Goal: Information Seeking & Learning: Find contact information

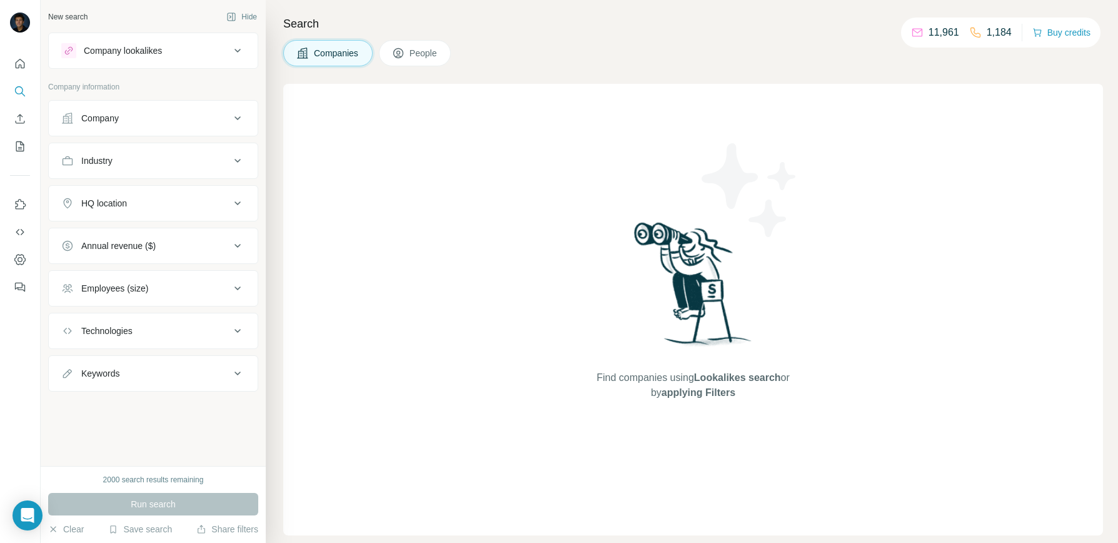
click at [228, 116] on div "Company" at bounding box center [145, 118] width 169 height 13
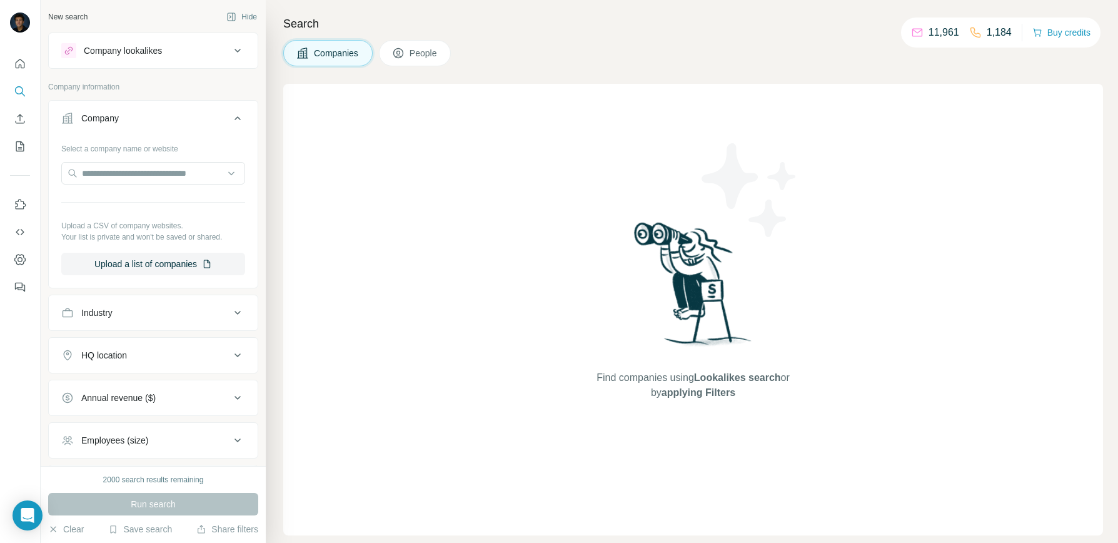
click at [230, 115] on icon at bounding box center [237, 118] width 15 height 15
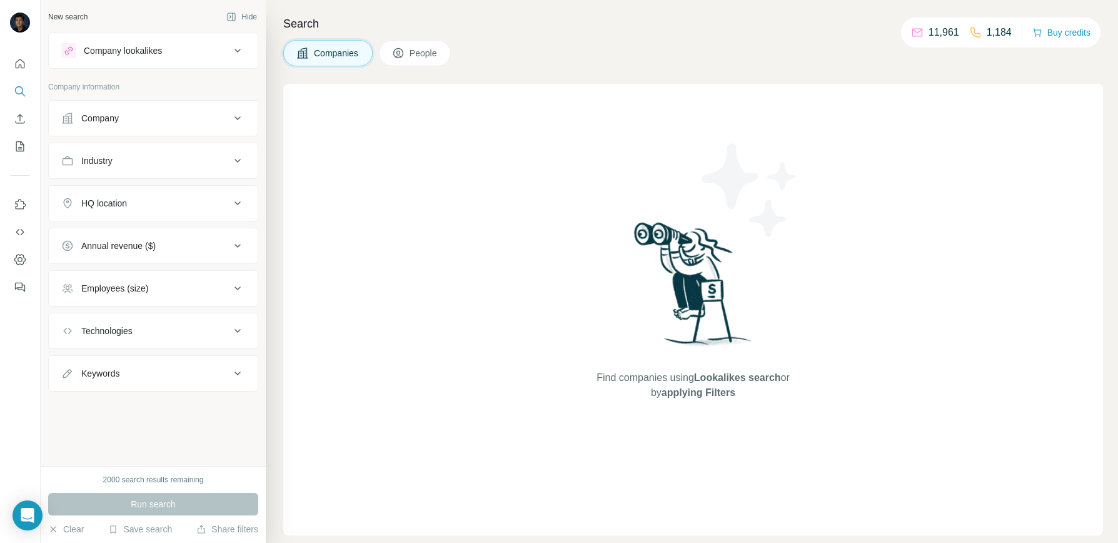
click at [241, 155] on icon at bounding box center [237, 160] width 15 height 15
click at [221, 193] on input at bounding box center [146, 192] width 154 height 14
click at [148, 184] on div at bounding box center [146, 191] width 154 height 21
click at [148, 183] on div at bounding box center [146, 191] width 154 height 21
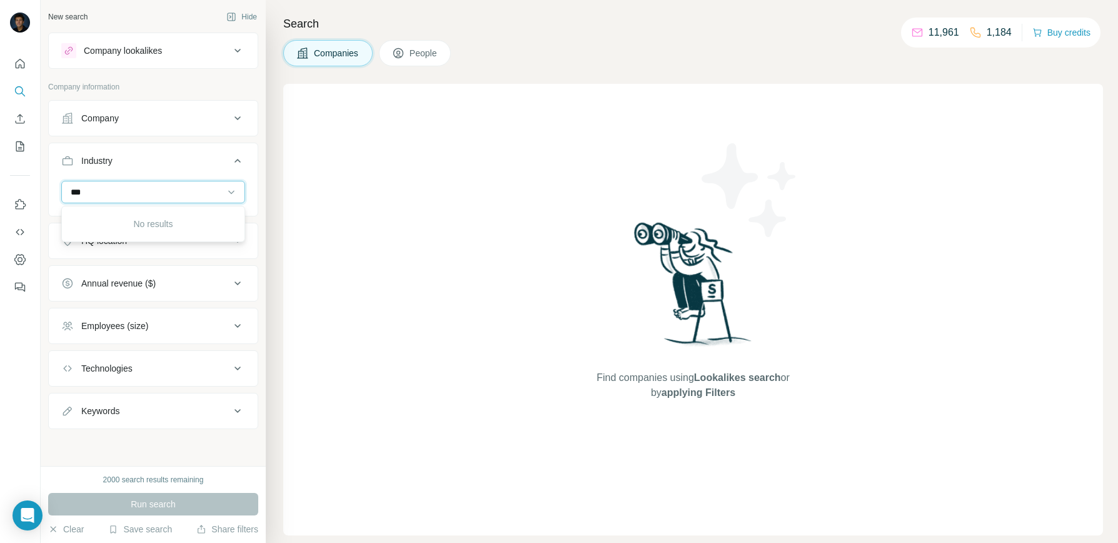
scroll to position [0, 0]
type input "*"
type input "*****"
click at [120, 216] on p "Brand Marketing" at bounding box center [104, 220] width 64 height 13
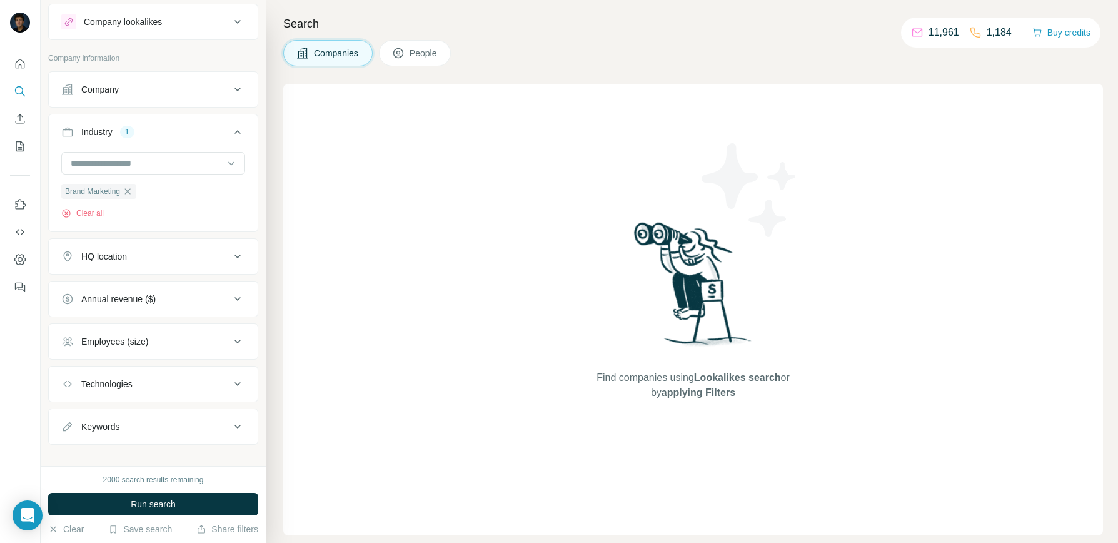
scroll to position [43, 0]
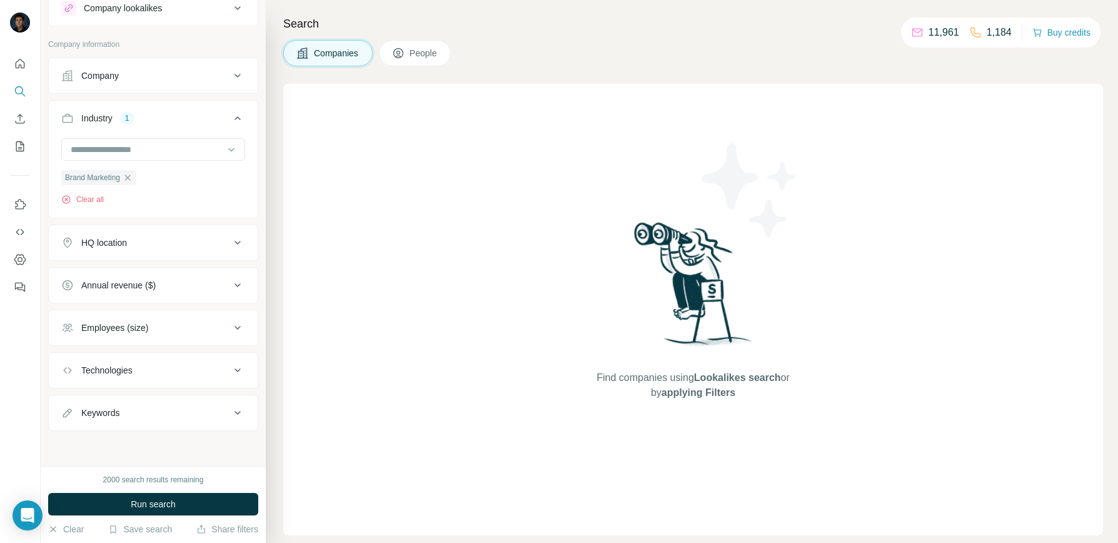
click at [230, 333] on icon at bounding box center [237, 327] width 15 height 15
click at [72, 398] on icon at bounding box center [68, 400] width 15 height 15
click at [230, 323] on icon at bounding box center [237, 327] width 15 height 15
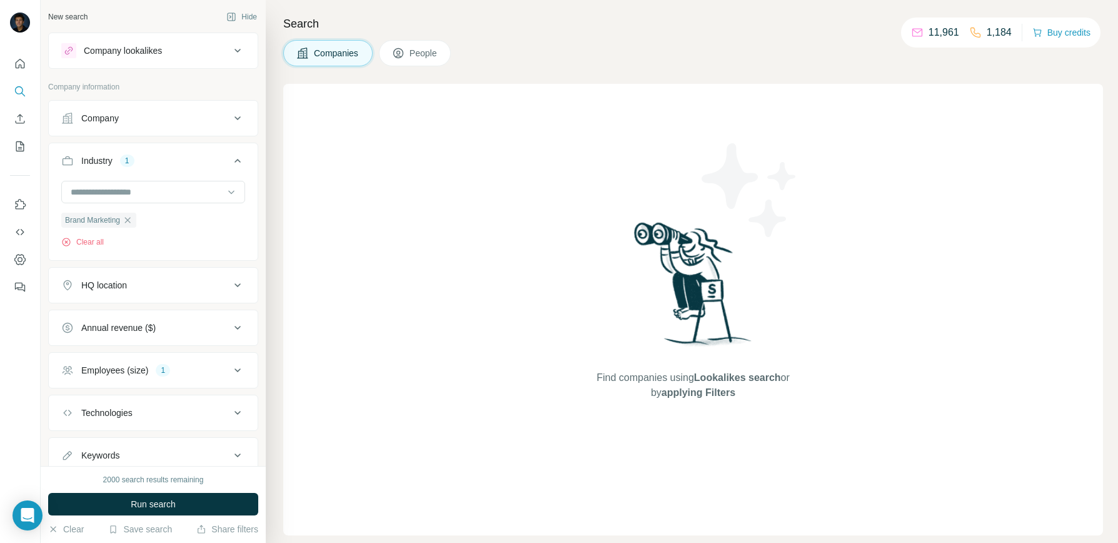
click at [228, 296] on button "HQ location" at bounding box center [153, 285] width 209 height 30
click at [149, 309] on input "text" at bounding box center [153, 316] width 184 height 23
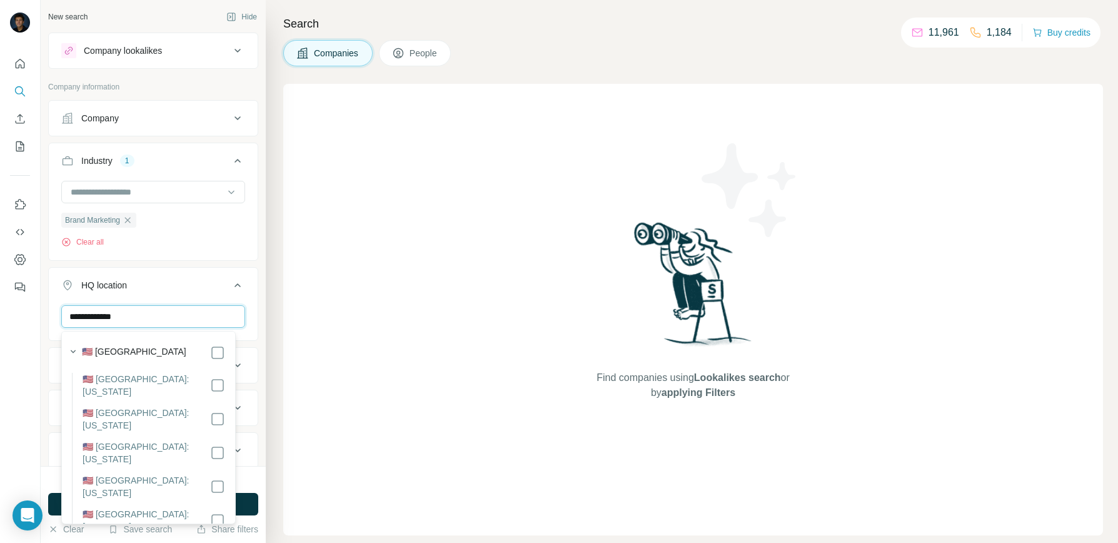
type input "**********"
click at [147, 351] on label "🇺🇸 [GEOGRAPHIC_DATA]" at bounding box center [134, 352] width 104 height 15
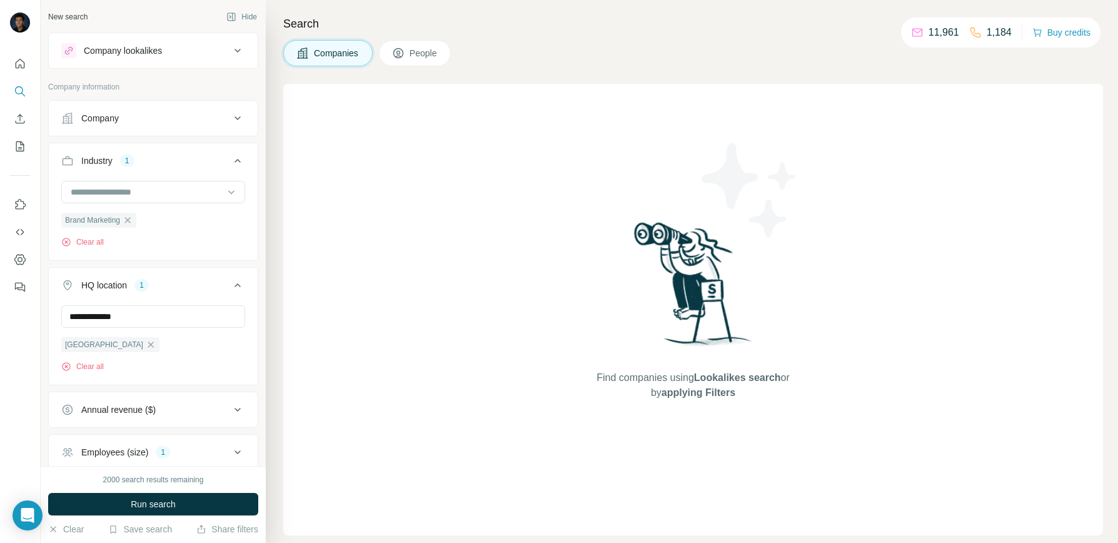
click at [247, 321] on div "**********" at bounding box center [153, 343] width 209 height 77
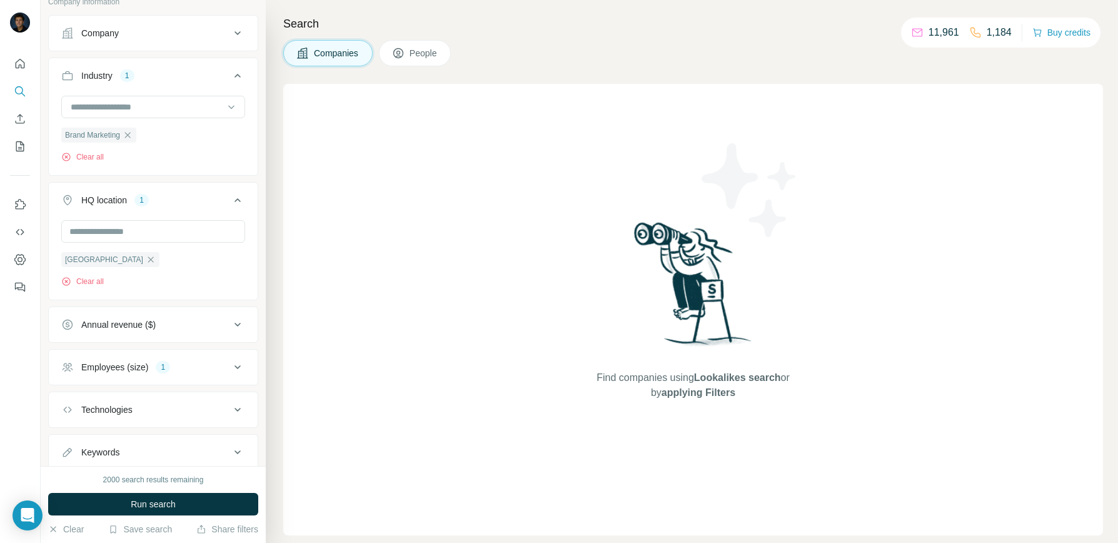
scroll to position [63, 0]
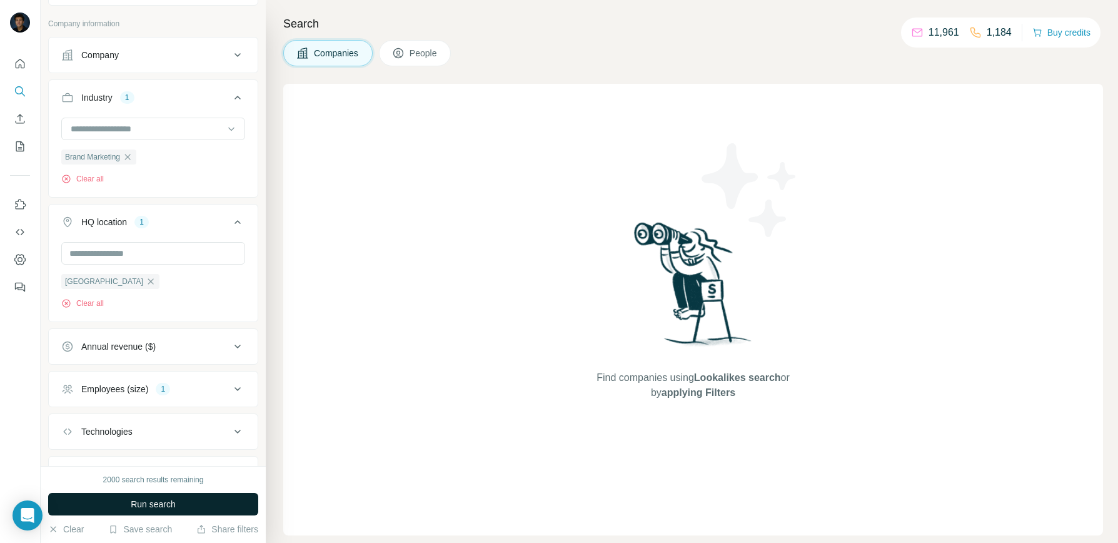
click at [154, 506] on span "Run search" at bounding box center [153, 504] width 45 height 13
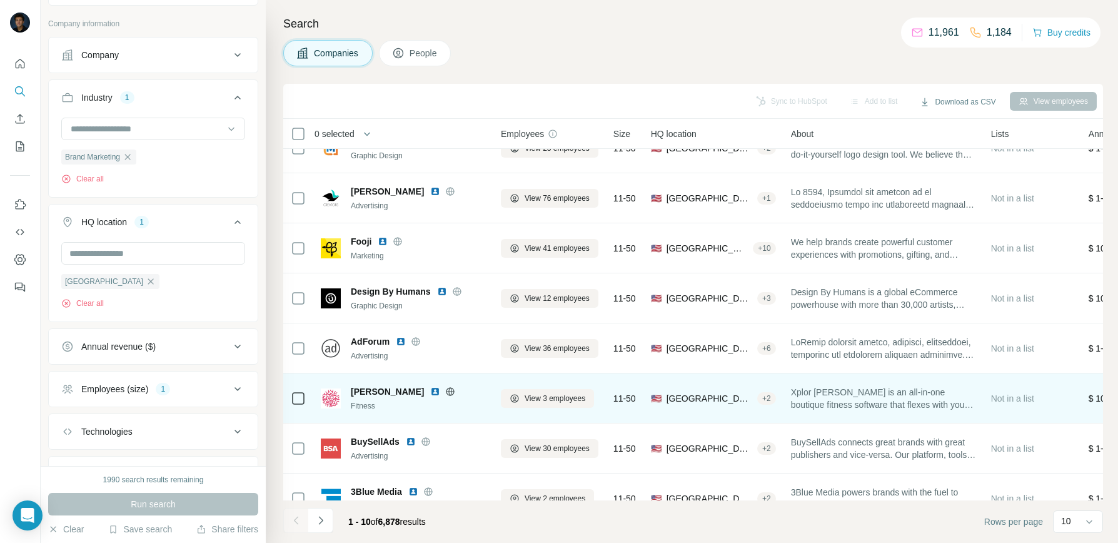
scroll to position [0, 0]
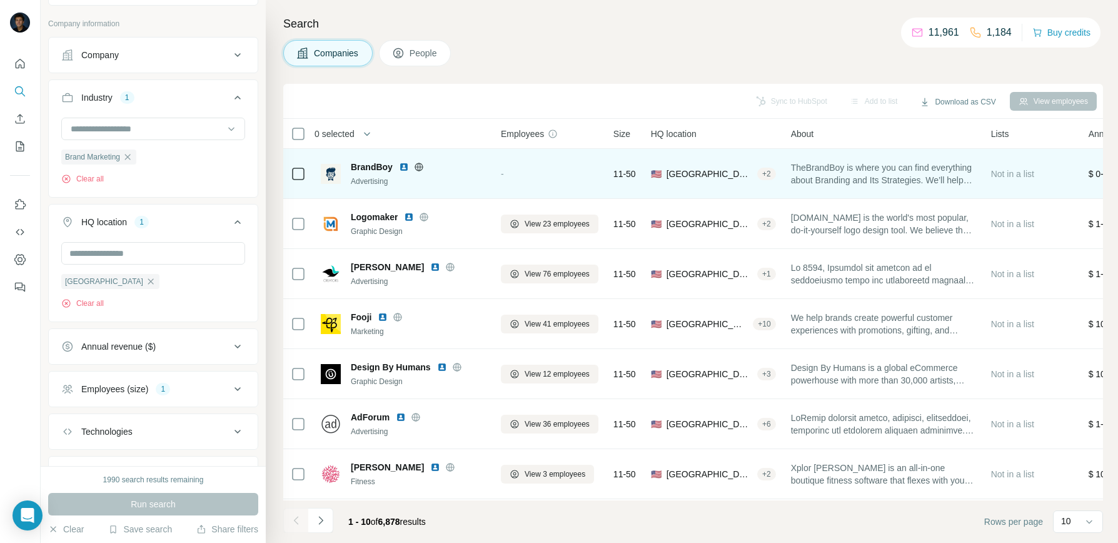
click at [367, 161] on span "BrandBoy" at bounding box center [372, 167] width 42 height 13
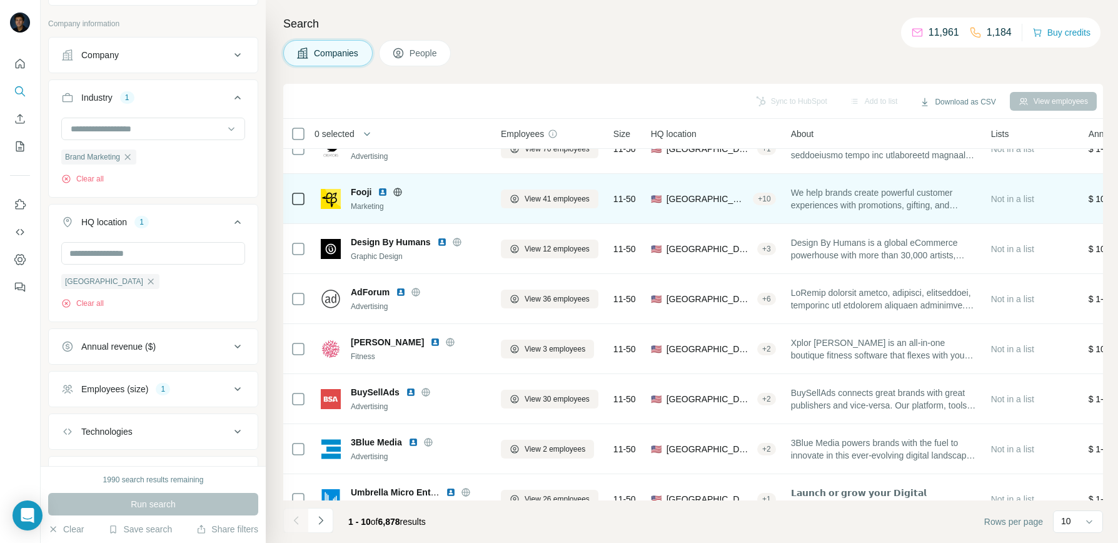
scroll to position [155, 0]
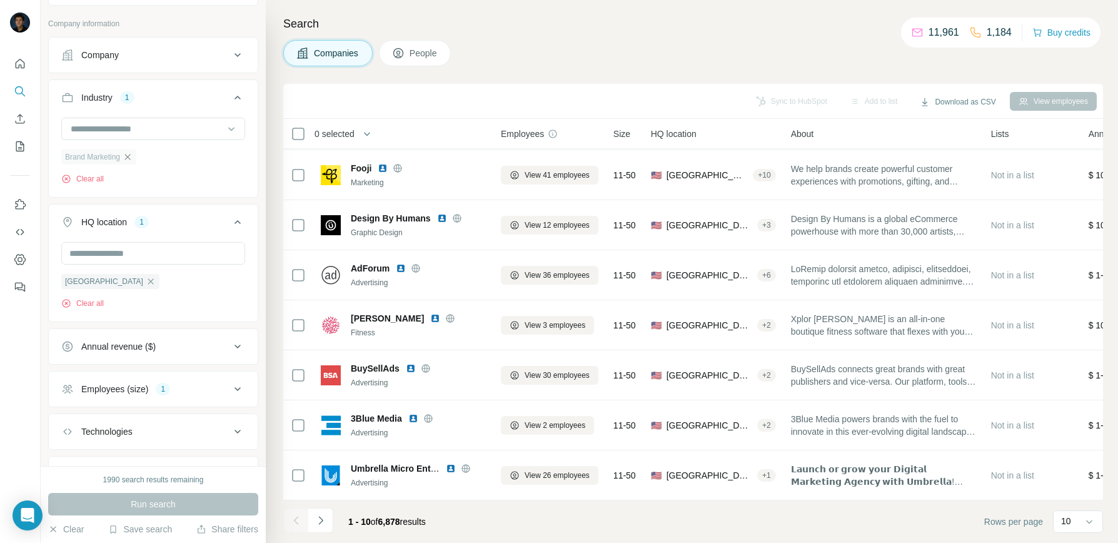
click at [131, 159] on icon "button" at bounding box center [128, 157] width 10 height 10
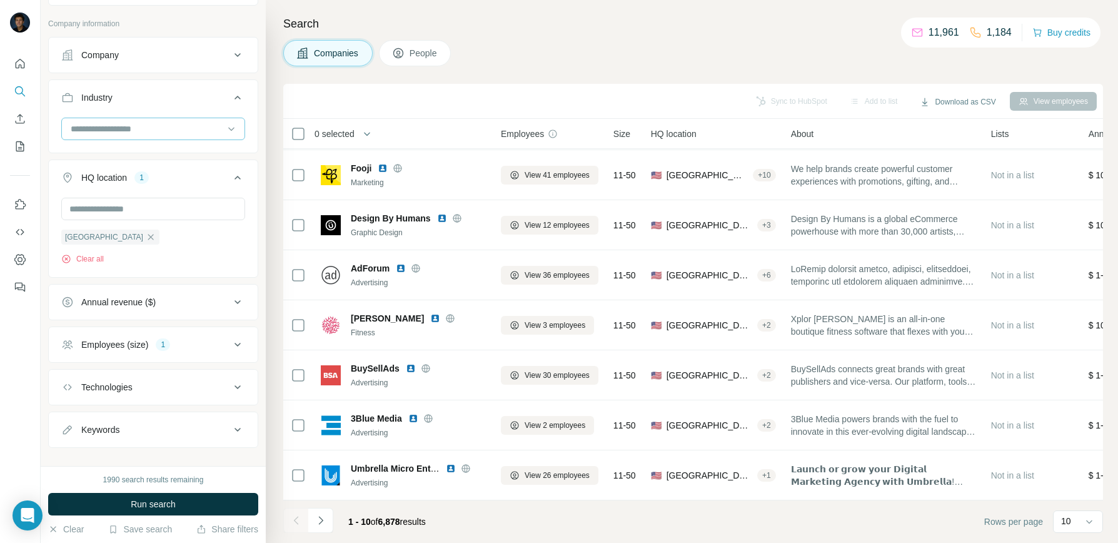
click at [142, 133] on input at bounding box center [146, 129] width 154 height 14
click at [168, 130] on input at bounding box center [146, 129] width 154 height 14
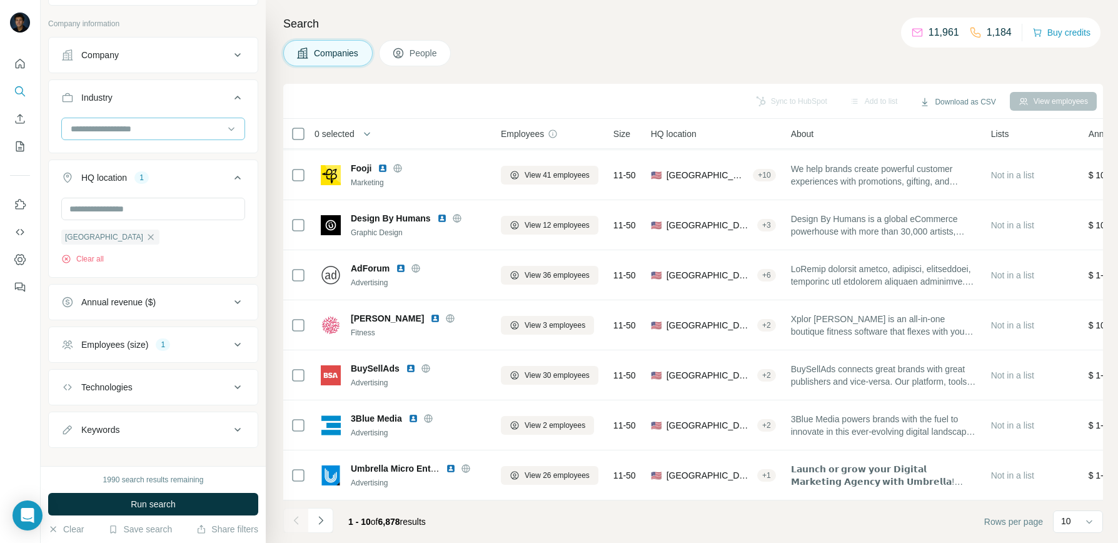
click at [133, 122] on input at bounding box center [146, 129] width 154 height 14
click at [109, 131] on input at bounding box center [146, 129] width 154 height 14
click at [108, 131] on input at bounding box center [146, 129] width 154 height 14
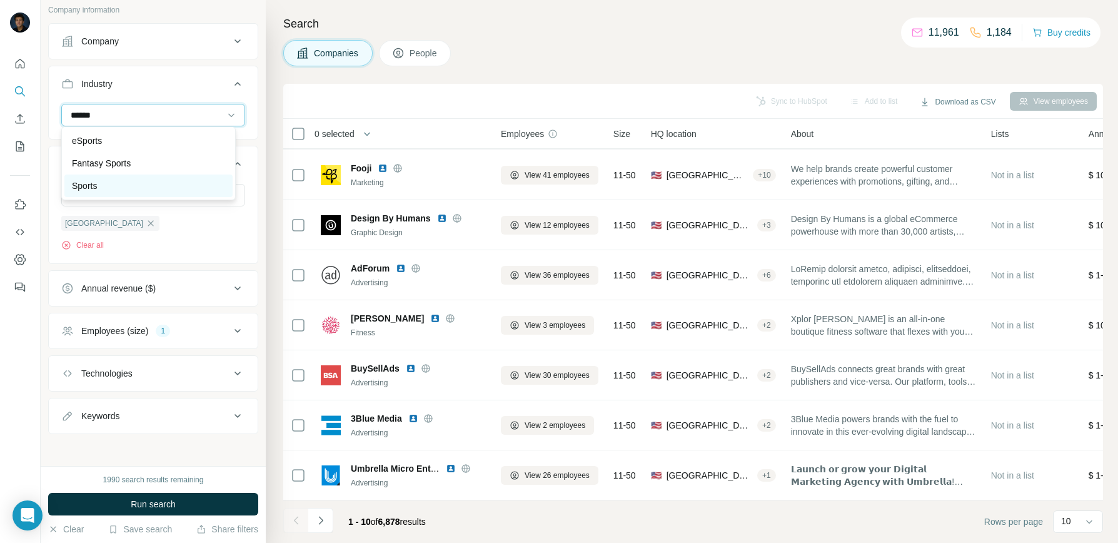
scroll to position [81, 0]
type input "******"
click at [141, 181] on div "Sports" at bounding box center [148, 184] width 153 height 13
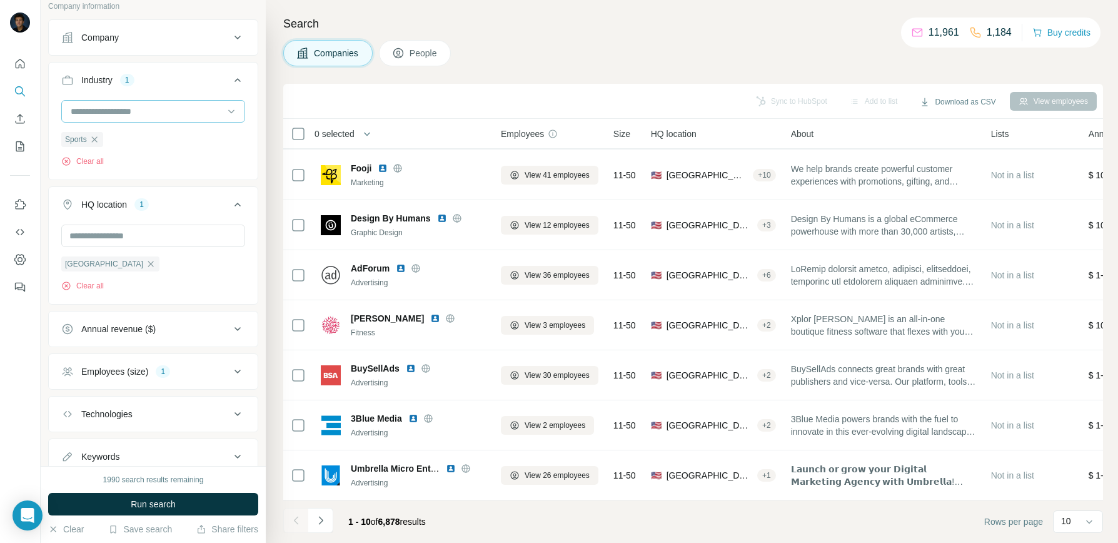
click at [130, 104] on input at bounding box center [146, 111] width 154 height 14
type input "****"
click at [178, 145] on div "Fitness" at bounding box center [148, 139] width 153 height 13
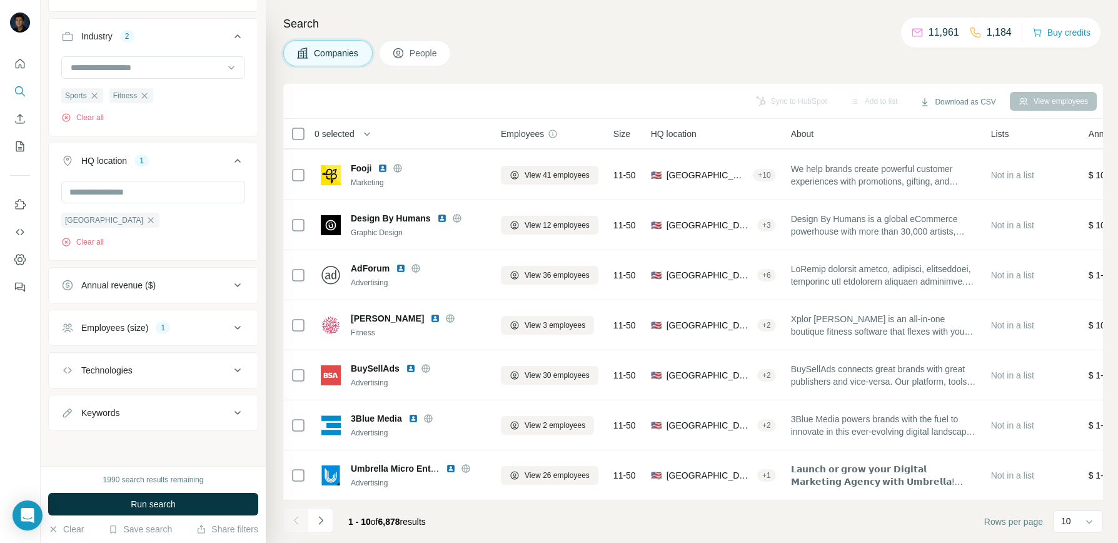
click at [239, 326] on button "Employees (size) 1" at bounding box center [153, 328] width 209 height 30
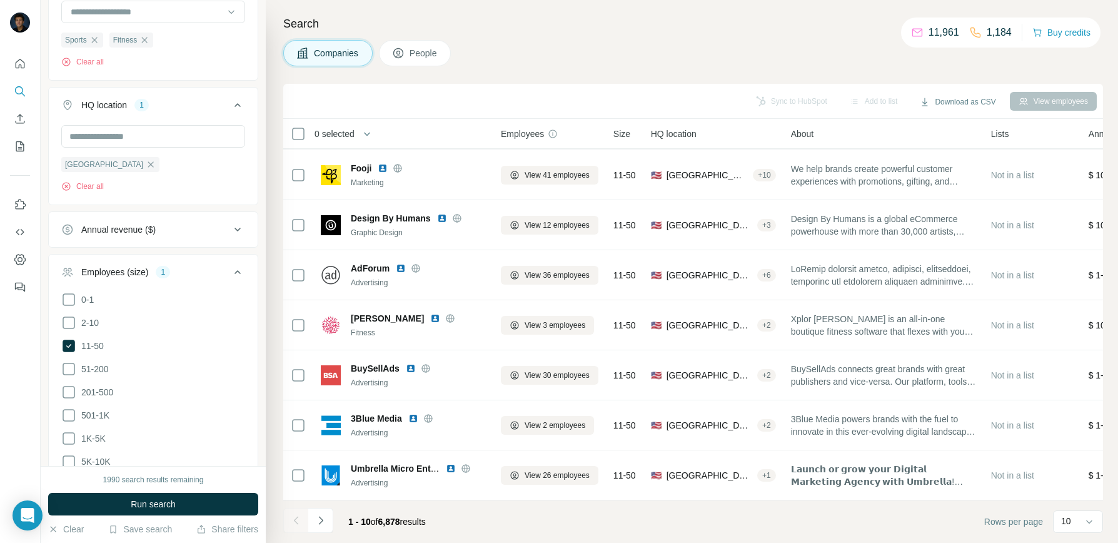
scroll to position [188, 0]
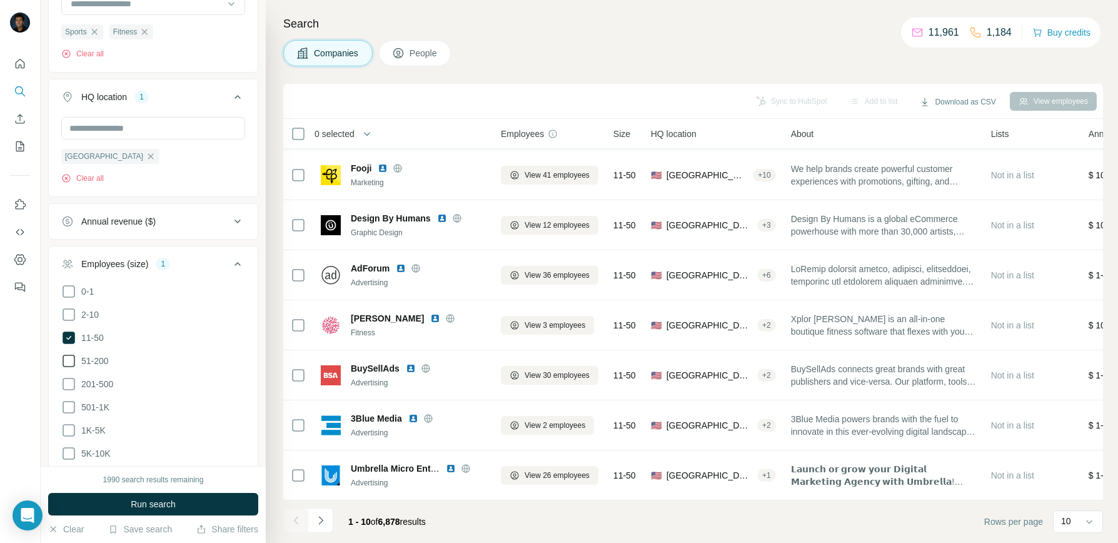
click at [107, 365] on span "51-200" at bounding box center [92, 361] width 33 height 13
click at [123, 380] on li "201-500" at bounding box center [153, 385] width 184 height 16
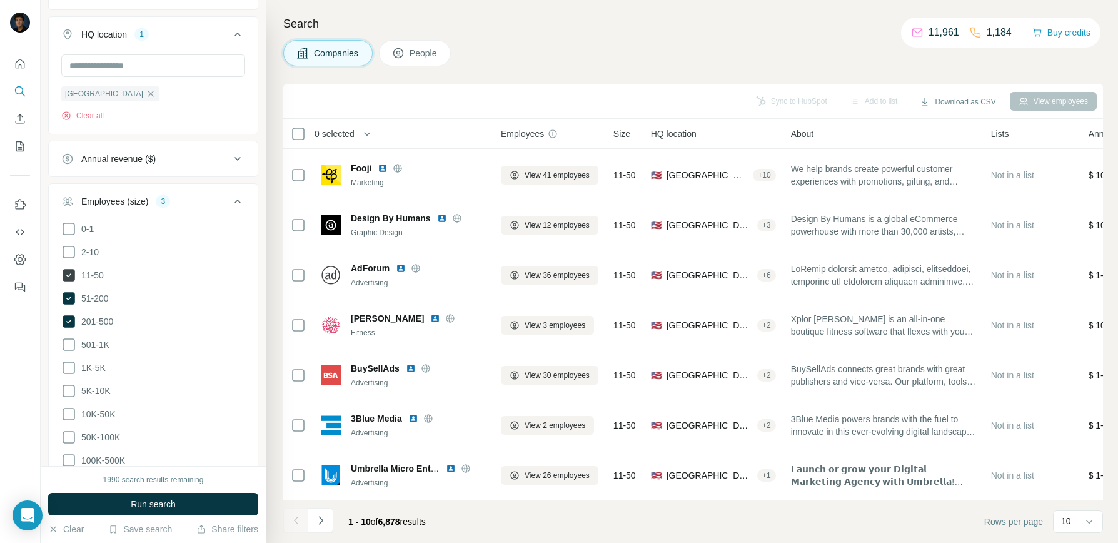
click at [71, 275] on icon at bounding box center [69, 275] width 13 height 13
click at [74, 276] on icon at bounding box center [68, 275] width 15 height 15
click at [190, 500] on button "Run search" at bounding box center [153, 504] width 210 height 23
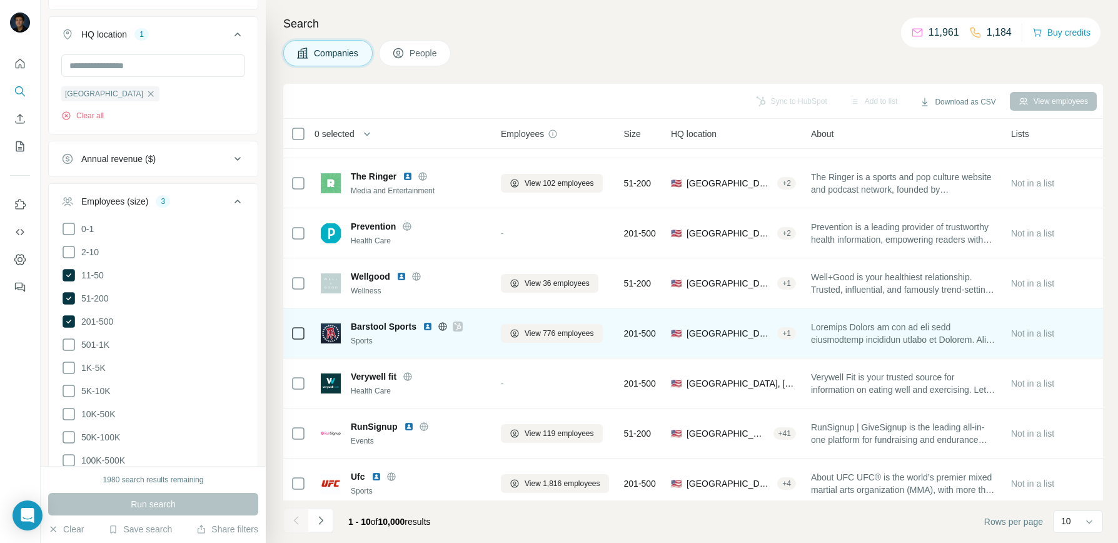
scroll to position [155, 0]
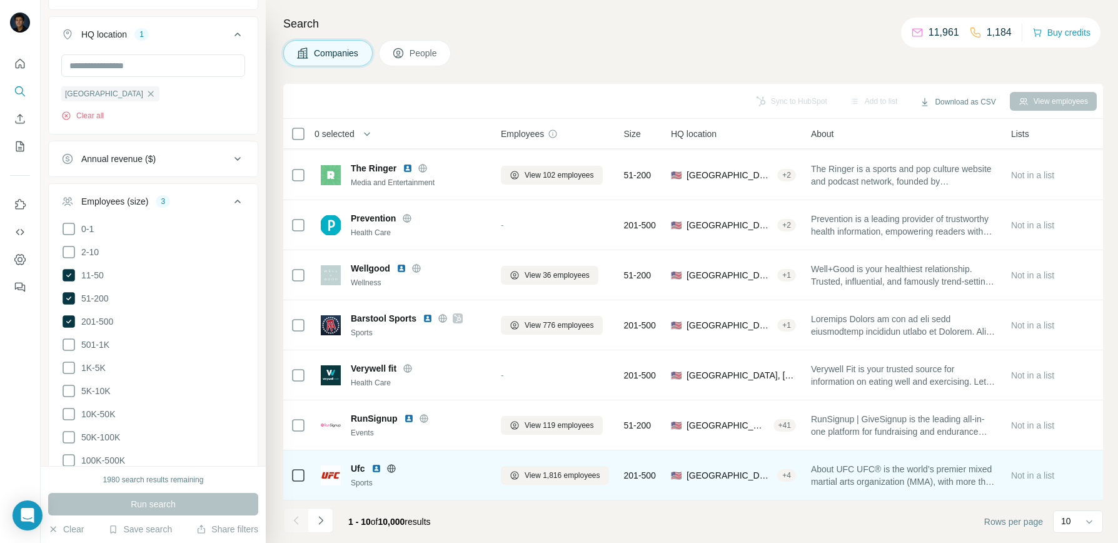
click at [355, 462] on span "Ufc" at bounding box center [358, 468] width 14 height 13
click at [338, 468] on img at bounding box center [331, 475] width 20 height 20
click at [454, 470] on div "Ufc Sports" at bounding box center [418, 475] width 135 height 26
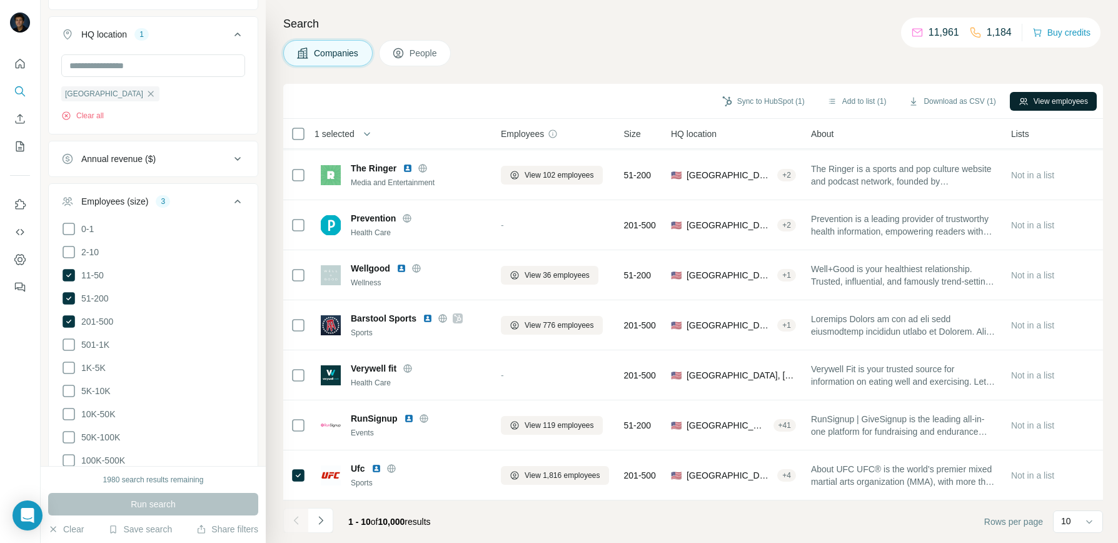
click at [1061, 97] on button "View employees" at bounding box center [1053, 101] width 87 height 19
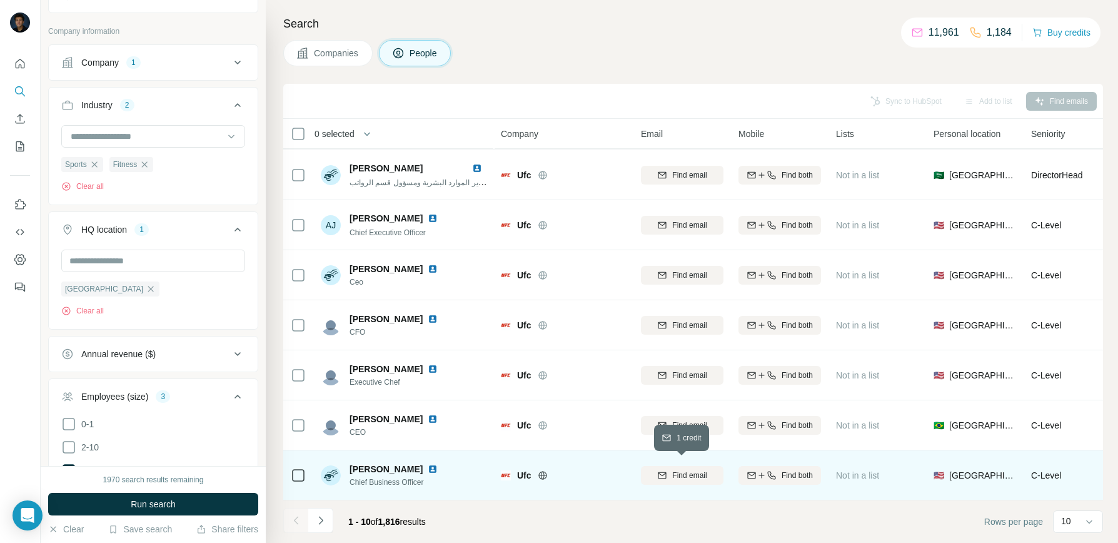
click at [680, 472] on span "Find email" at bounding box center [689, 475] width 34 height 11
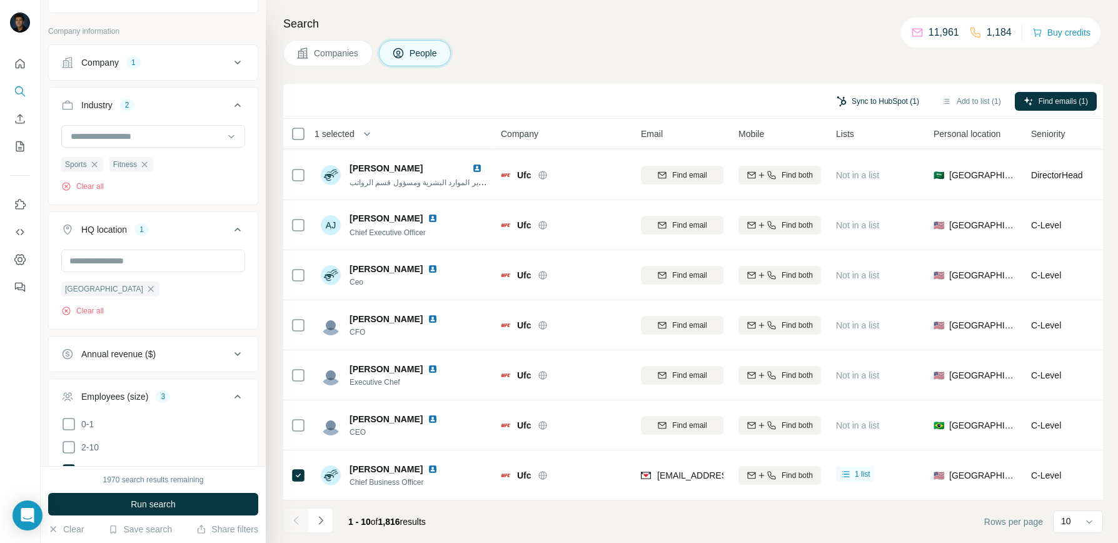
click at [893, 102] on button "Sync to HubSpot (1)" at bounding box center [878, 101] width 100 height 19
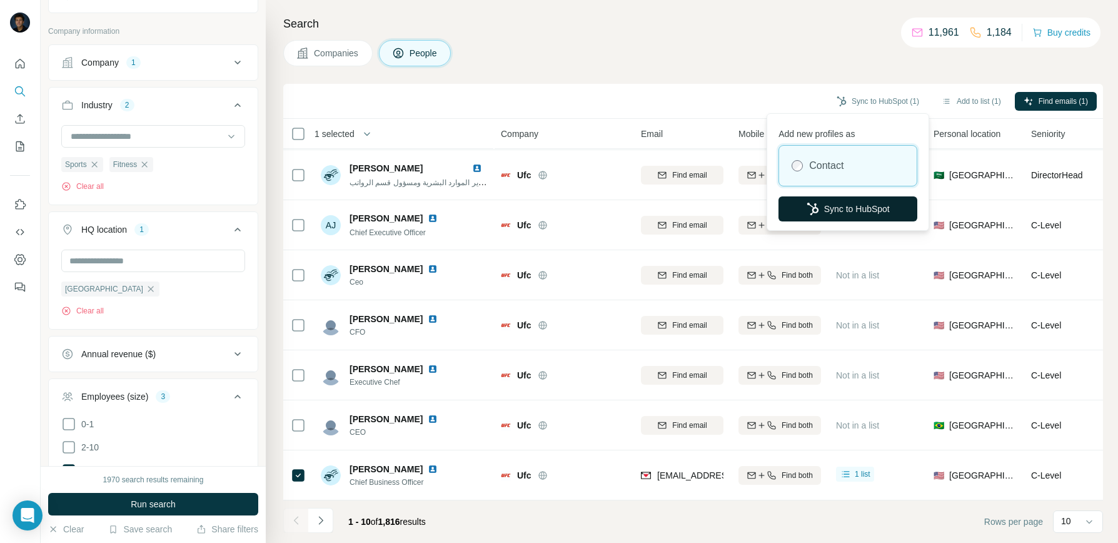
click at [847, 211] on button "Sync to HubSpot" at bounding box center [848, 208] width 139 height 25
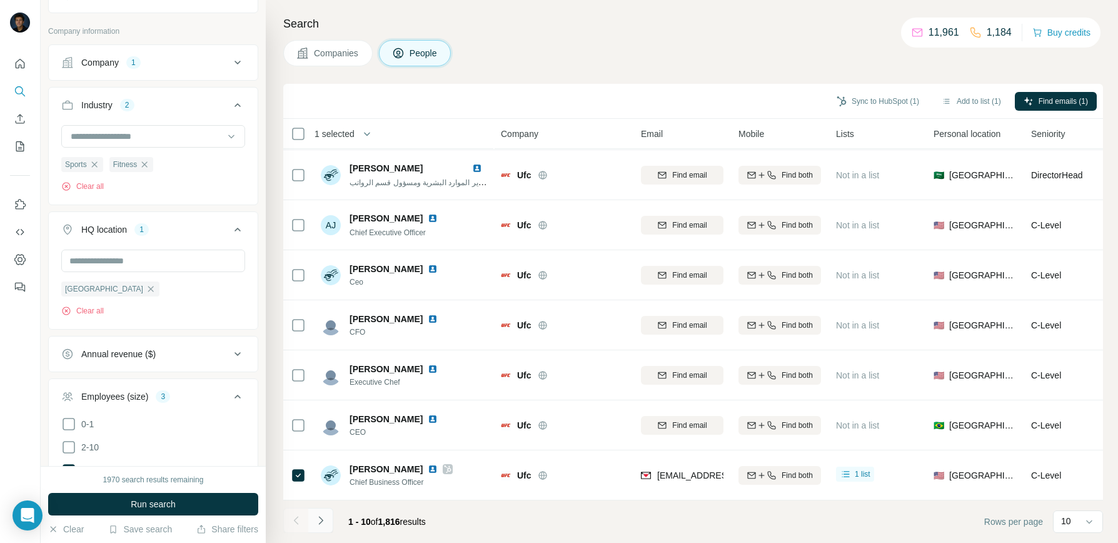
click at [328, 519] on button "Navigate to next page" at bounding box center [320, 520] width 25 height 25
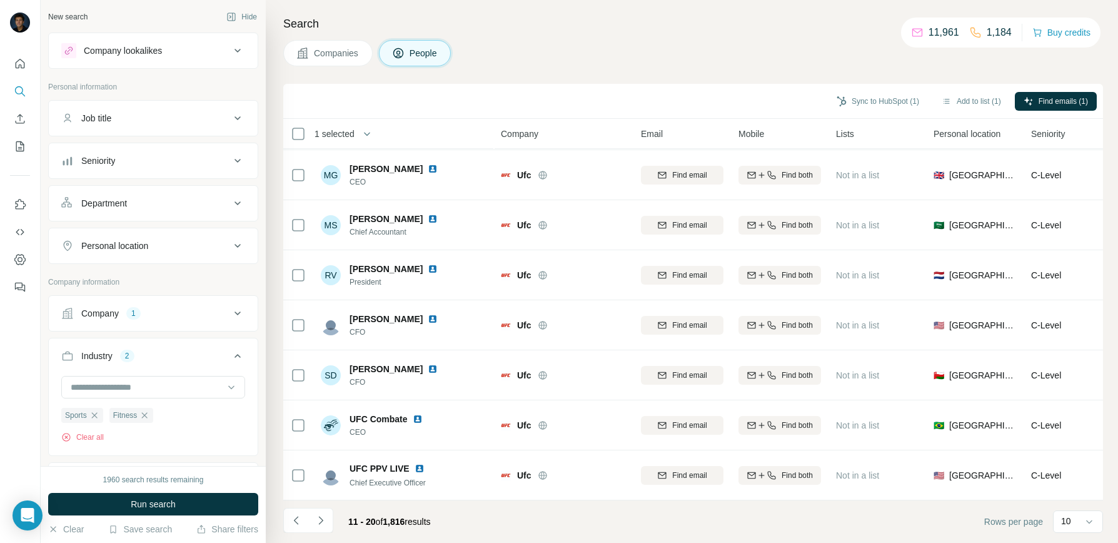
click at [219, 116] on div "Job title" at bounding box center [145, 118] width 169 height 13
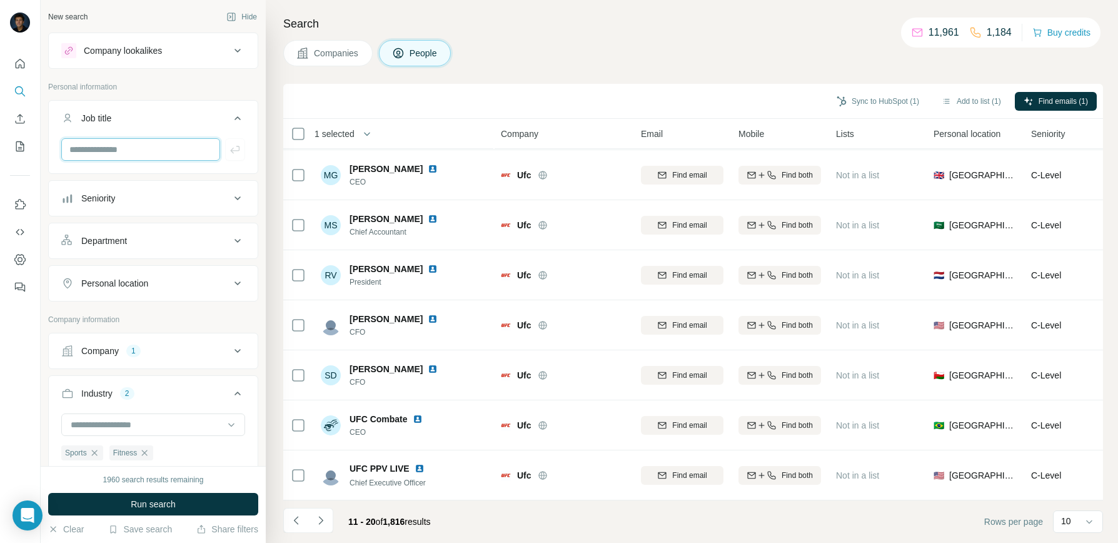
click at [175, 145] on input "text" at bounding box center [140, 149] width 159 height 23
type input "**********"
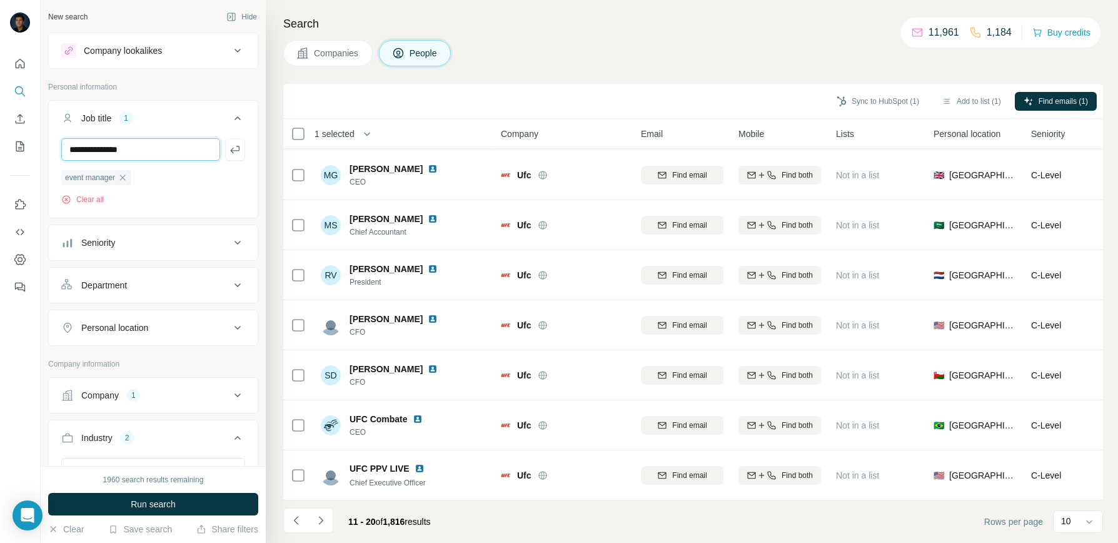
type input "**********"
click at [169, 144] on input "text" at bounding box center [140, 149] width 159 height 23
click at [186, 210] on div "event manager event marketing Clear all" at bounding box center [153, 176] width 209 height 77
click at [138, 148] on input "text" at bounding box center [140, 149] width 159 height 23
click at [146, 503] on span "Run search" at bounding box center [153, 504] width 45 height 13
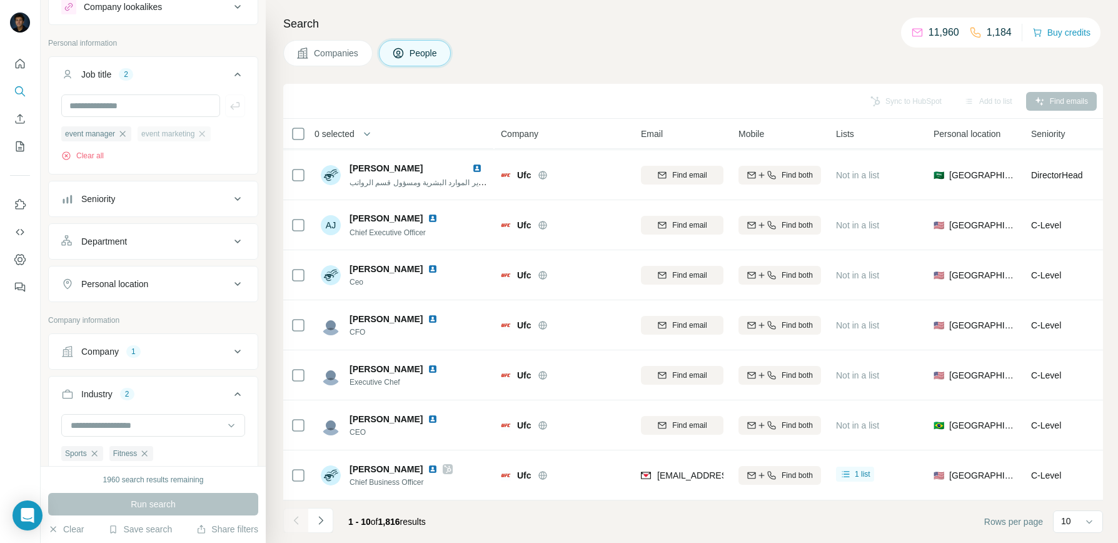
scroll to position [63, 0]
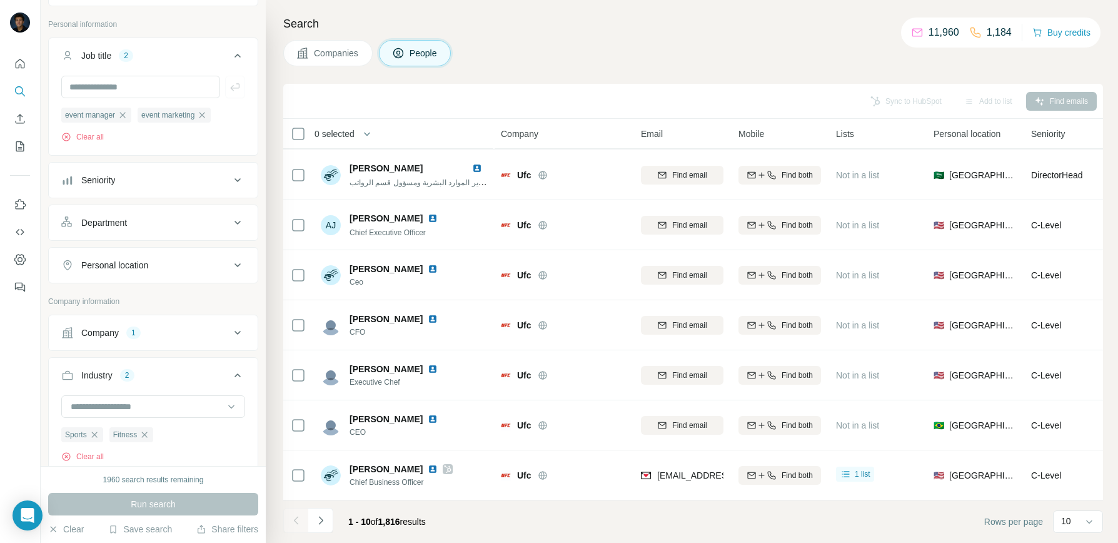
click at [183, 185] on div "Seniority" at bounding box center [145, 180] width 169 height 13
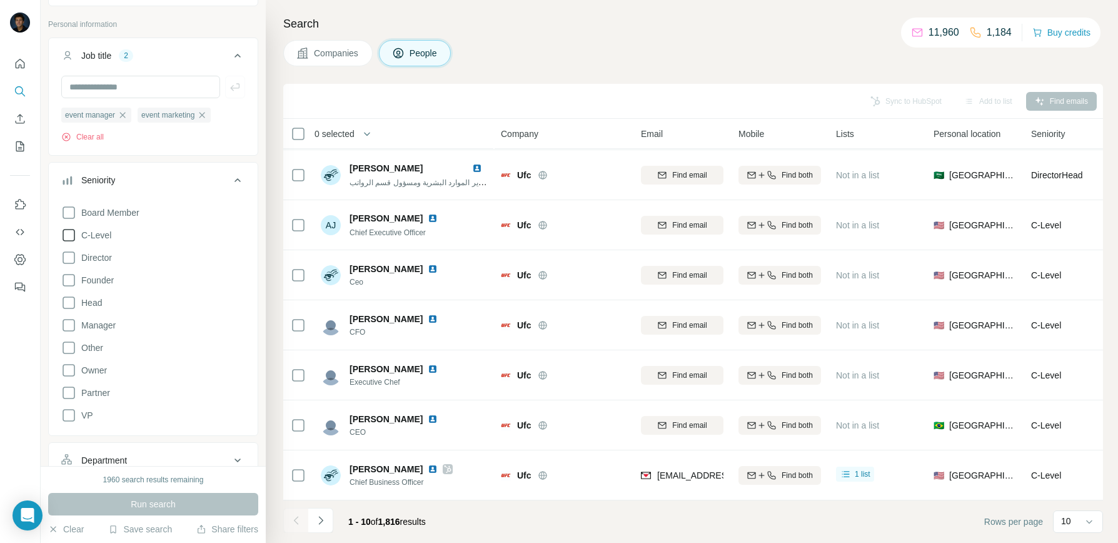
click at [66, 234] on icon at bounding box center [68, 235] width 15 height 15
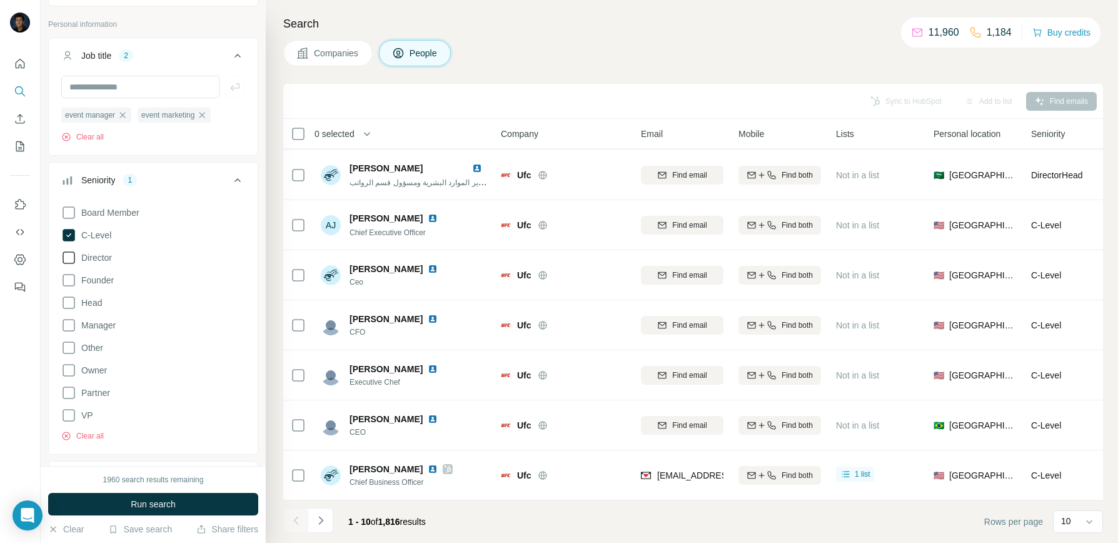
click at [66, 258] on icon at bounding box center [68, 257] width 15 height 15
click at [72, 326] on icon at bounding box center [68, 325] width 15 height 15
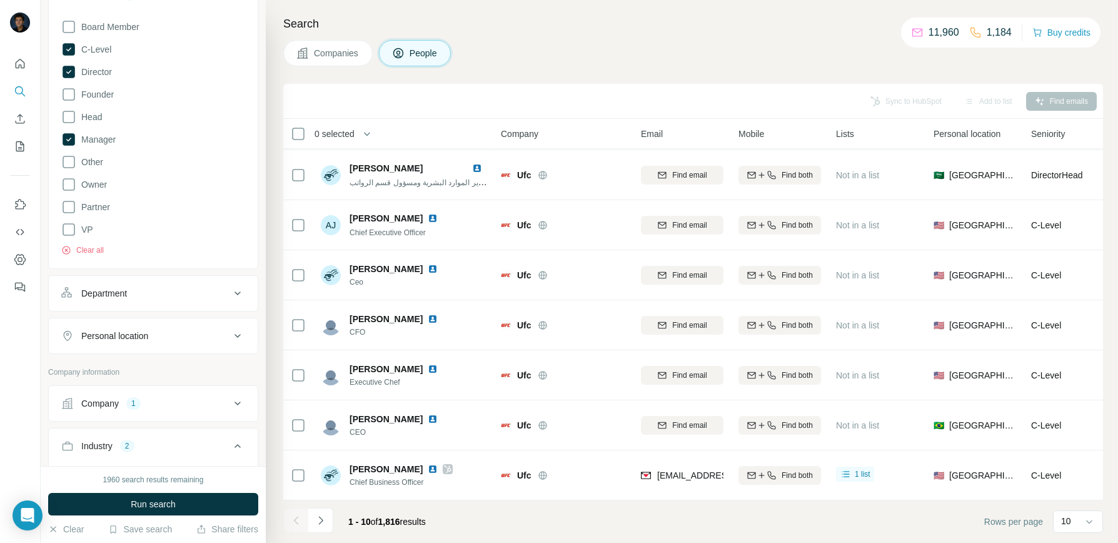
scroll to position [250, 0]
click at [211, 288] on div "Department" at bounding box center [145, 291] width 169 height 13
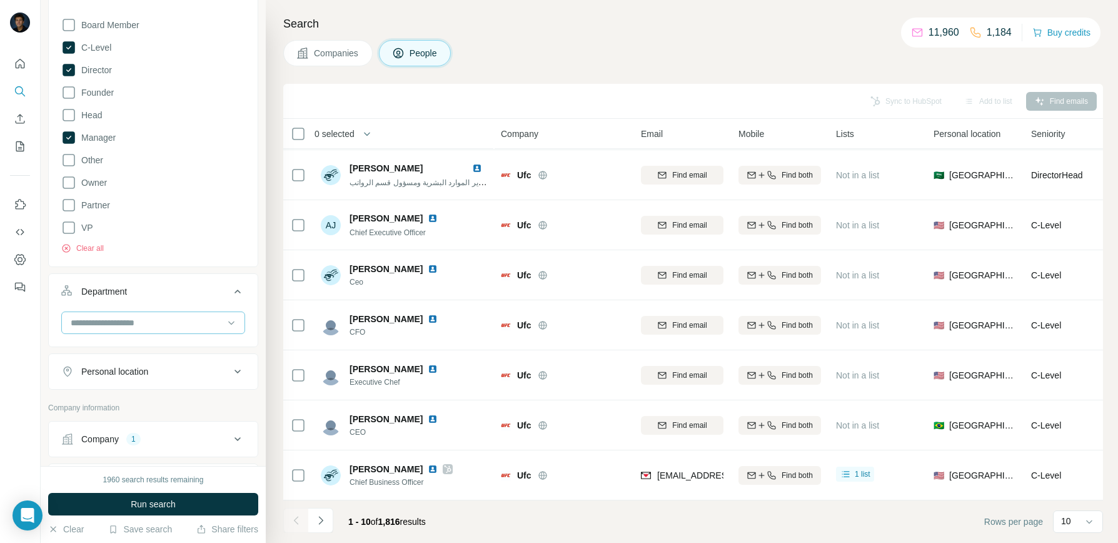
click at [131, 321] on input at bounding box center [146, 323] width 154 height 14
click at [118, 390] on p "Marketing and Advertising" at bounding box center [122, 394] width 101 height 13
click at [136, 321] on input at bounding box center [146, 323] width 154 height 14
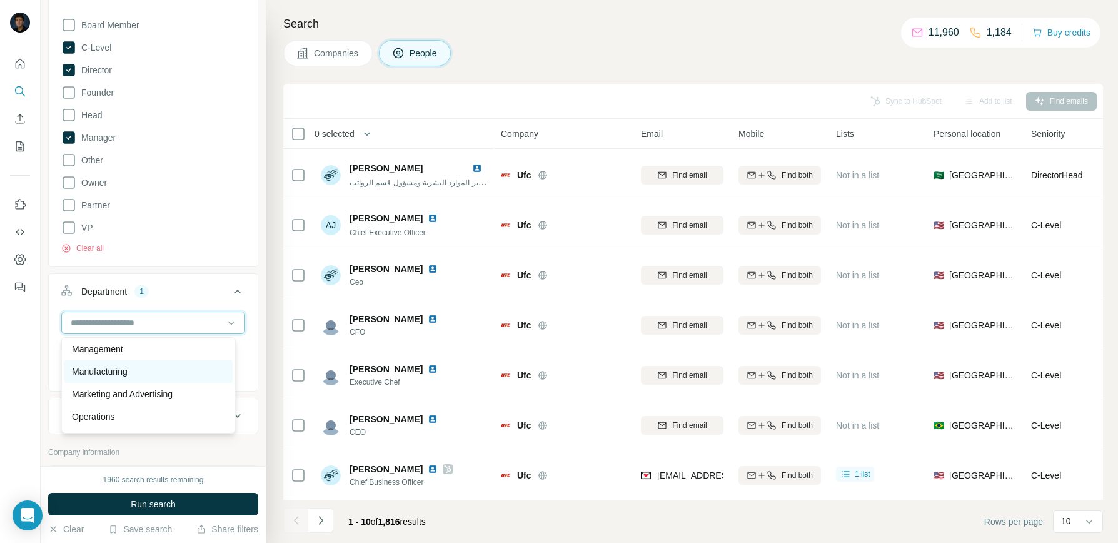
scroll to position [313, 0]
click at [106, 360] on p "Operations" at bounding box center [93, 354] width 43 height 13
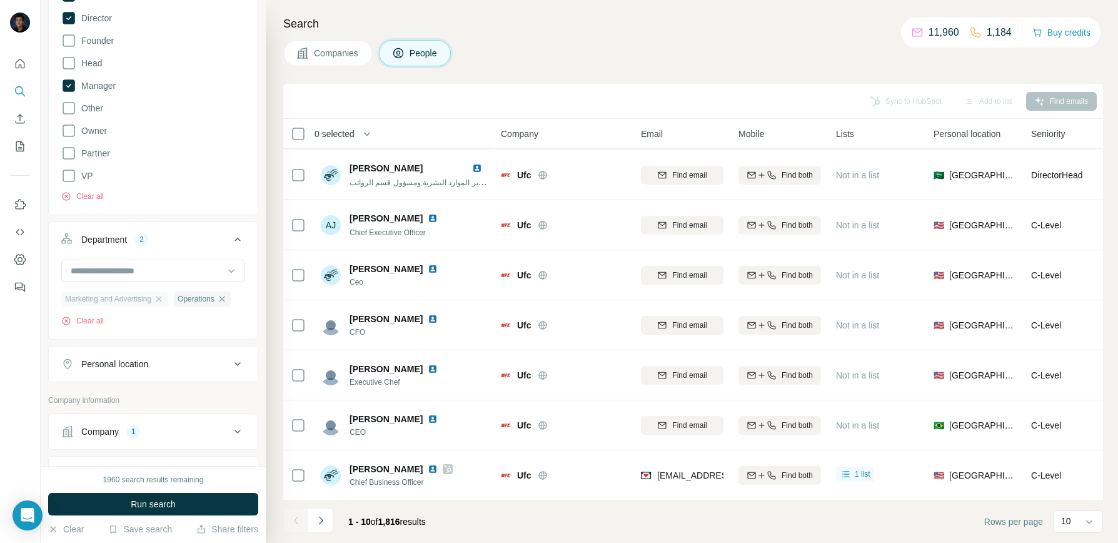
scroll to position [313, 0]
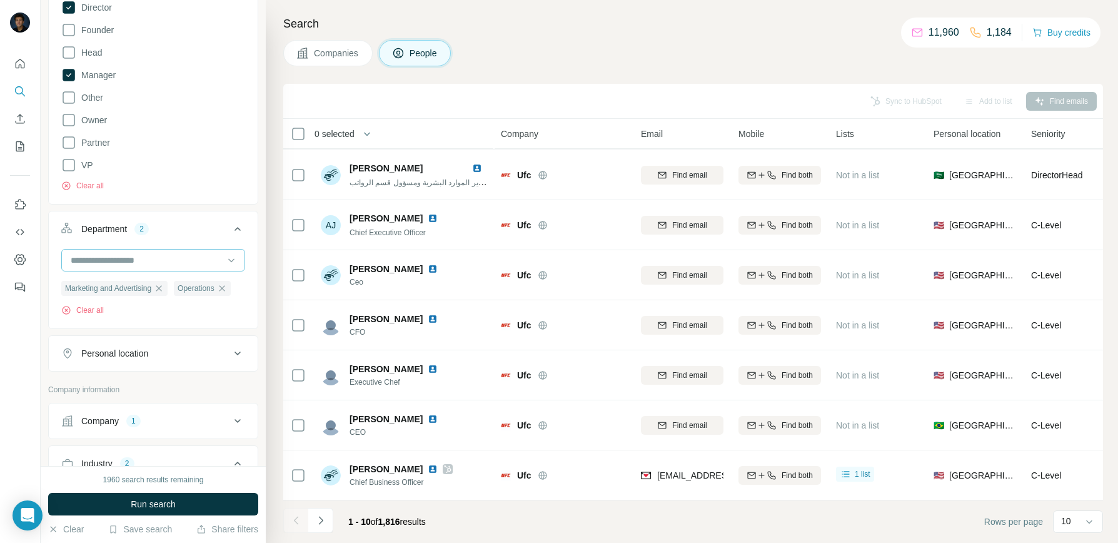
click at [148, 266] on input at bounding box center [146, 260] width 154 height 14
click at [221, 189] on div "Board Member C-Level Director Founder Head Manager Other Owner Partner VP Clear…" at bounding box center [153, 70] width 184 height 241
click at [175, 498] on span "Run search" at bounding box center [153, 504] width 45 height 13
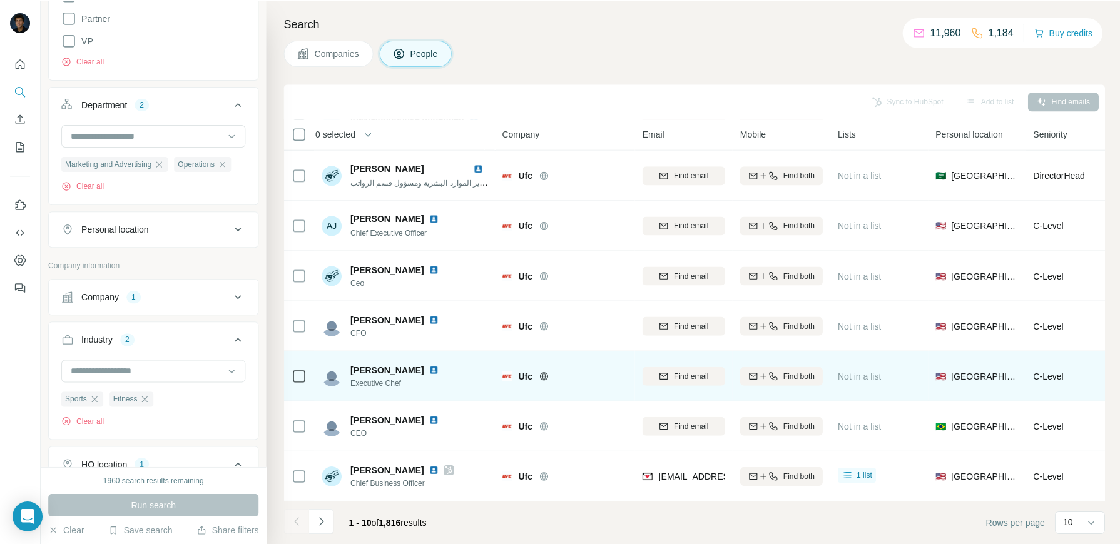
scroll to position [438, 0]
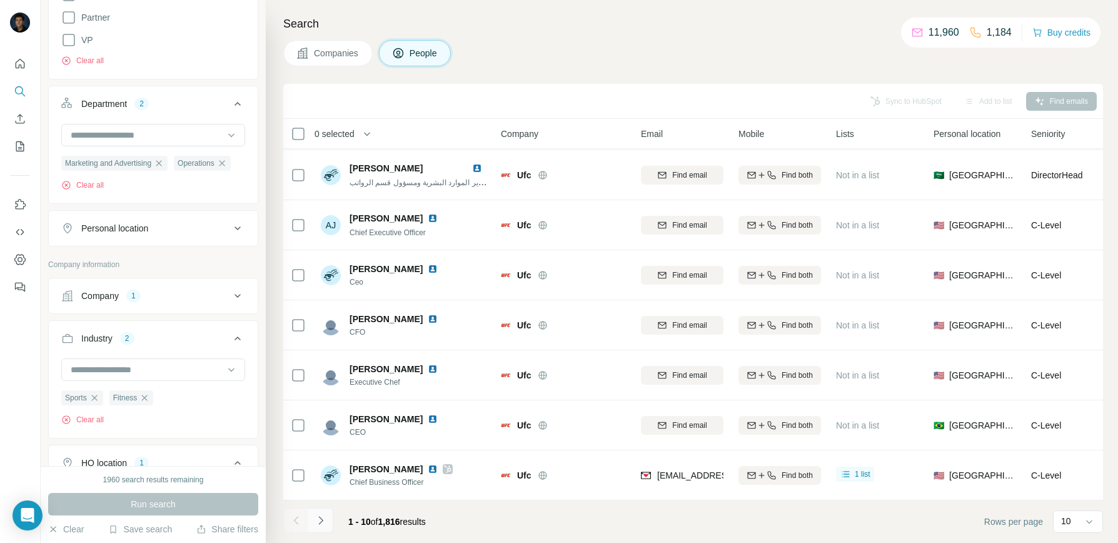
click at [325, 522] on icon "Navigate to next page" at bounding box center [321, 520] width 13 height 13
click at [321, 522] on icon "Navigate to next page" at bounding box center [320, 520] width 4 height 8
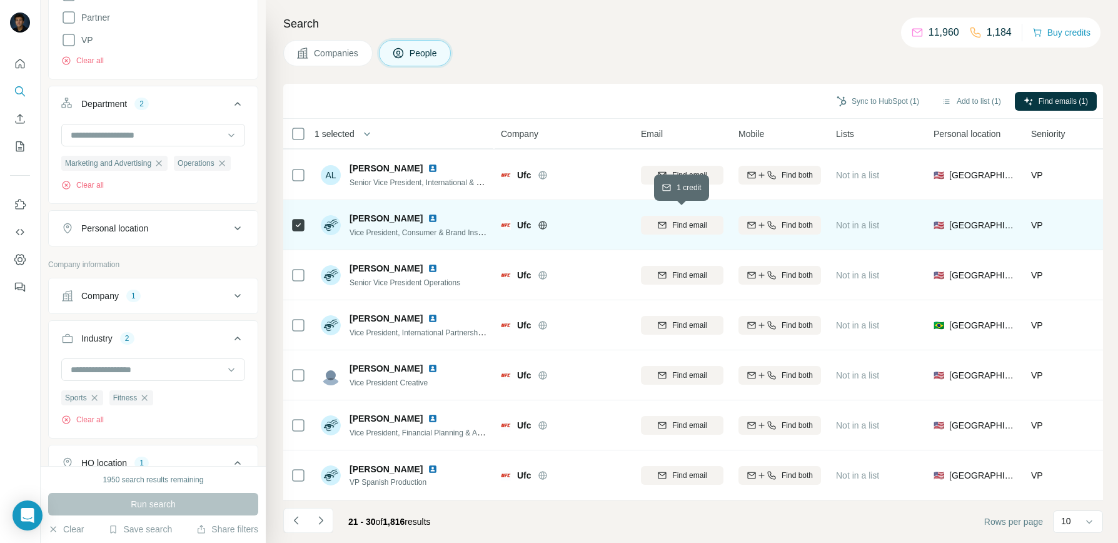
click at [693, 220] on span "Find email" at bounding box center [689, 225] width 34 height 11
click at [856, 99] on button "Sync to HubSpot (1)" at bounding box center [878, 101] width 100 height 19
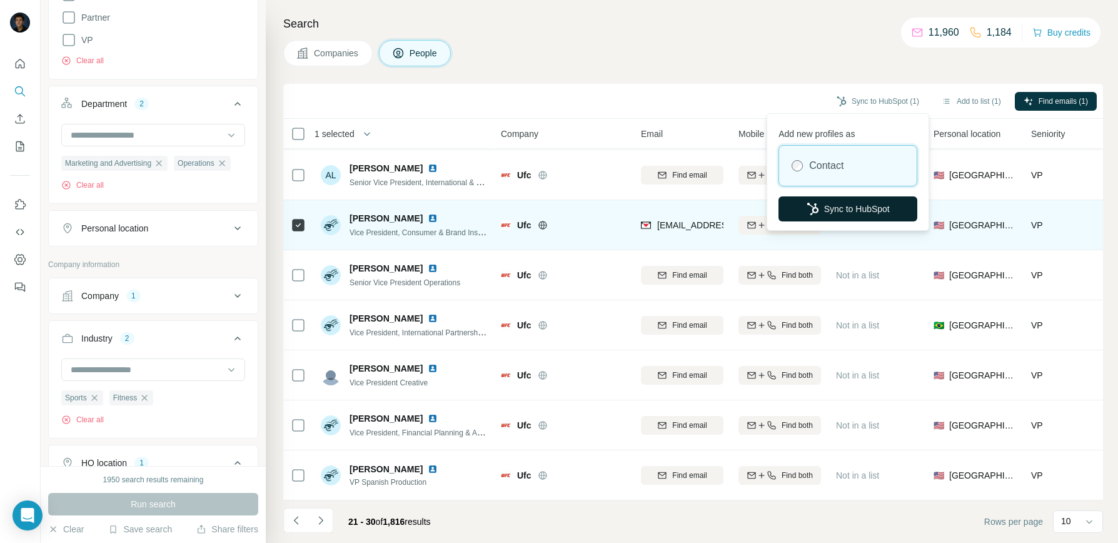
click at [847, 206] on button "Sync to HubSpot" at bounding box center [848, 208] width 139 height 25
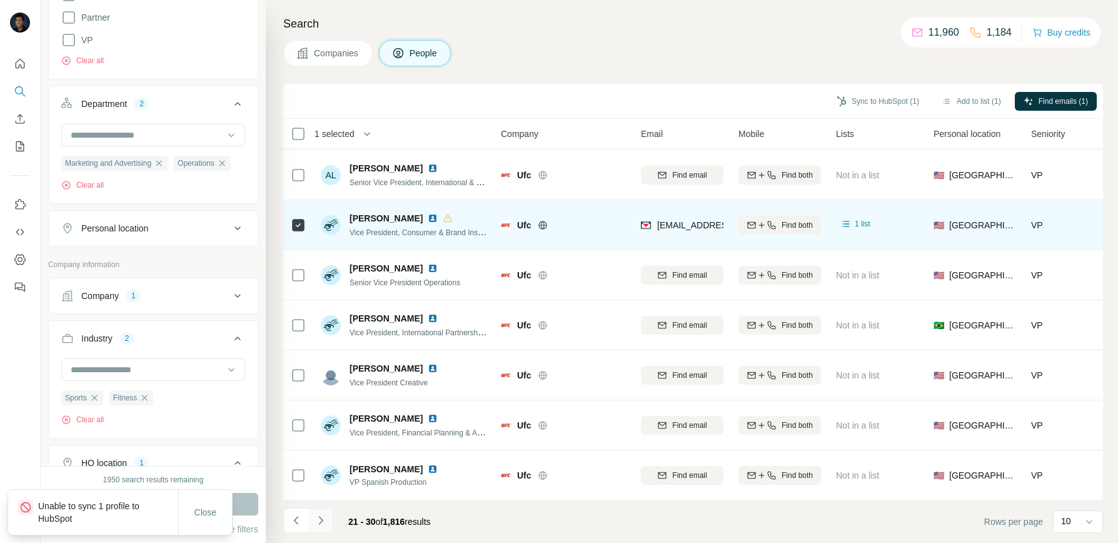
click at [326, 522] on icon "Navigate to next page" at bounding box center [321, 520] width 13 height 13
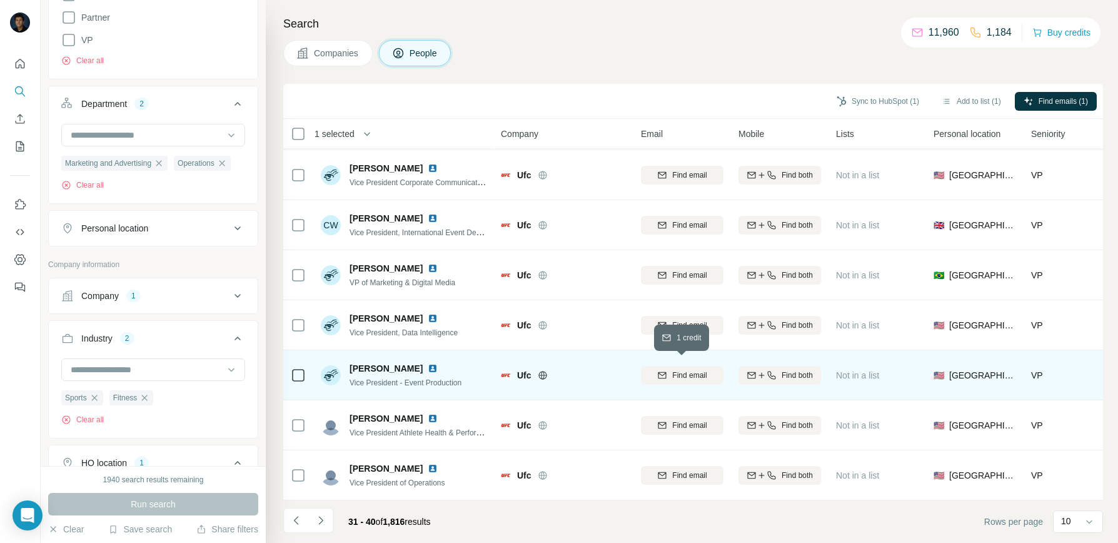
click at [677, 370] on span "Find email" at bounding box center [689, 375] width 34 height 11
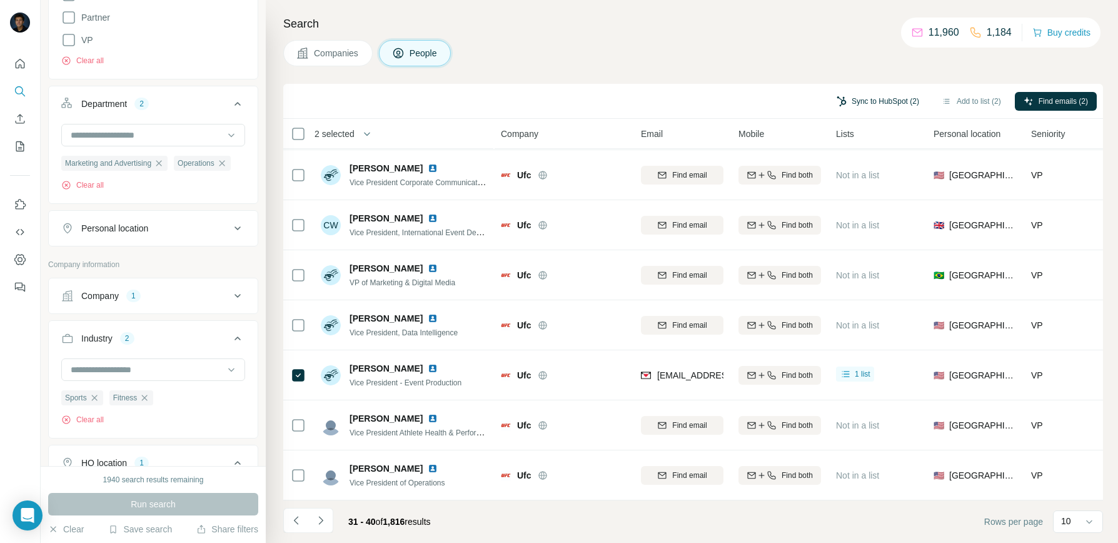
click at [884, 94] on button "Sync to HubSpot (2)" at bounding box center [878, 101] width 100 height 19
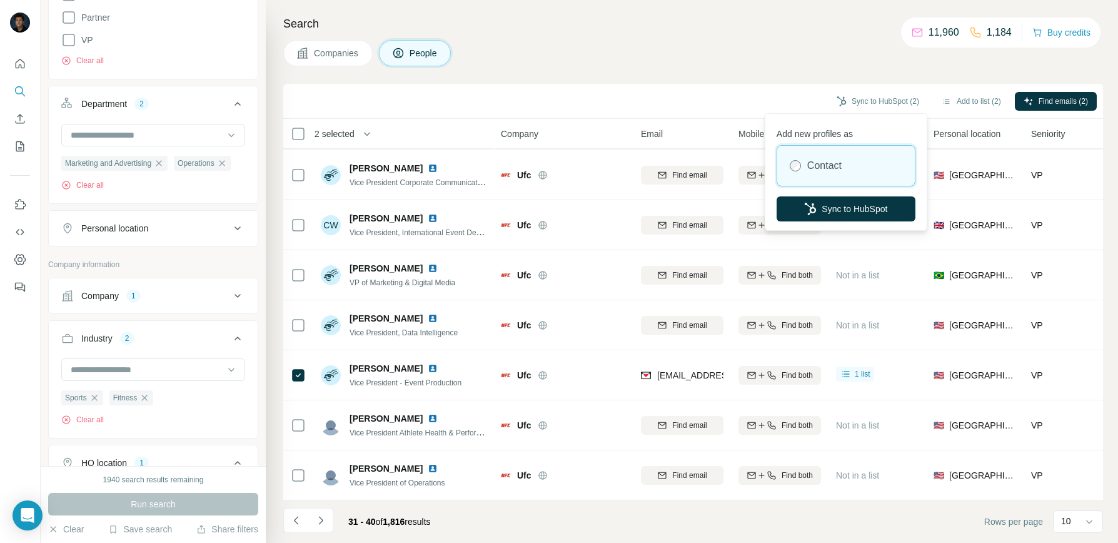
click at [701, 53] on div "Companies People" at bounding box center [693, 53] width 820 height 26
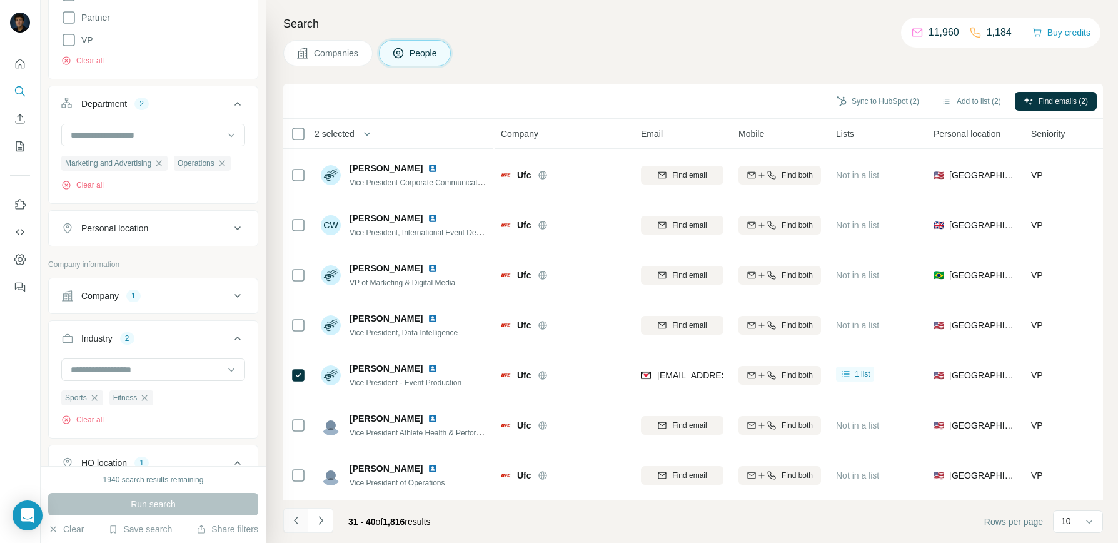
click at [298, 520] on icon "Navigate to previous page" at bounding box center [296, 520] width 13 height 13
click at [327, 515] on button "Navigate to next page" at bounding box center [320, 520] width 25 height 25
click at [883, 100] on button "Sync to HubSpot (1)" at bounding box center [878, 101] width 100 height 19
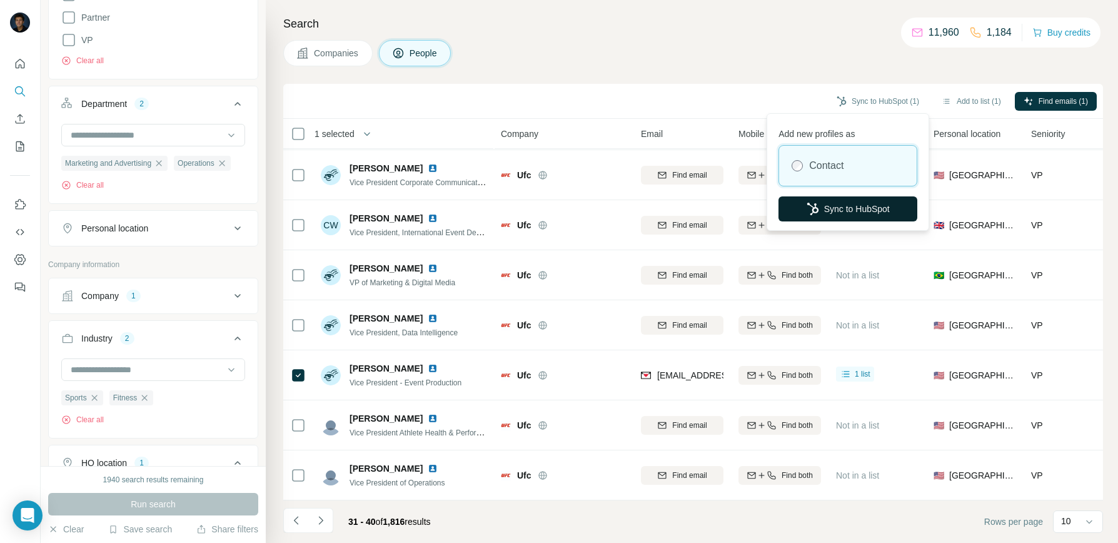
click at [839, 202] on button "Sync to HubSpot" at bounding box center [848, 208] width 139 height 25
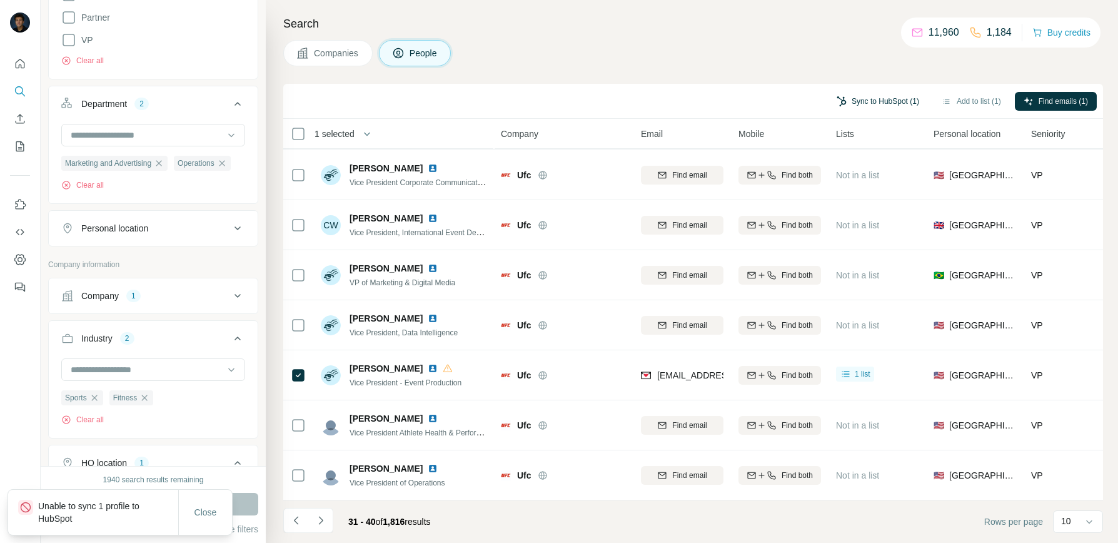
click at [881, 94] on button "Sync to HubSpot (1)" at bounding box center [878, 101] width 100 height 19
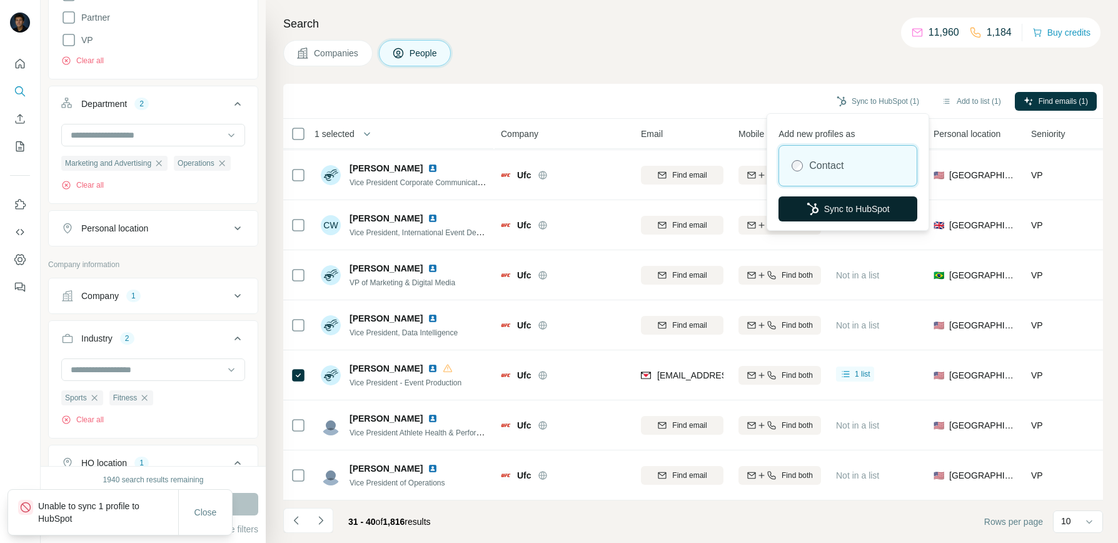
click at [839, 205] on button "Sync to HubSpot" at bounding box center [848, 208] width 139 height 25
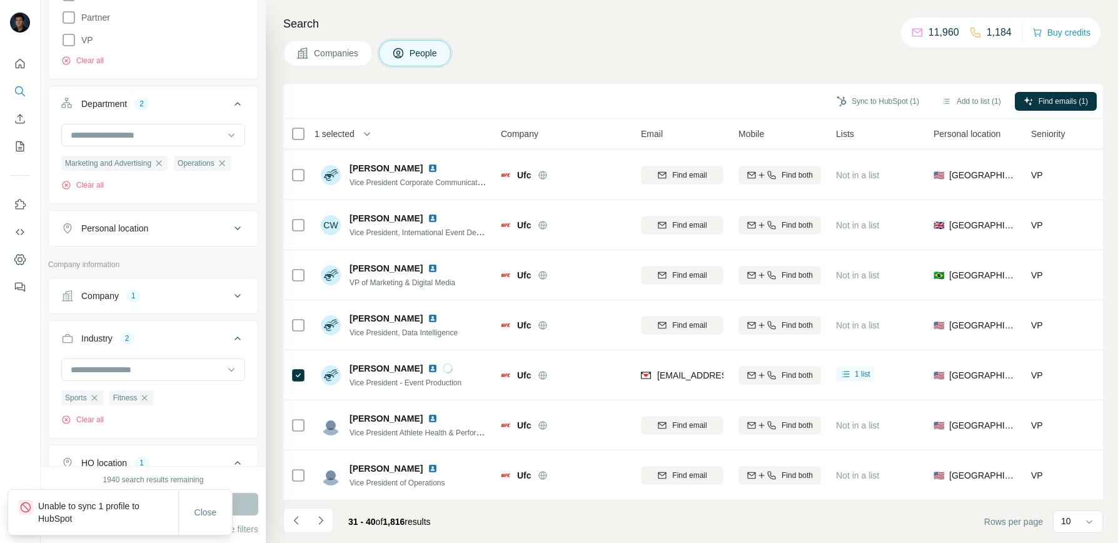
drag, startPoint x: 195, startPoint y: 508, endPoint x: 219, endPoint y: 493, distance: 28.6
click at [196, 508] on span "Close" at bounding box center [206, 512] width 23 height 13
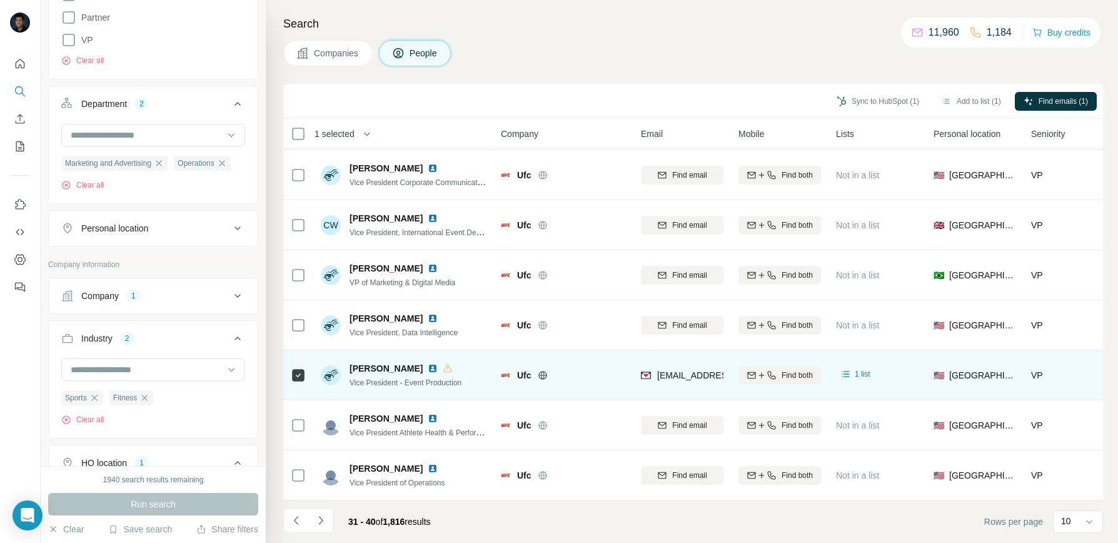
click at [368, 362] on span "Don Pfister" at bounding box center [386, 368] width 73 height 13
click at [456, 364] on div "Don Pfister" at bounding box center [406, 368] width 112 height 13
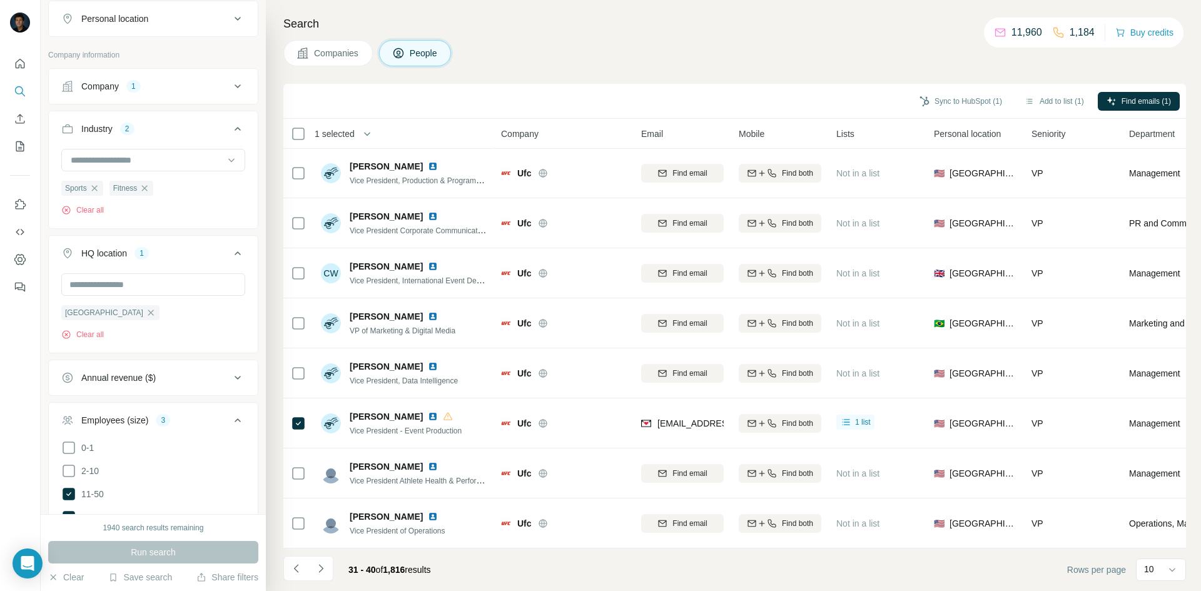
scroll to position [625, 0]
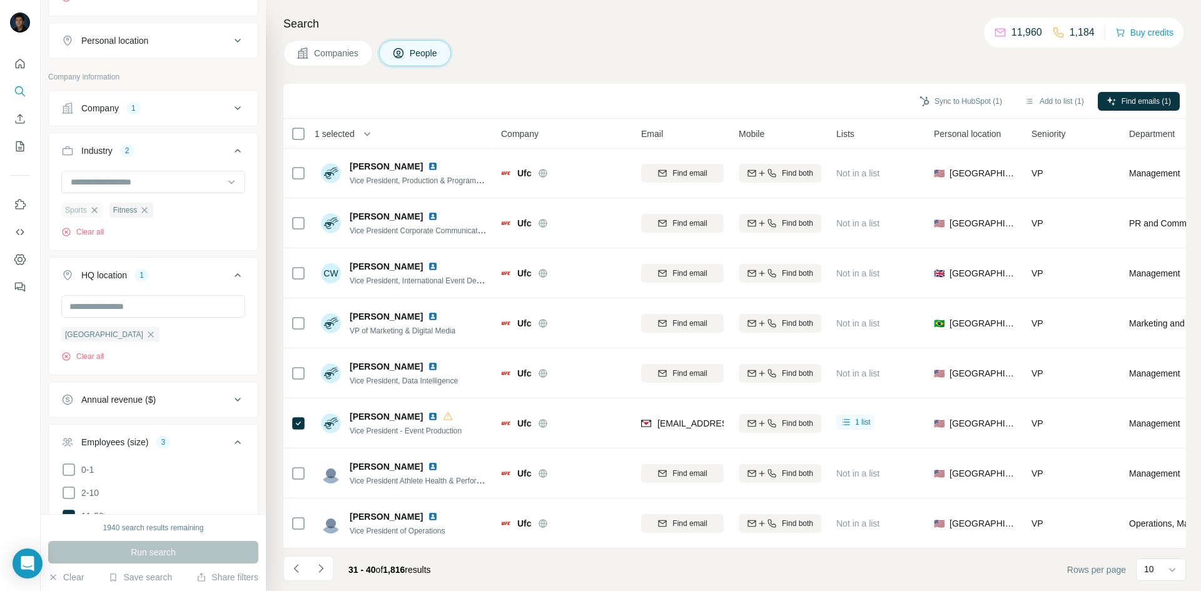
click at [99, 215] on icon "button" at bounding box center [94, 210] width 10 height 10
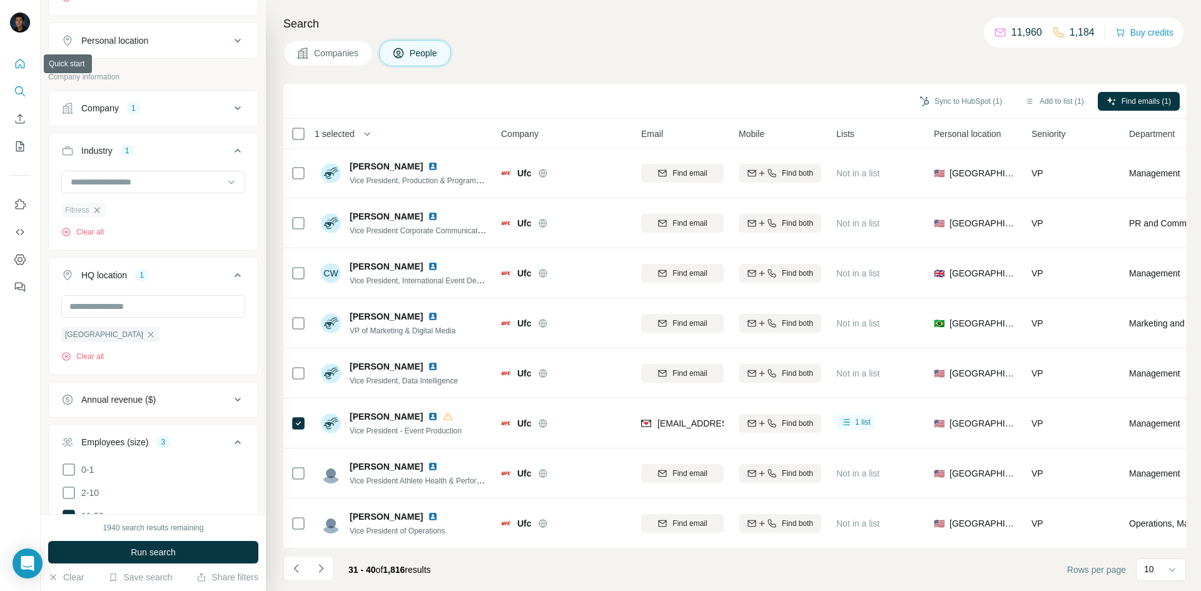
click at [21, 61] on icon "Quick start" at bounding box center [20, 64] width 13 height 13
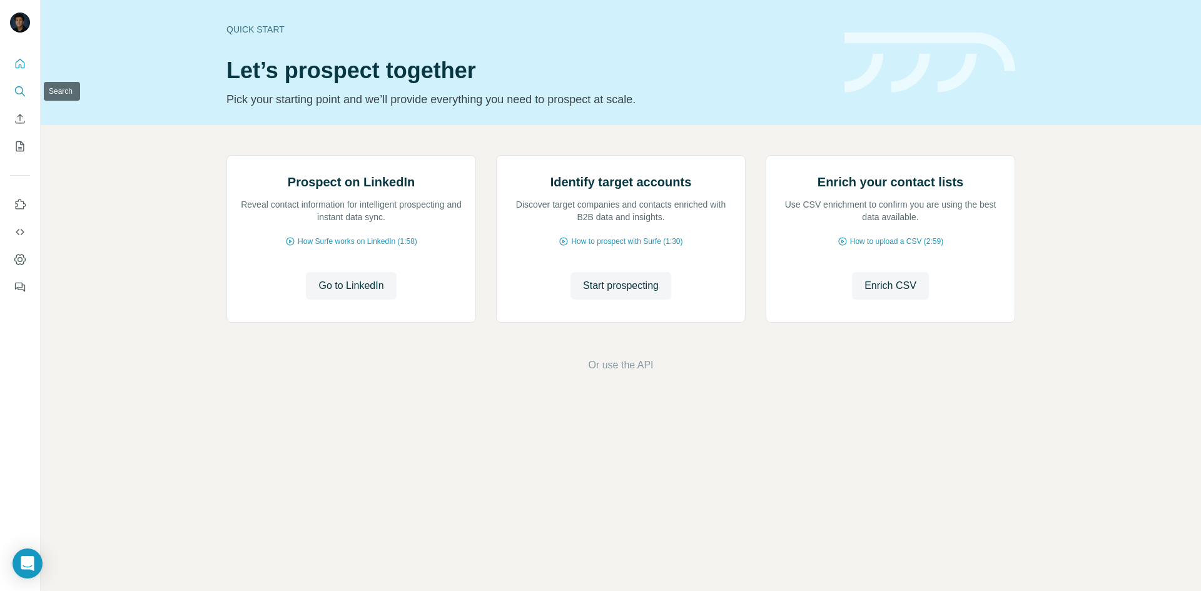
click at [21, 92] on icon "Search" at bounding box center [20, 91] width 13 height 13
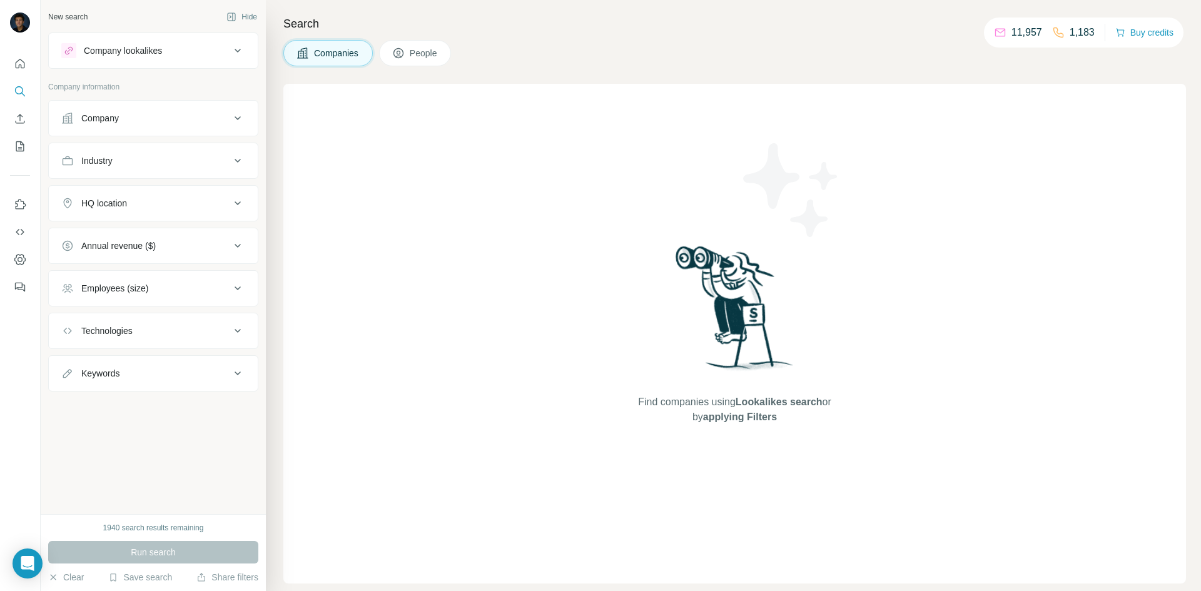
click at [222, 104] on button "Company" at bounding box center [153, 118] width 209 height 30
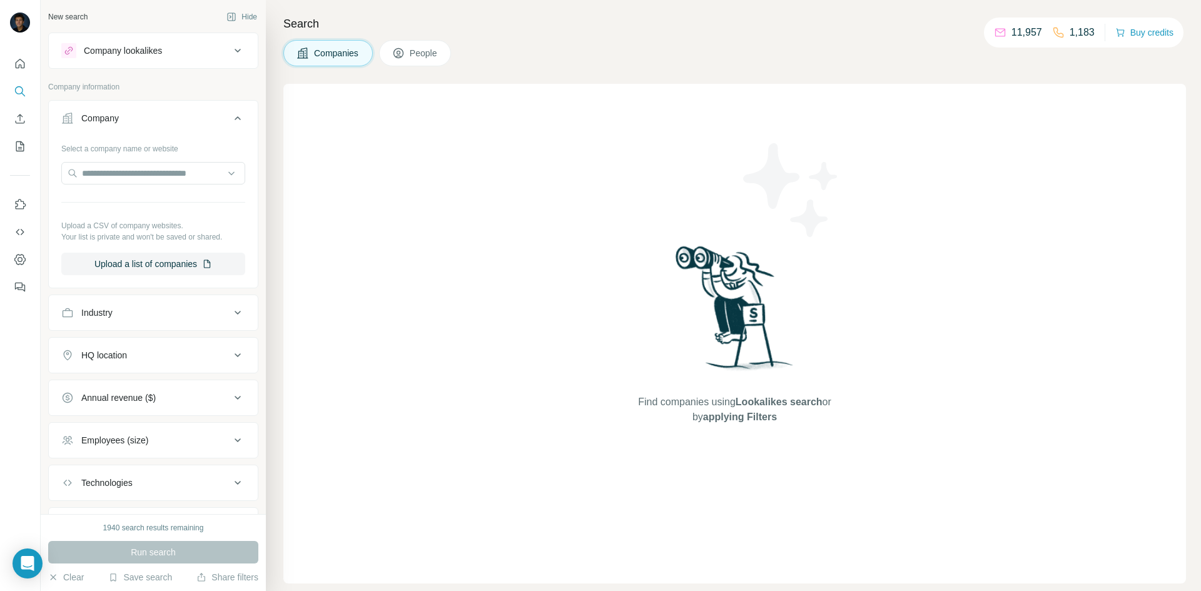
click at [231, 111] on icon at bounding box center [237, 118] width 15 height 15
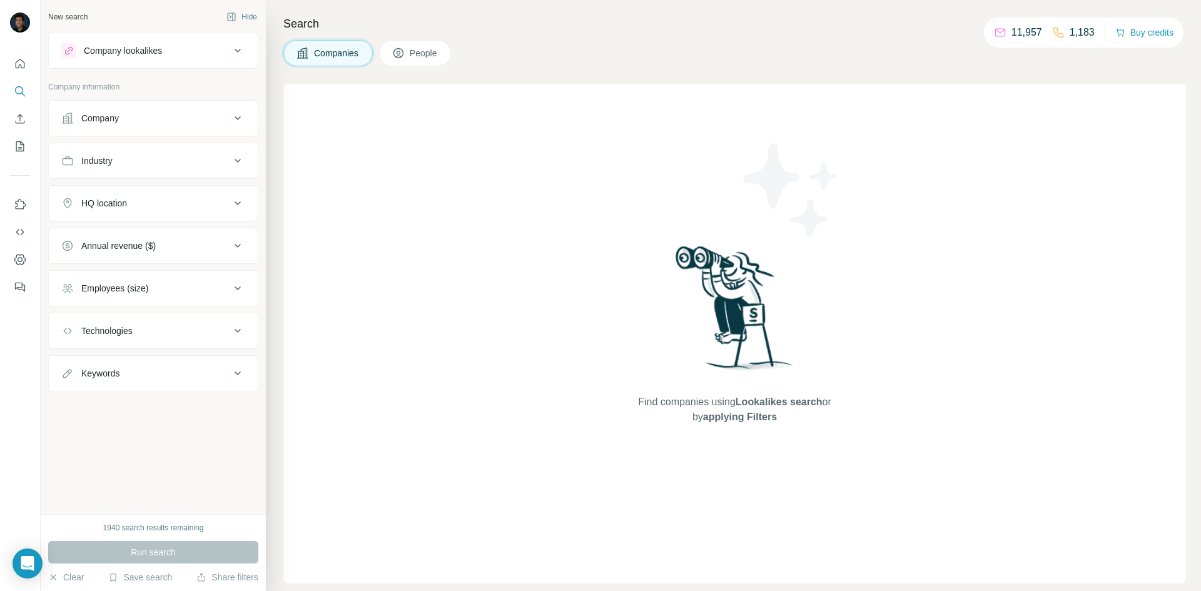
click at [235, 111] on icon at bounding box center [237, 118] width 15 height 15
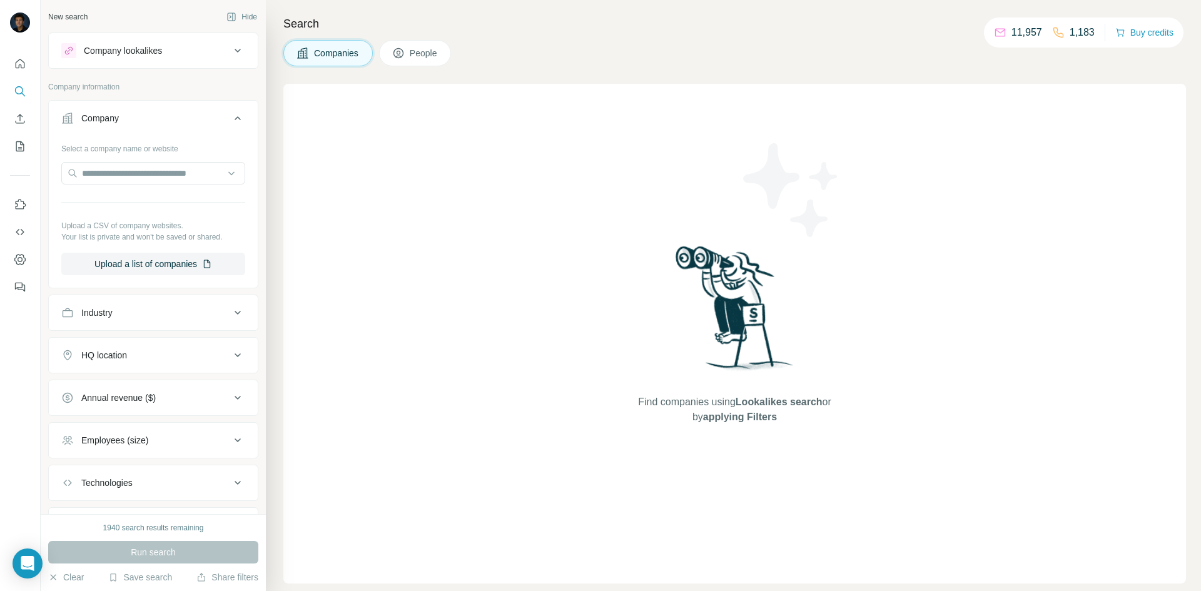
click at [235, 111] on icon at bounding box center [237, 118] width 15 height 15
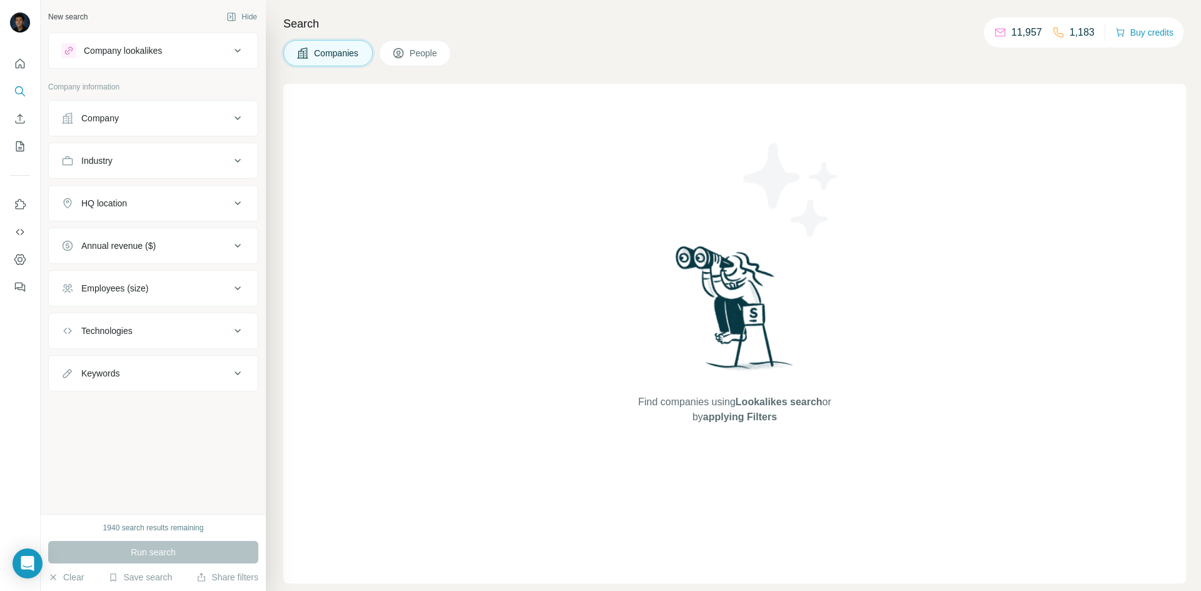
click at [236, 49] on icon at bounding box center [237, 50] width 15 height 15
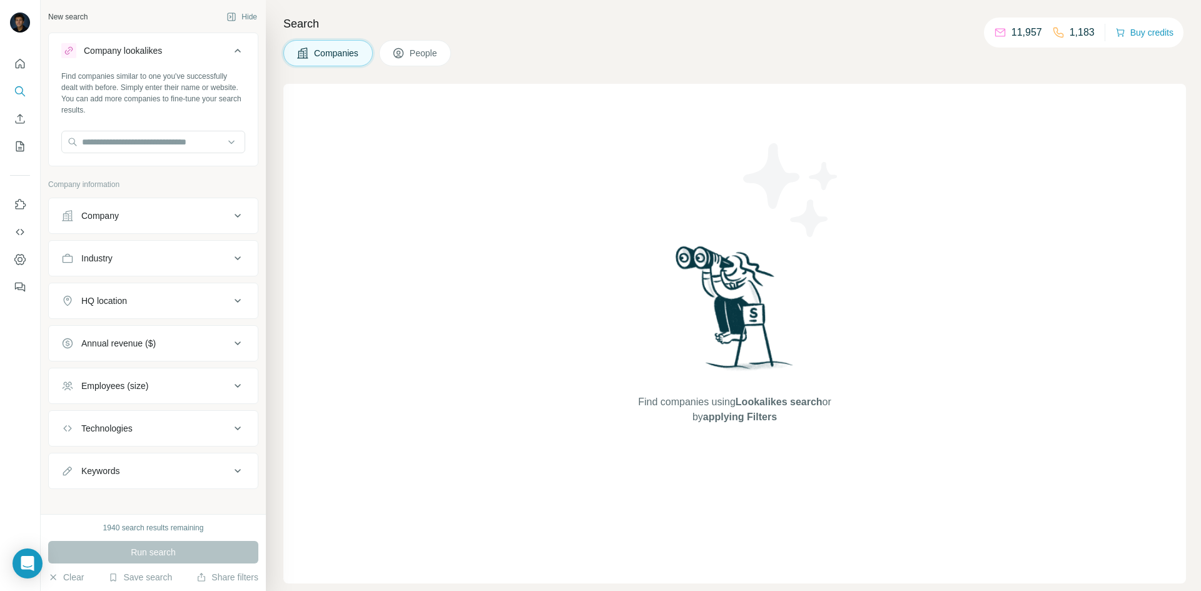
click at [237, 51] on button "Company lookalikes" at bounding box center [153, 53] width 209 height 35
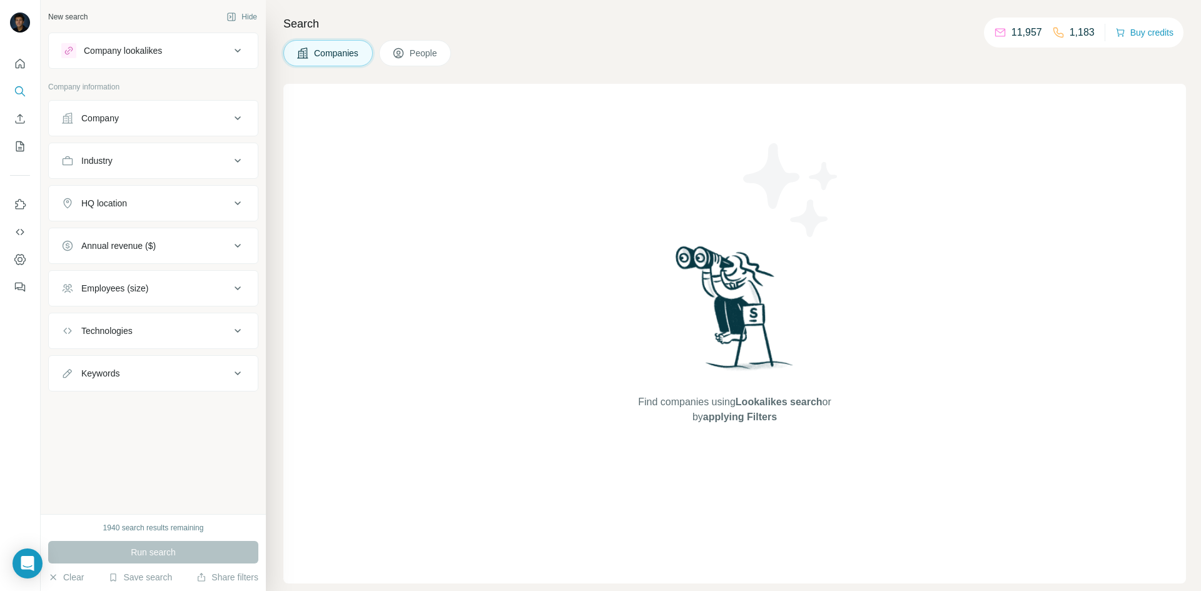
click at [236, 111] on icon at bounding box center [237, 118] width 15 height 15
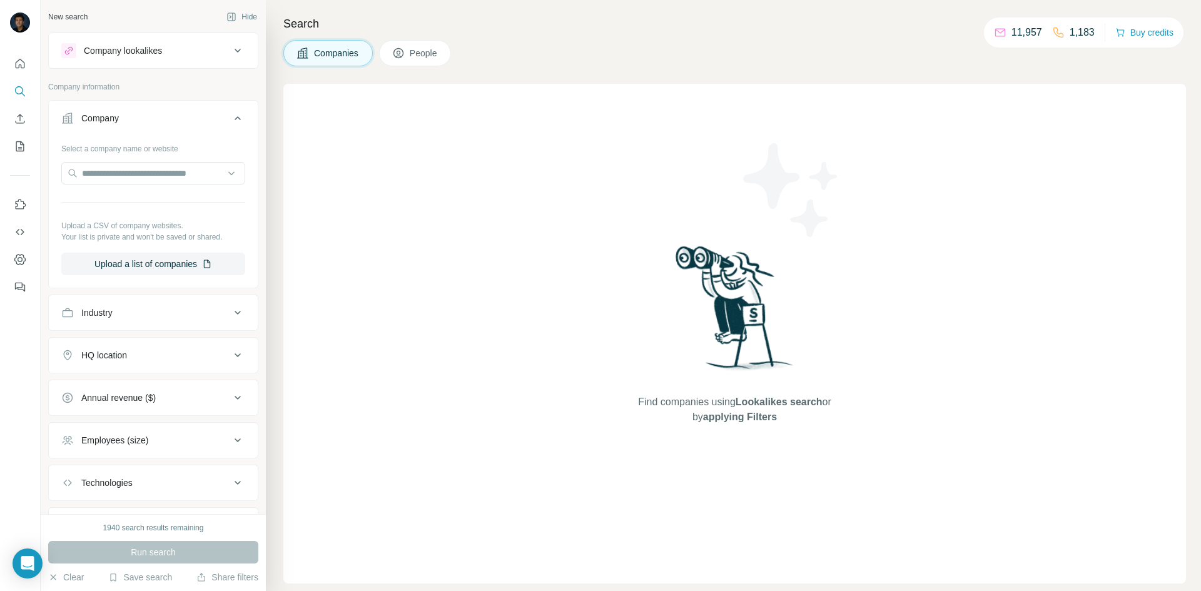
click at [235, 113] on icon at bounding box center [237, 118] width 15 height 15
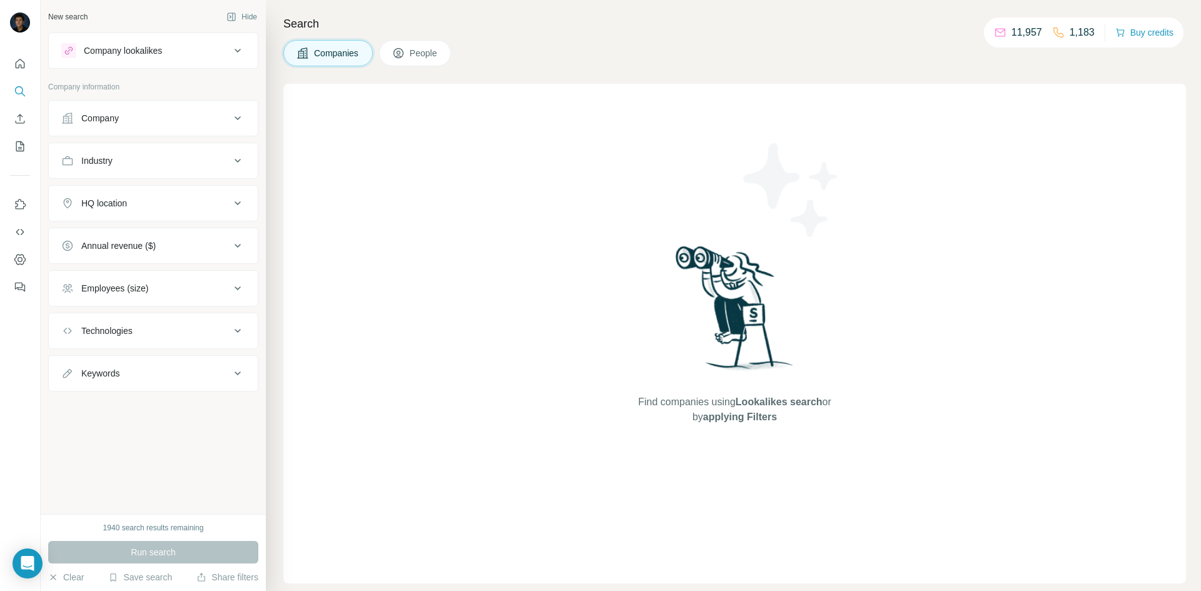
click at [236, 153] on icon at bounding box center [237, 160] width 15 height 15
click at [168, 195] on input at bounding box center [146, 192] width 154 height 14
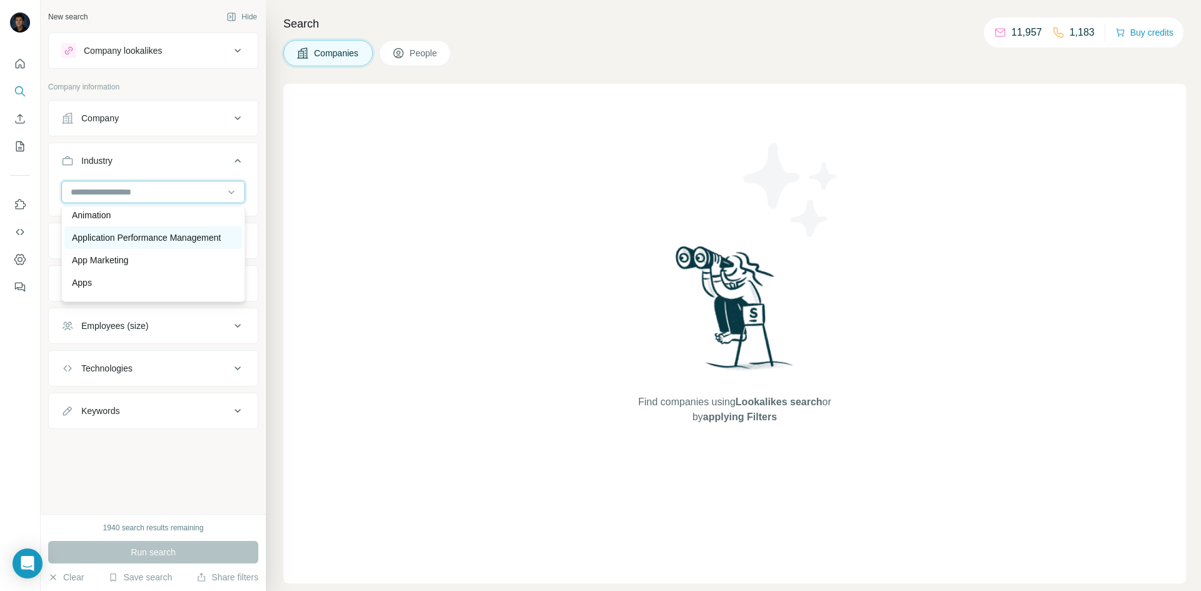
scroll to position [563, 0]
click at [181, 191] on input at bounding box center [146, 192] width 154 height 14
type input "*"
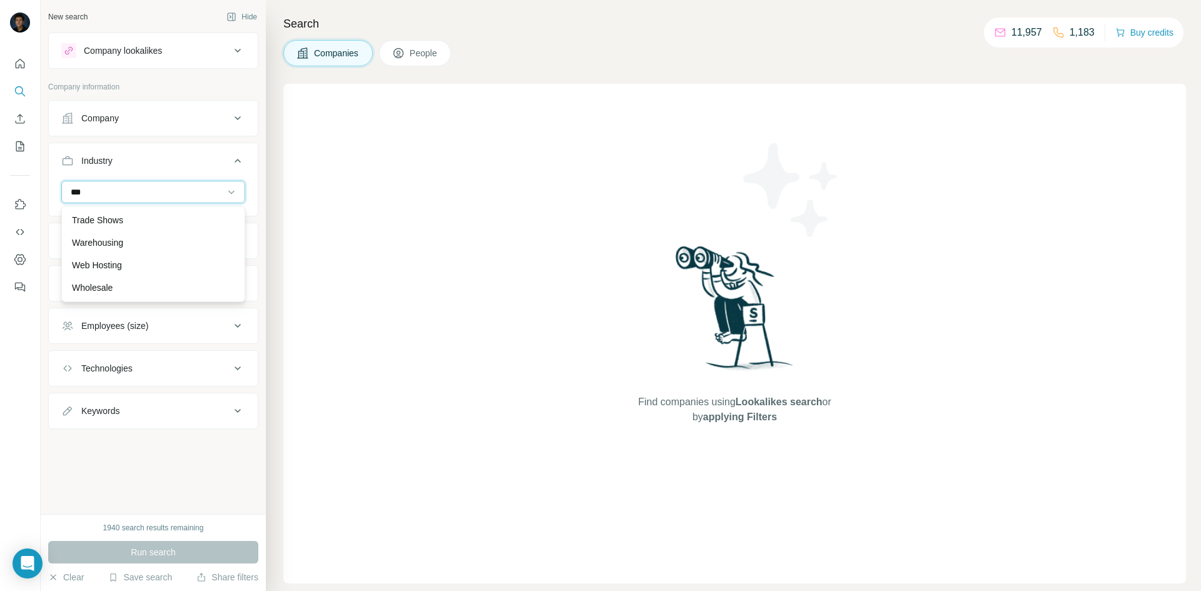
scroll to position [0, 0]
type input "****"
click at [158, 249] on div "Hospitality" at bounding box center [153, 242] width 178 height 23
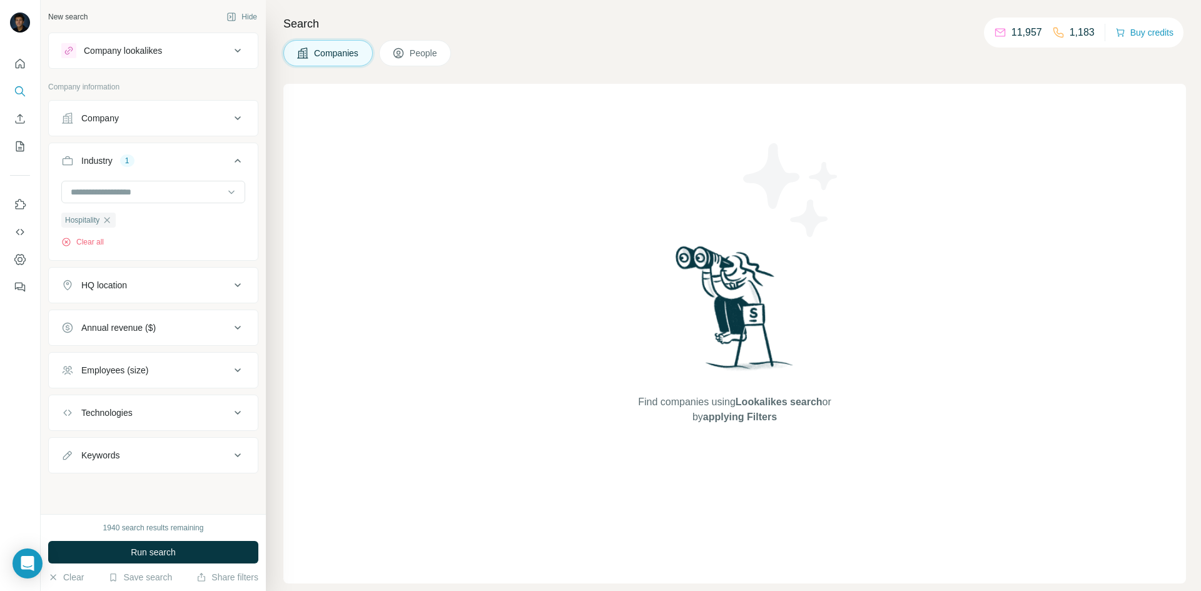
click at [245, 283] on icon at bounding box center [237, 285] width 15 height 15
click at [181, 321] on input "text" at bounding box center [153, 316] width 184 height 23
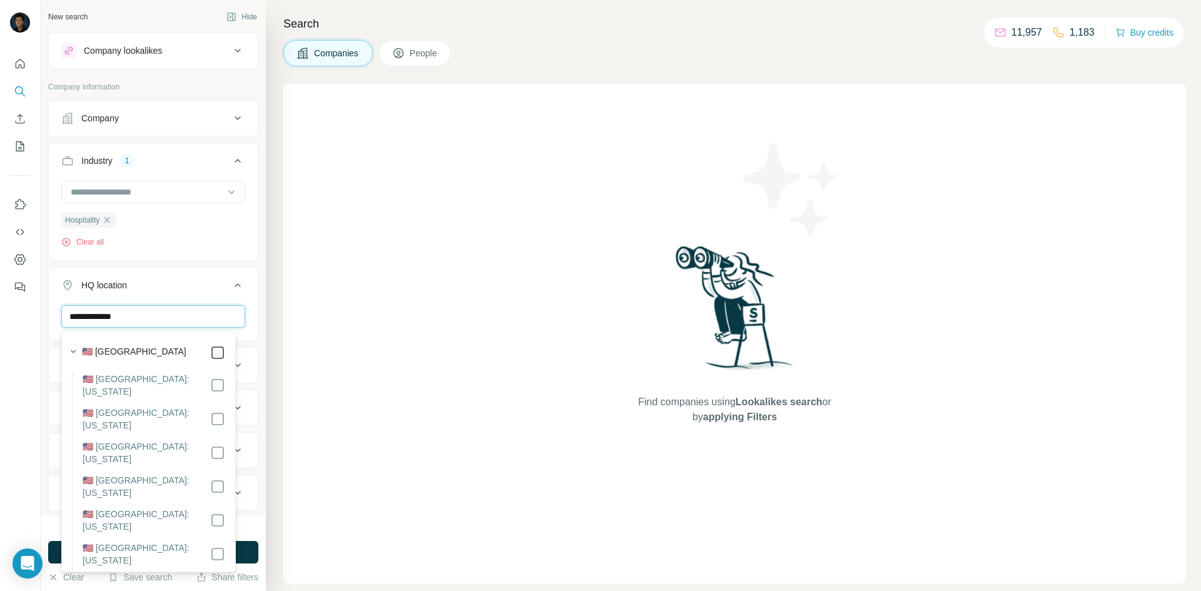
type input "**********"
click at [310, 287] on div "Find companies using Lookalikes search or by applying Filters" at bounding box center [734, 334] width 903 height 500
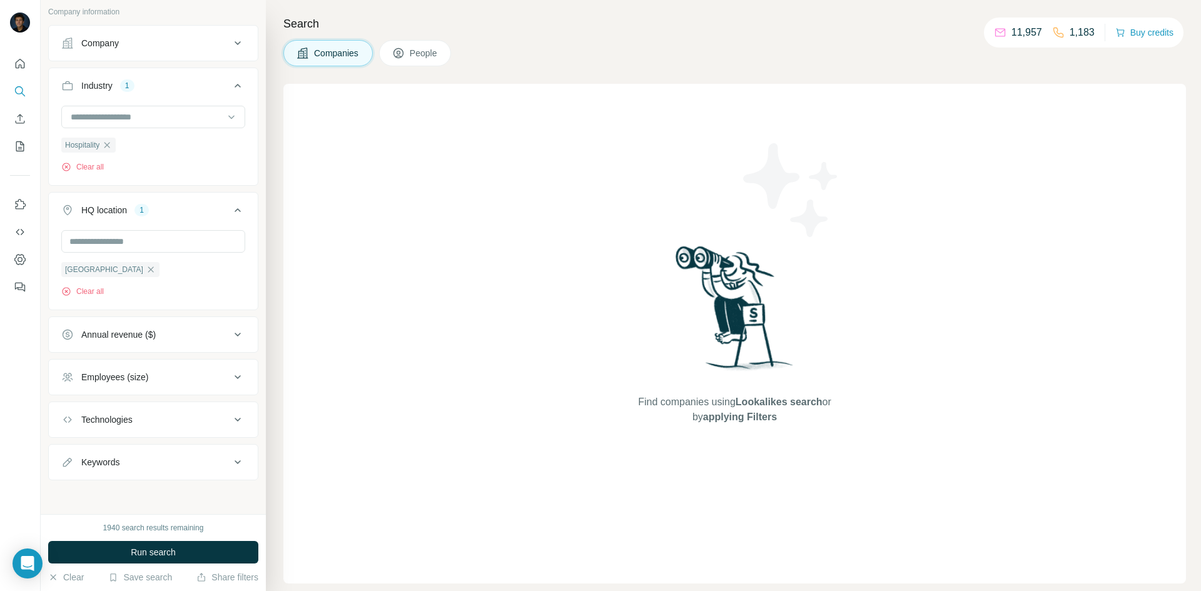
scroll to position [78, 0]
click at [218, 370] on button "Employees (size)" at bounding box center [153, 376] width 209 height 30
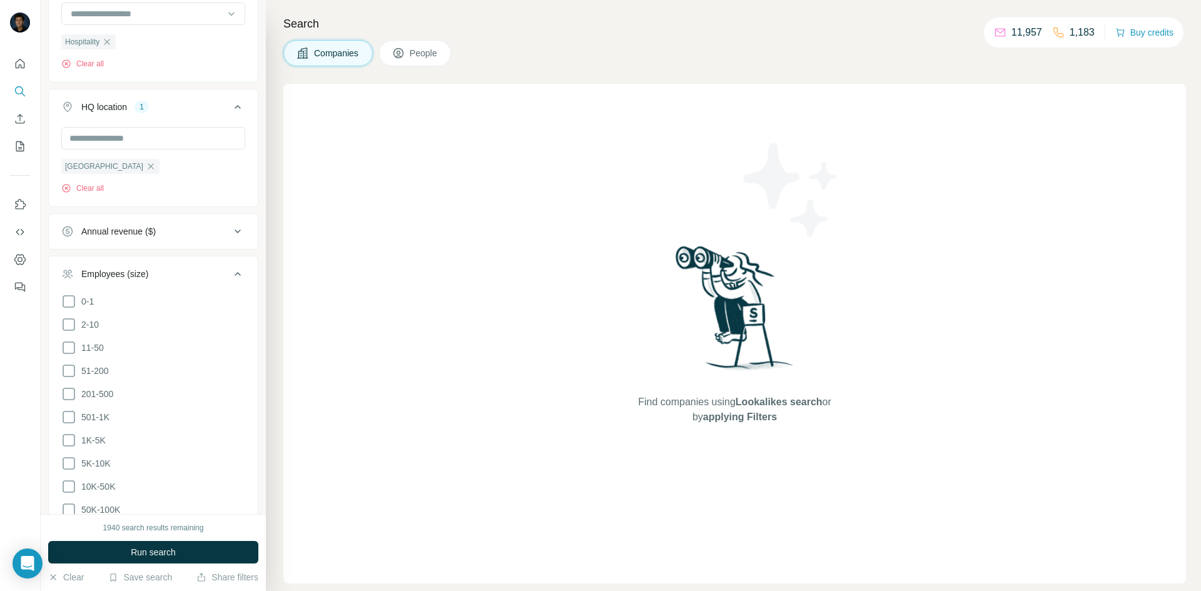
scroll to position [203, 0]
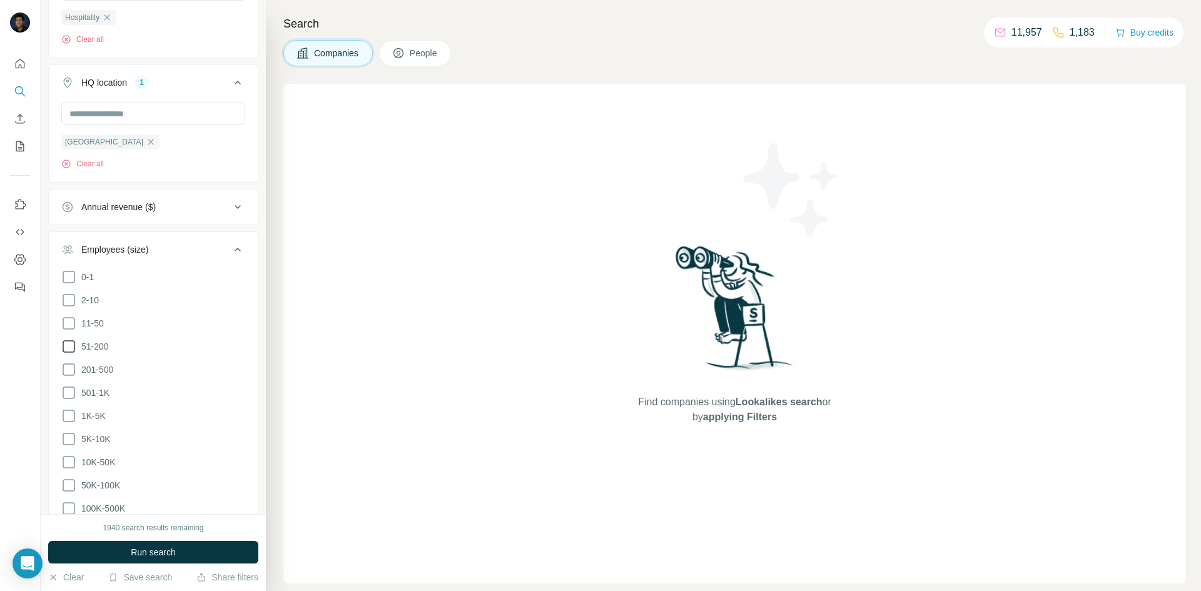
click at [68, 345] on icon at bounding box center [68, 346] width 15 height 15
click at [230, 250] on icon at bounding box center [237, 249] width 15 height 15
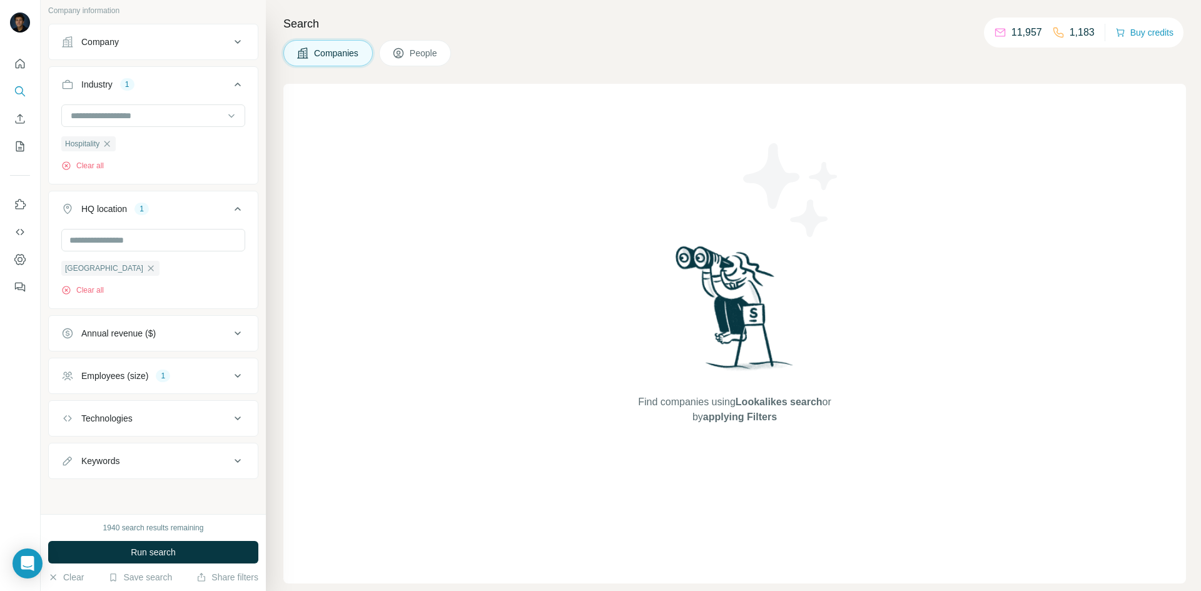
scroll to position [78, 0]
click at [230, 370] on icon at bounding box center [237, 375] width 15 height 15
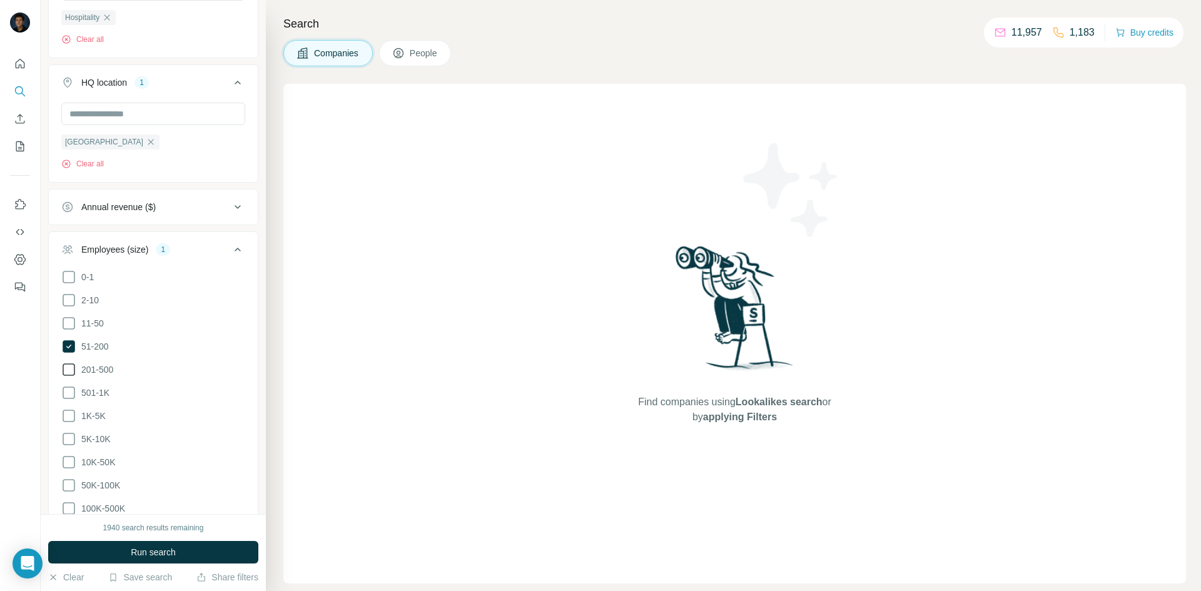
click at [72, 363] on icon at bounding box center [68, 369] width 15 height 15
click at [75, 318] on icon at bounding box center [68, 323] width 15 height 15
click at [230, 245] on icon at bounding box center [237, 249] width 15 height 15
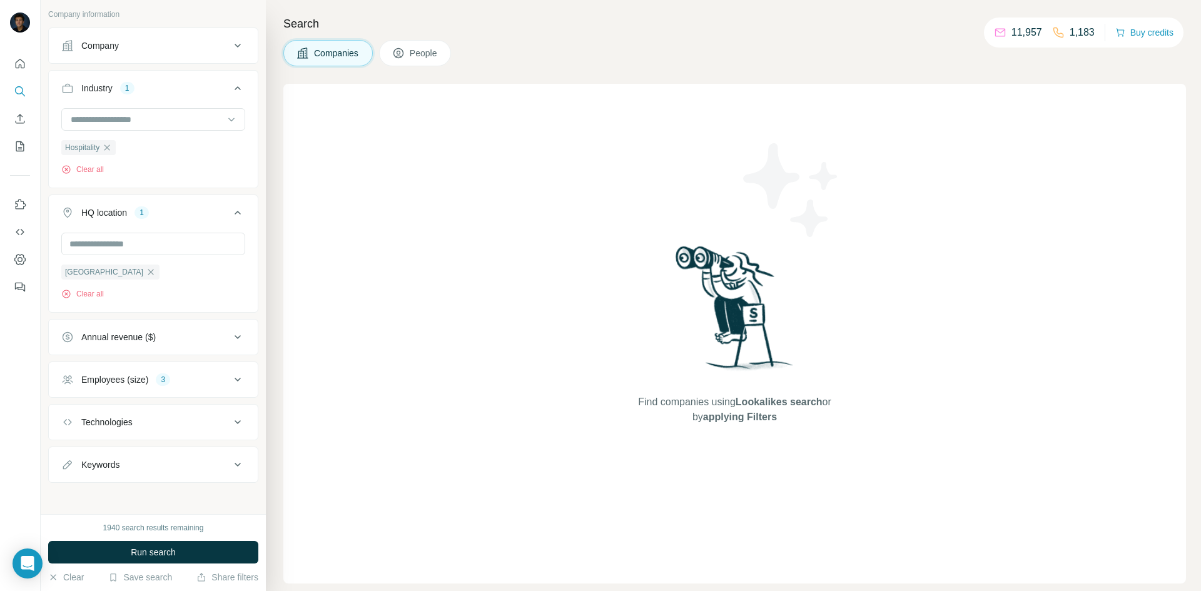
scroll to position [78, 0]
click at [204, 542] on button "Run search" at bounding box center [153, 552] width 210 height 23
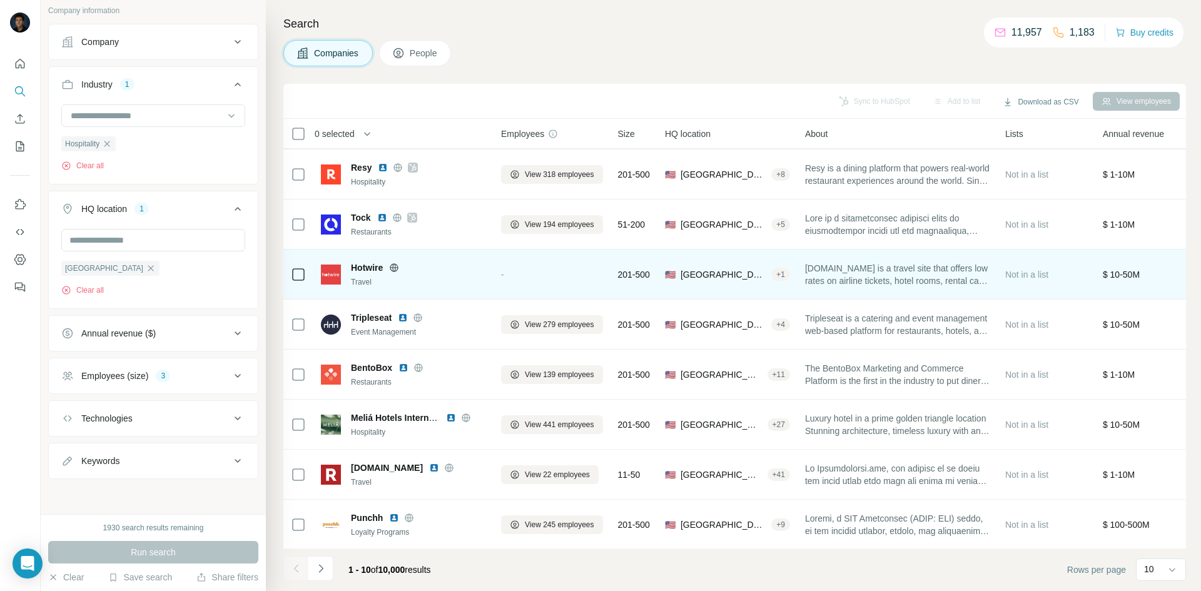
scroll to position [107, 0]
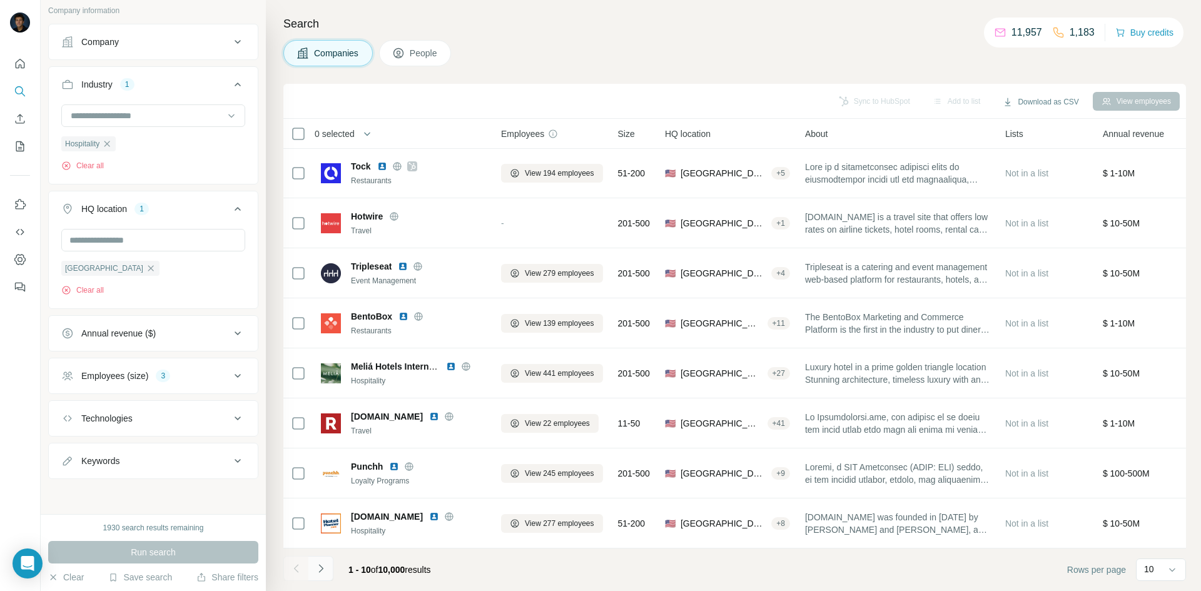
click at [330, 542] on button "Navigate to next page" at bounding box center [320, 568] width 25 height 25
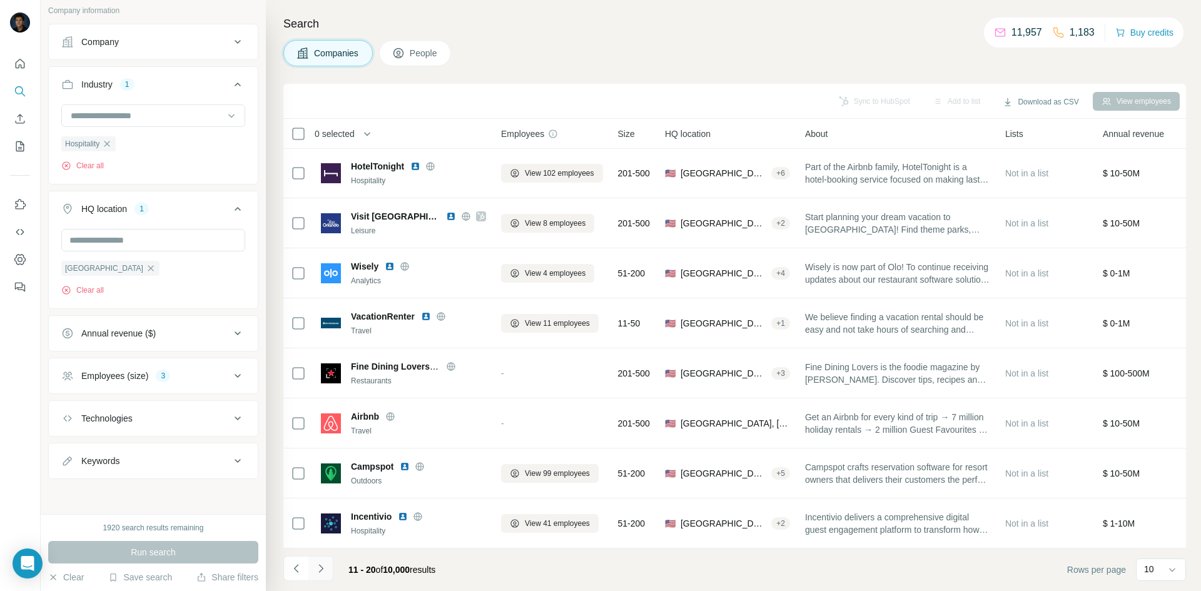
click at [323, 542] on icon "Navigate to next page" at bounding box center [321, 568] width 13 height 13
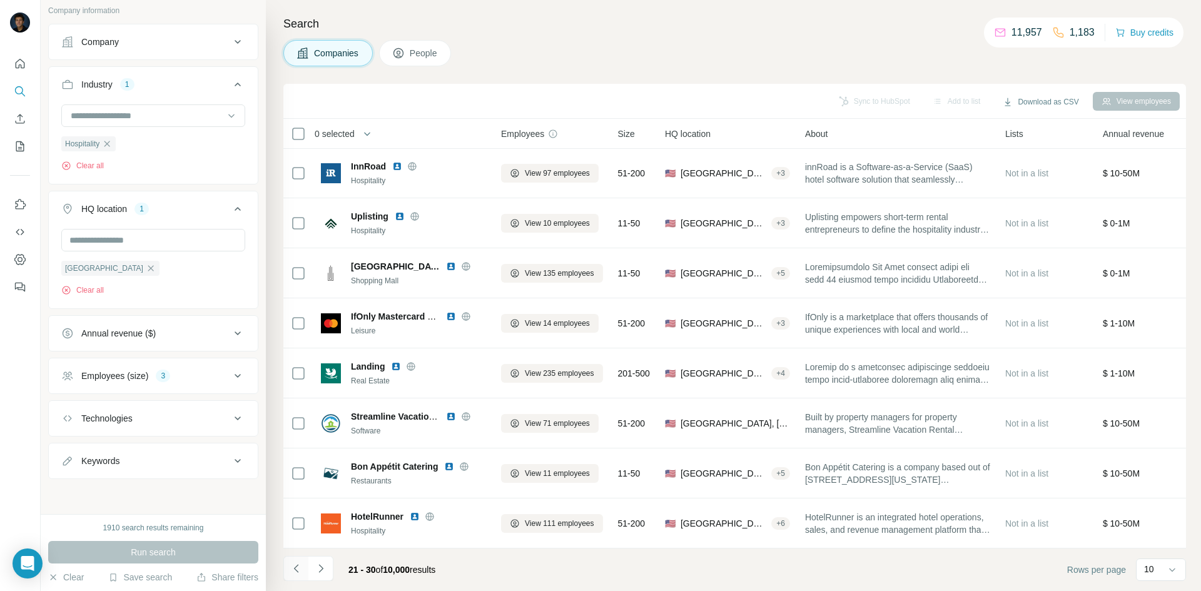
click at [301, 542] on icon "Navigate to previous page" at bounding box center [296, 568] width 13 height 13
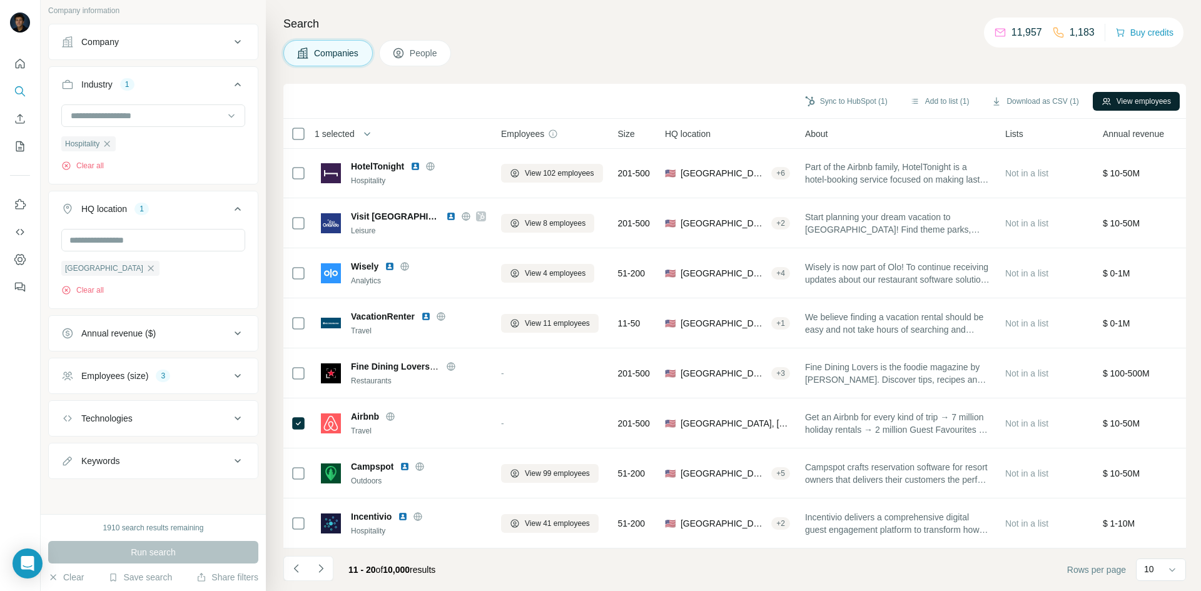
click at [1118, 94] on button "View employees" at bounding box center [1136, 101] width 87 height 19
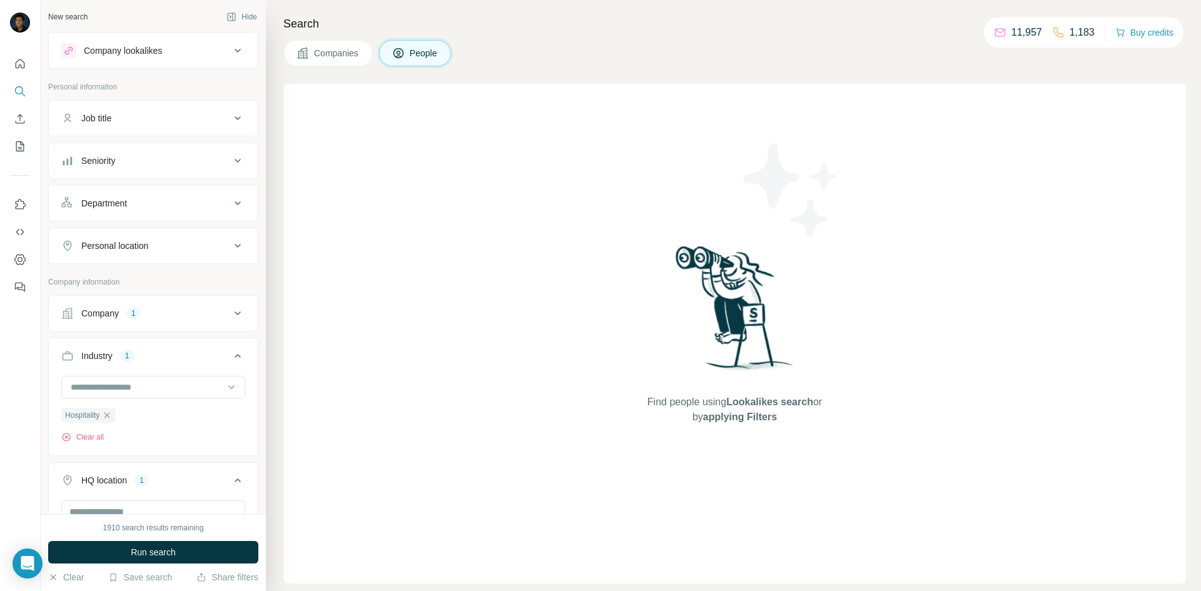
click at [230, 120] on icon at bounding box center [237, 118] width 15 height 15
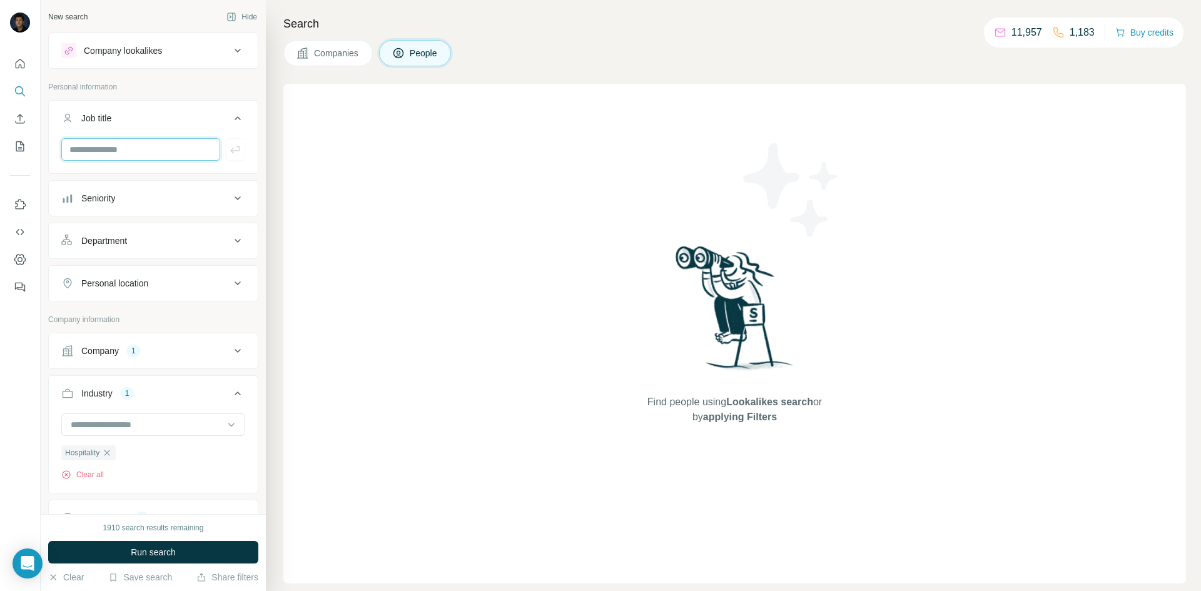
click at [155, 149] on input "text" at bounding box center [140, 149] width 159 height 23
type input "**********"
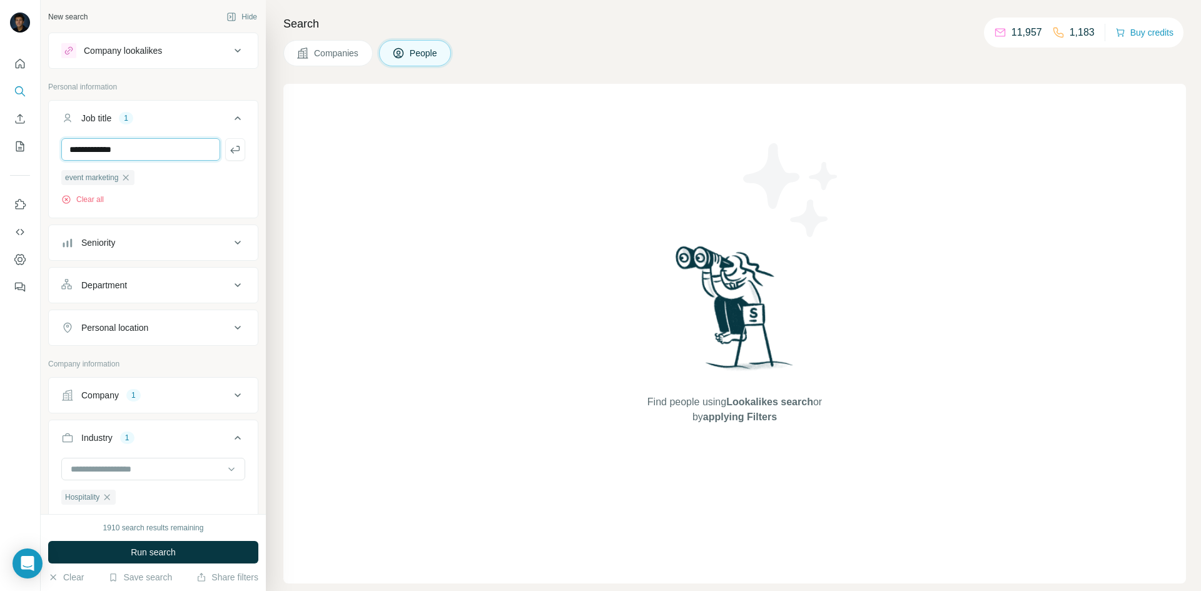
type input "**********"
click at [143, 143] on input "text" at bounding box center [140, 149] width 159 height 23
type input "**********"
click at [154, 150] on input "**********" at bounding box center [140, 149] width 159 height 23
click at [211, 542] on button "Run search" at bounding box center [153, 552] width 210 height 23
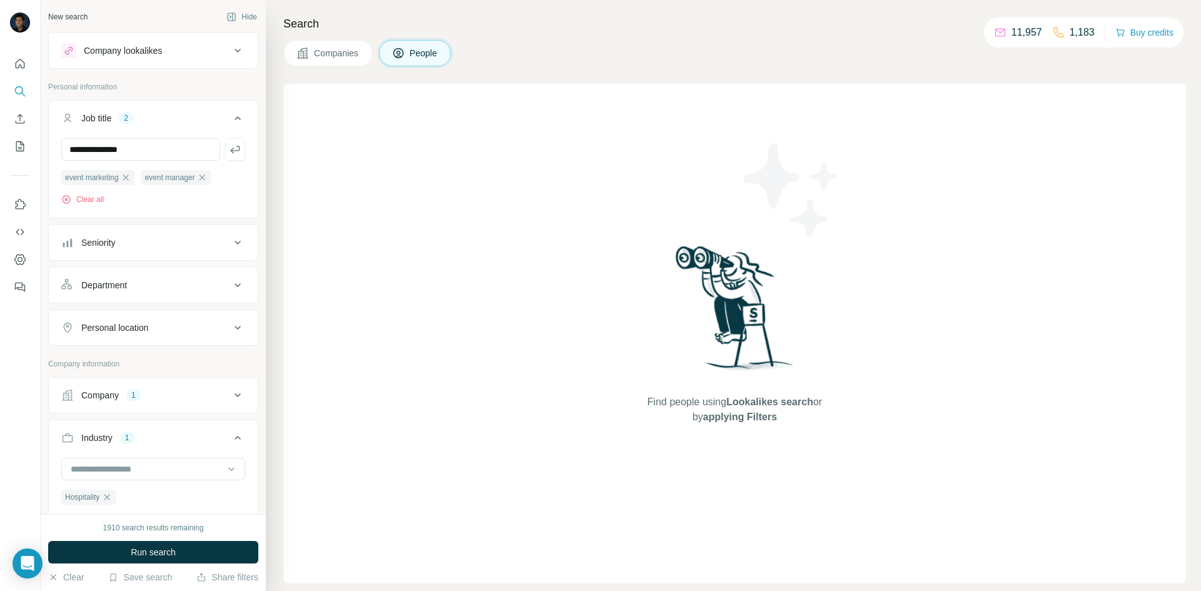
click at [241, 46] on button "Company lookalikes" at bounding box center [153, 51] width 209 height 30
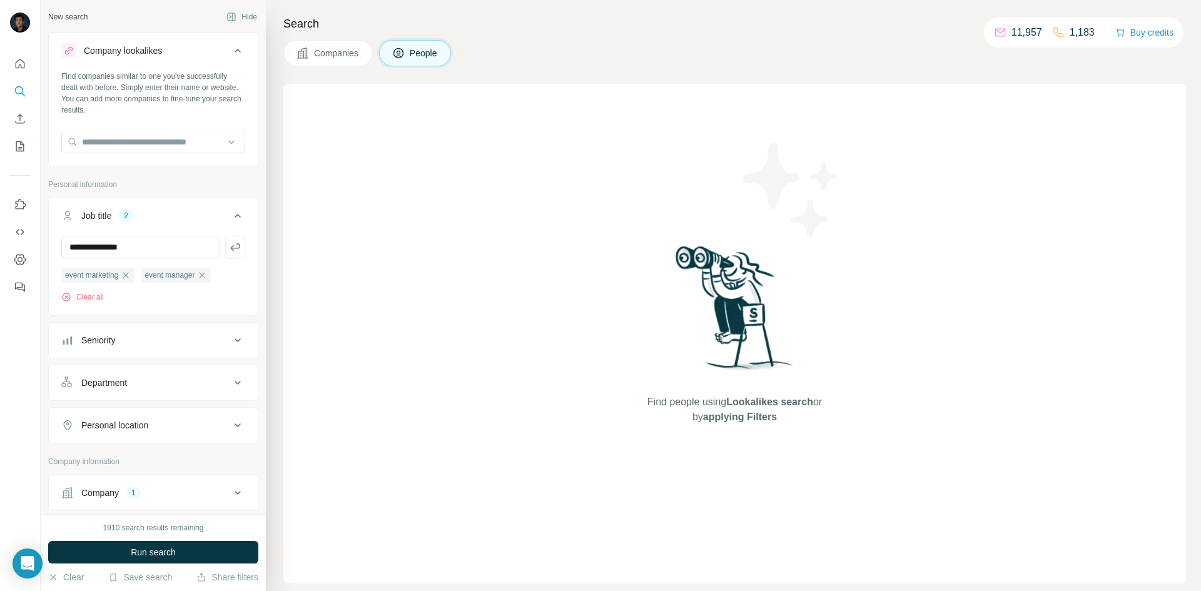
click at [232, 58] on button "Company lookalikes" at bounding box center [153, 53] width 209 height 35
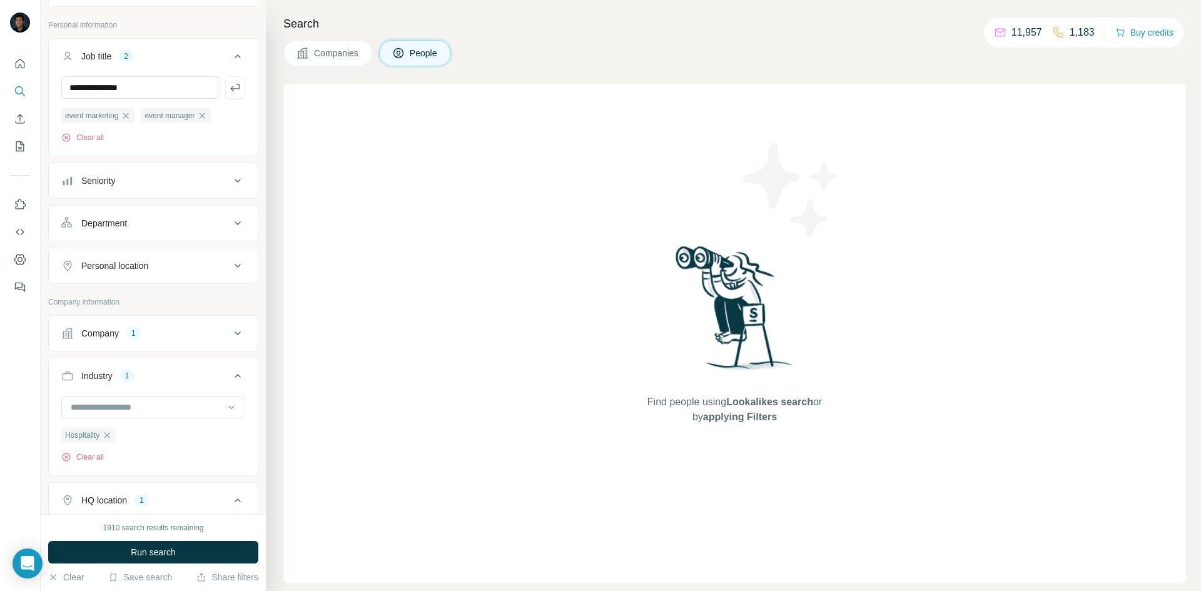
scroll to position [63, 0]
click at [230, 332] on icon at bounding box center [237, 332] width 15 height 15
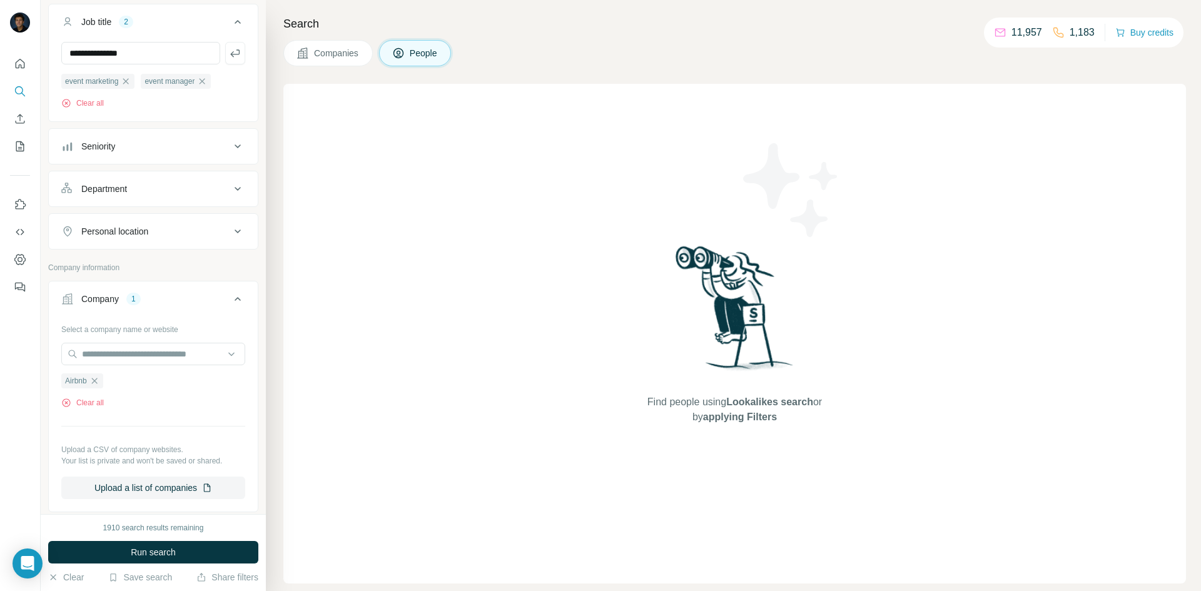
scroll to position [125, 0]
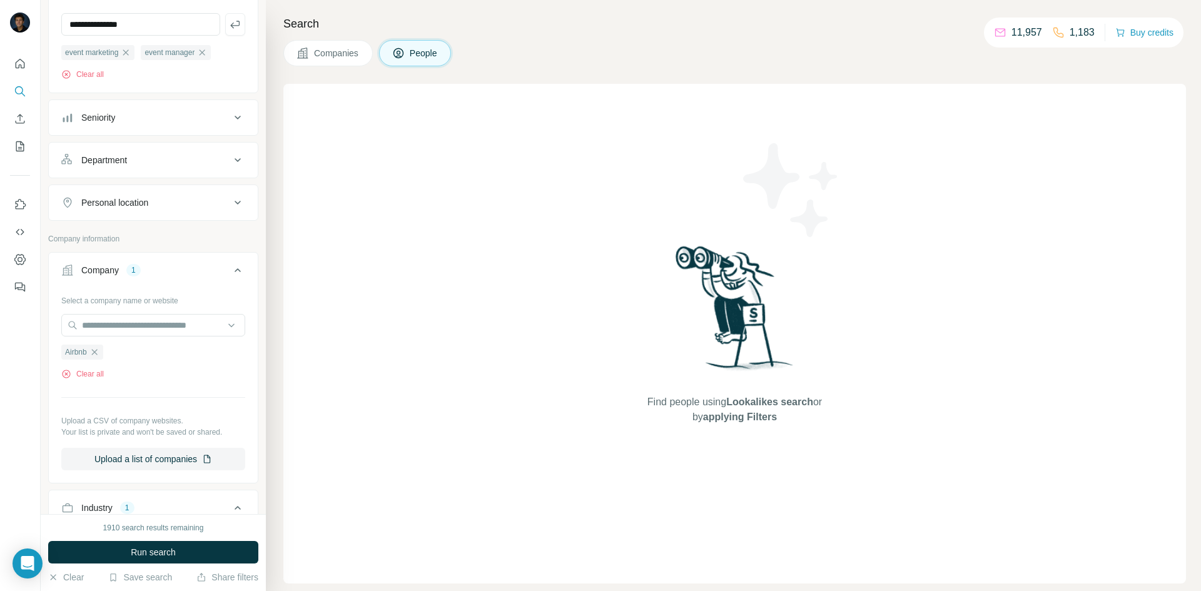
click at [320, 44] on button "Companies" at bounding box center [327, 53] width 89 height 26
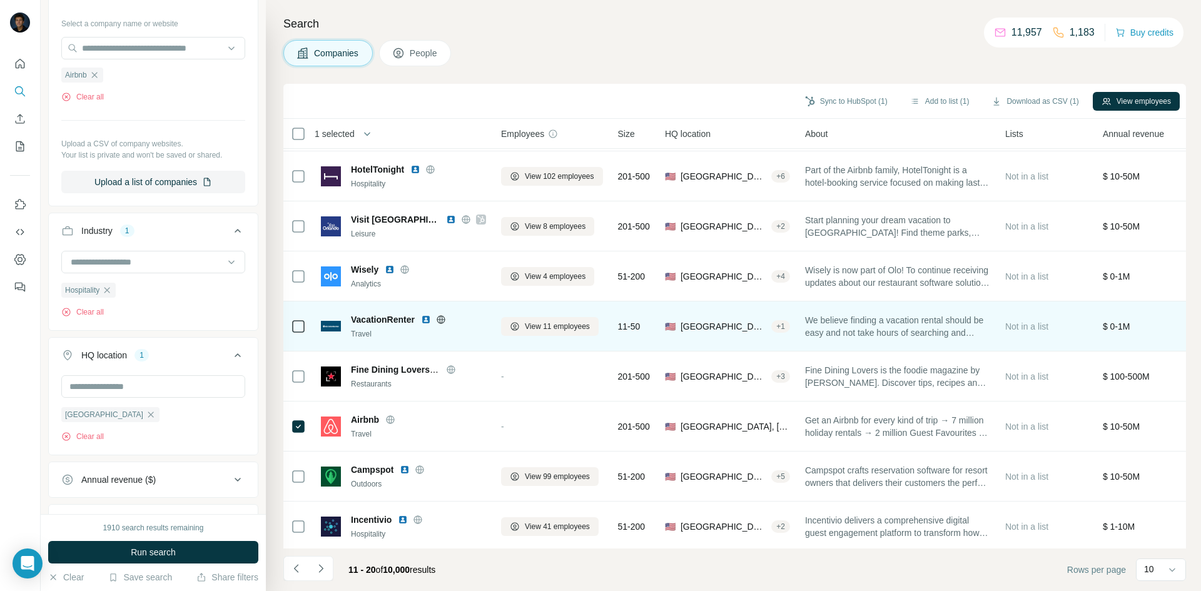
scroll to position [107, 0]
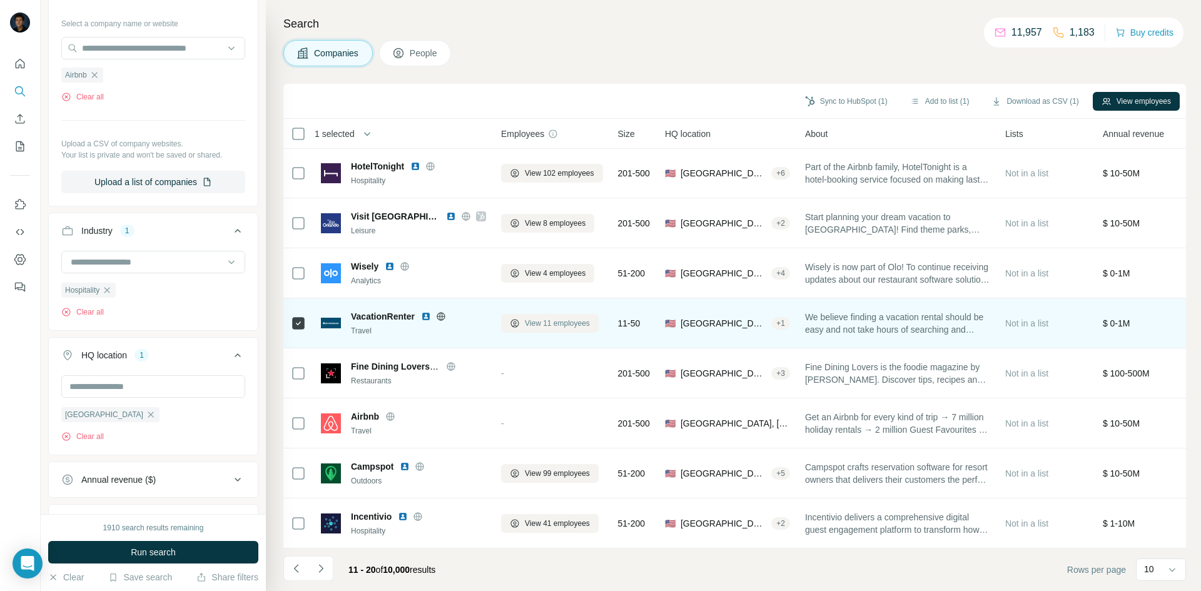
click at [556, 318] on span "View 11 employees" at bounding box center [557, 323] width 65 height 11
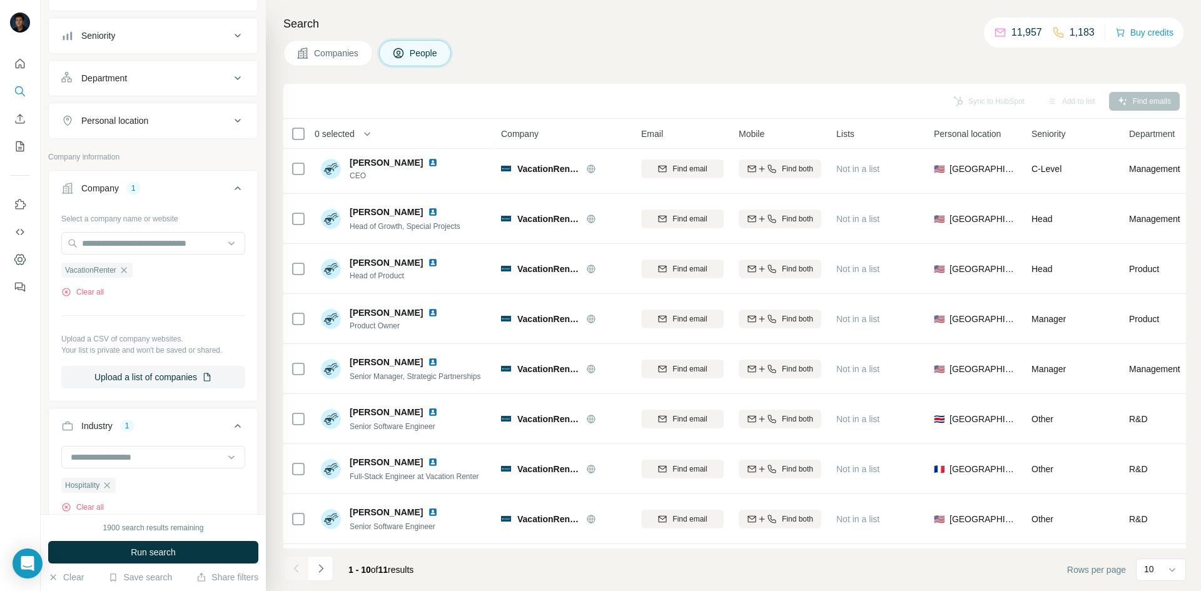
scroll to position [107, 0]
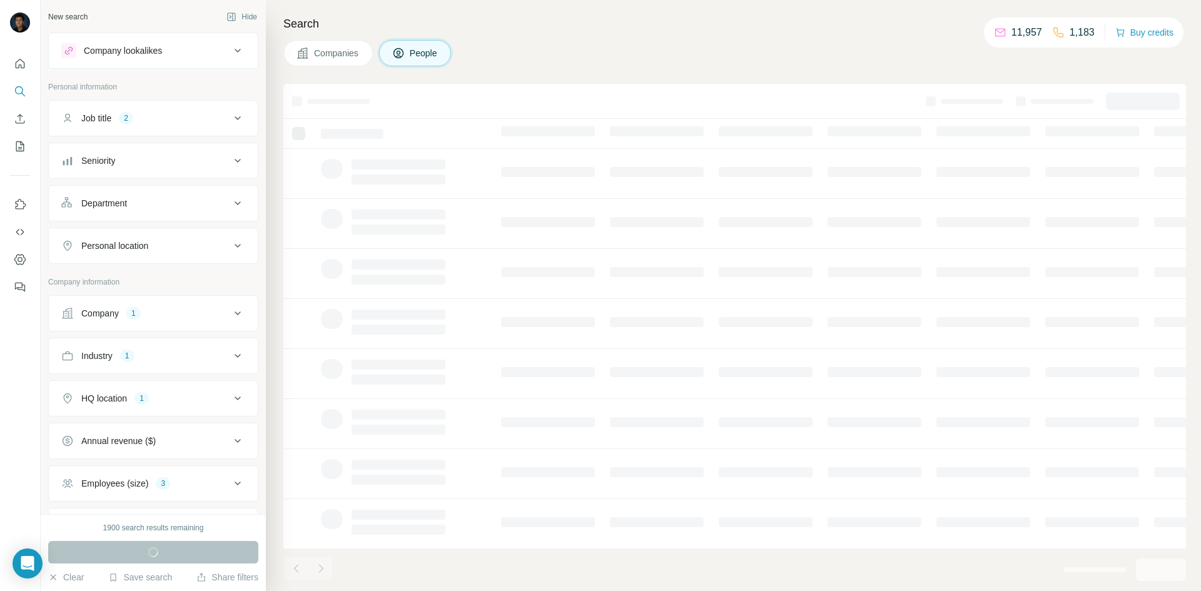
click at [180, 117] on div "Job title 2" at bounding box center [145, 118] width 169 height 13
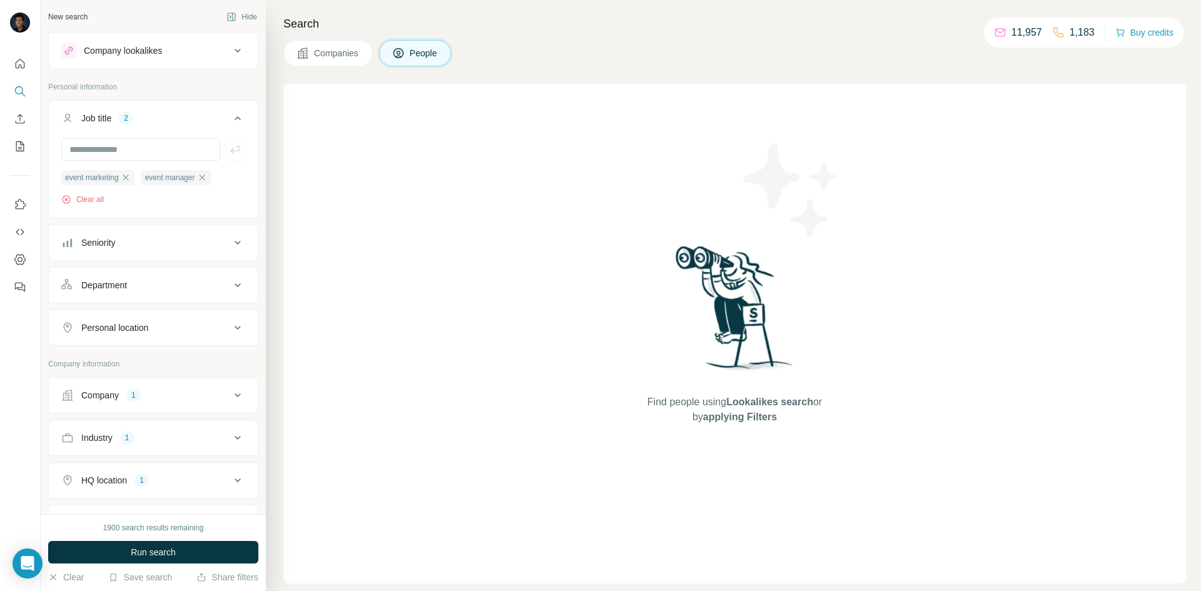
click at [217, 118] on div "Job title 2" at bounding box center [145, 118] width 169 height 13
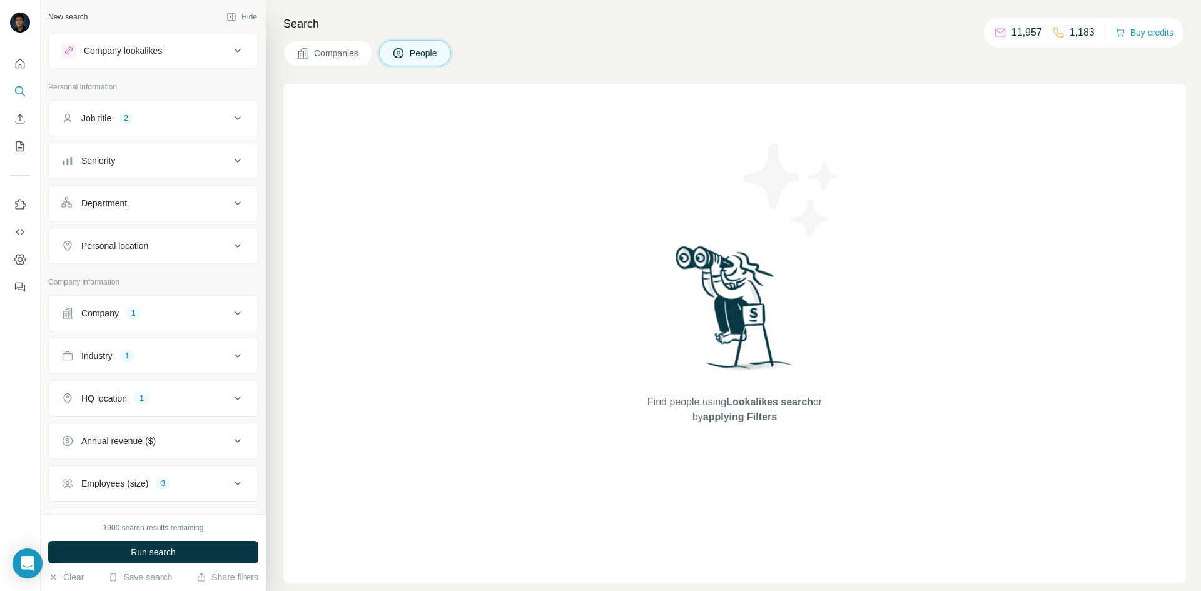
click at [207, 306] on button "Company 1" at bounding box center [153, 313] width 209 height 30
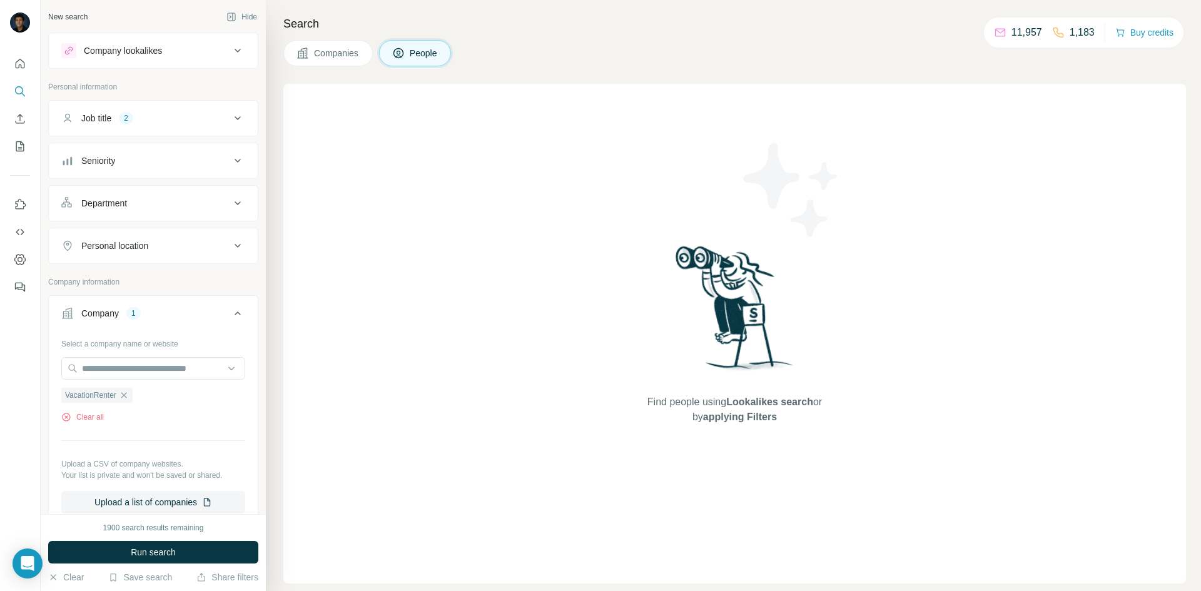
click at [123, 397] on icon "button" at bounding box center [124, 395] width 10 height 10
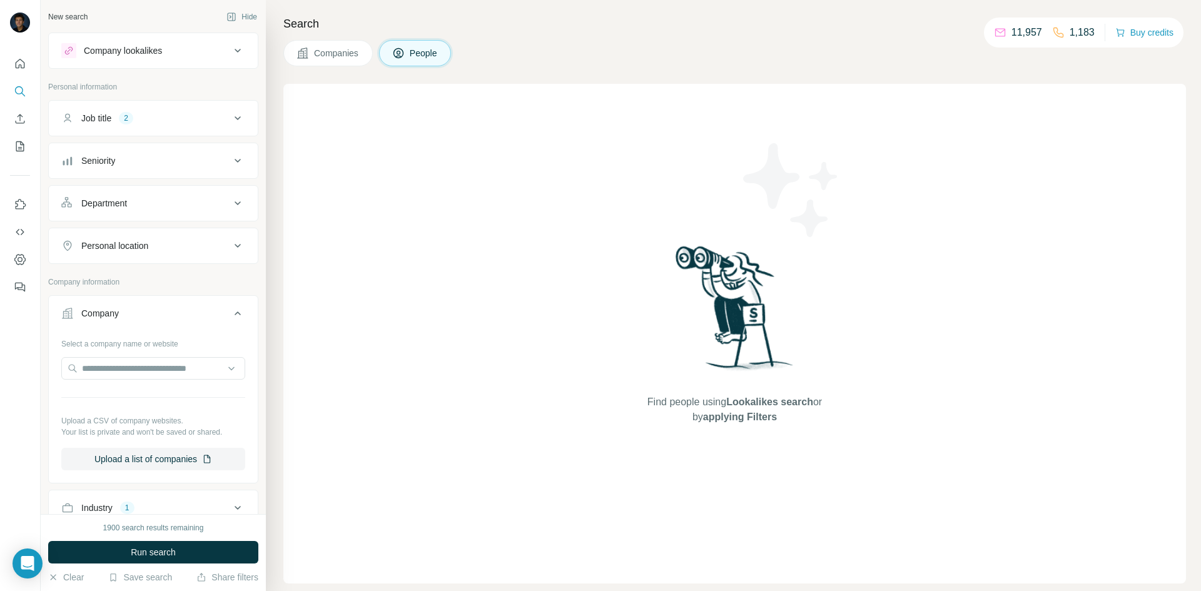
click at [328, 51] on span "Companies" at bounding box center [337, 53] width 46 height 13
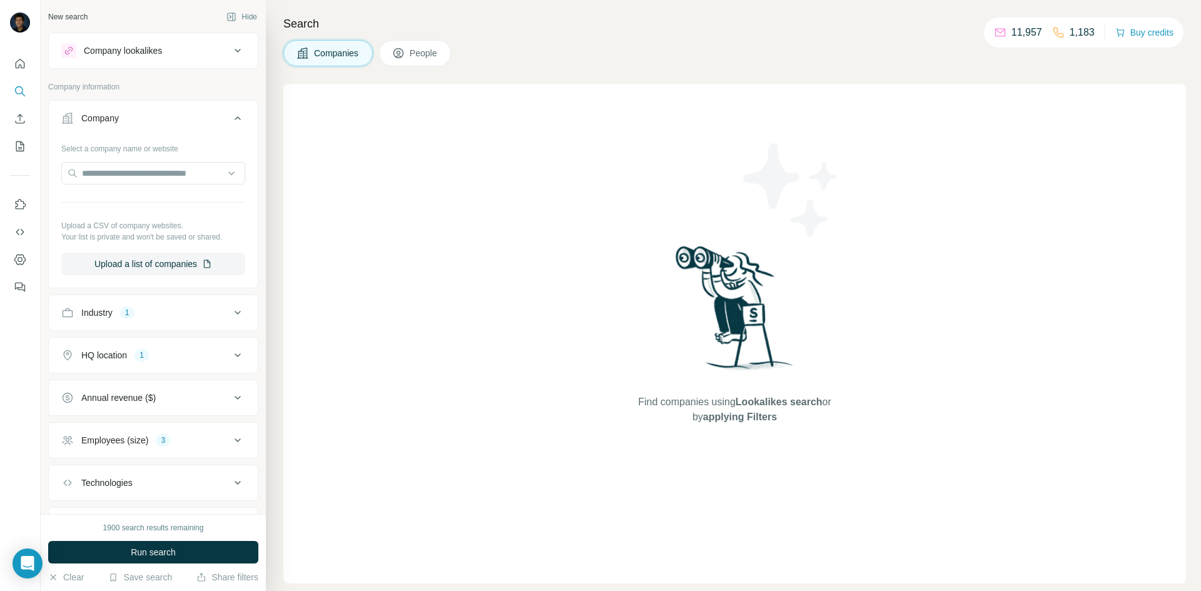
click at [223, 126] on button "Company" at bounding box center [153, 120] width 209 height 35
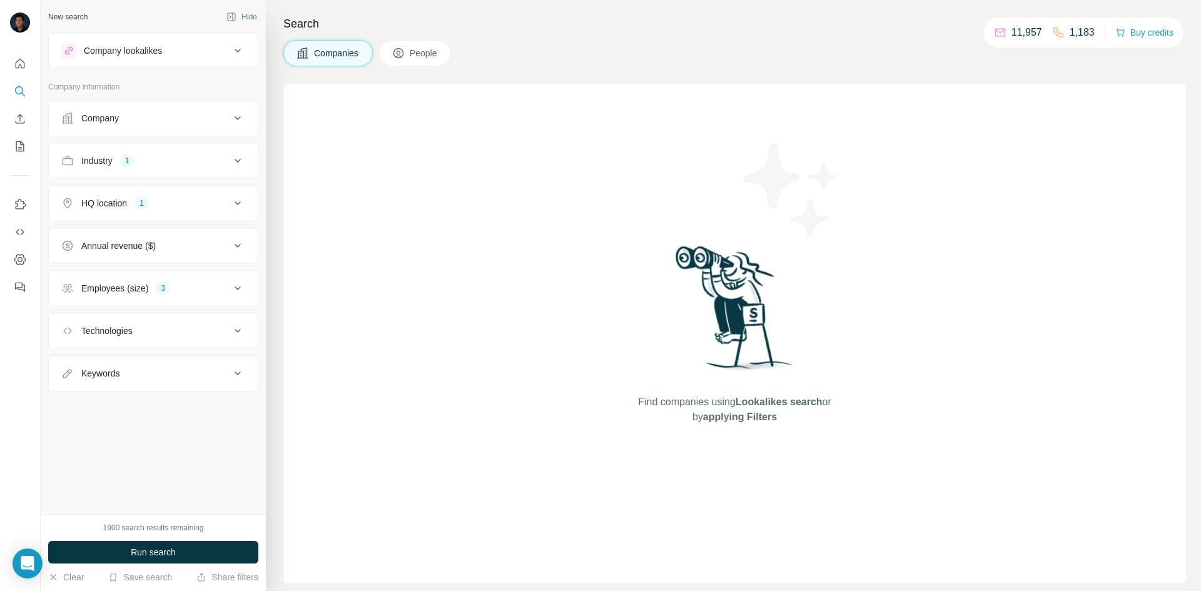
click at [180, 126] on button "Company" at bounding box center [153, 118] width 209 height 30
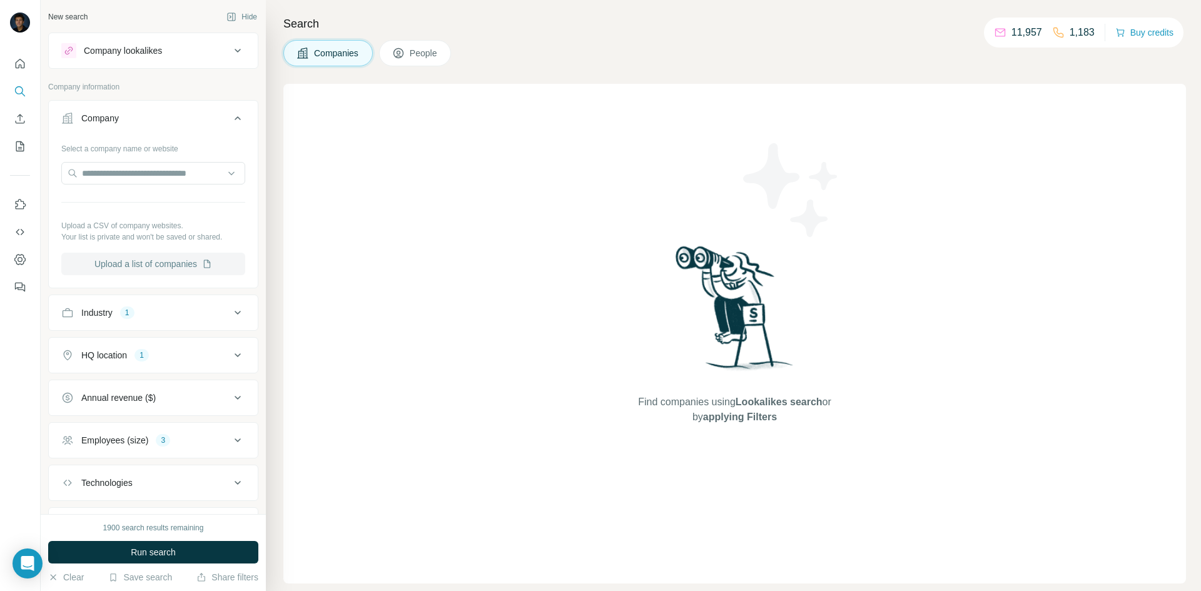
click at [157, 260] on button "Upload a list of companies" at bounding box center [153, 264] width 184 height 23
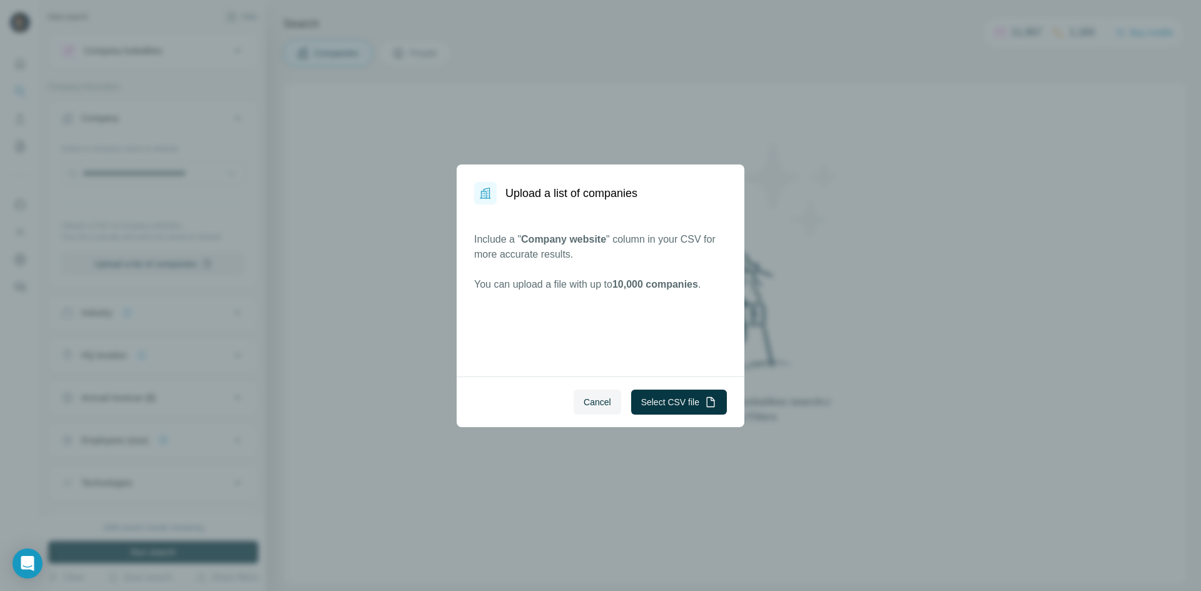
drag, startPoint x: 477, startPoint y: 159, endPoint x: 492, endPoint y: 171, distance: 19.6
click at [480, 162] on div "Upload a list of companies Include a " Company website " column in your CSV for…" at bounding box center [600, 295] width 1201 height 591
click at [595, 395] on button "Cancel" at bounding box center [598, 402] width 48 height 25
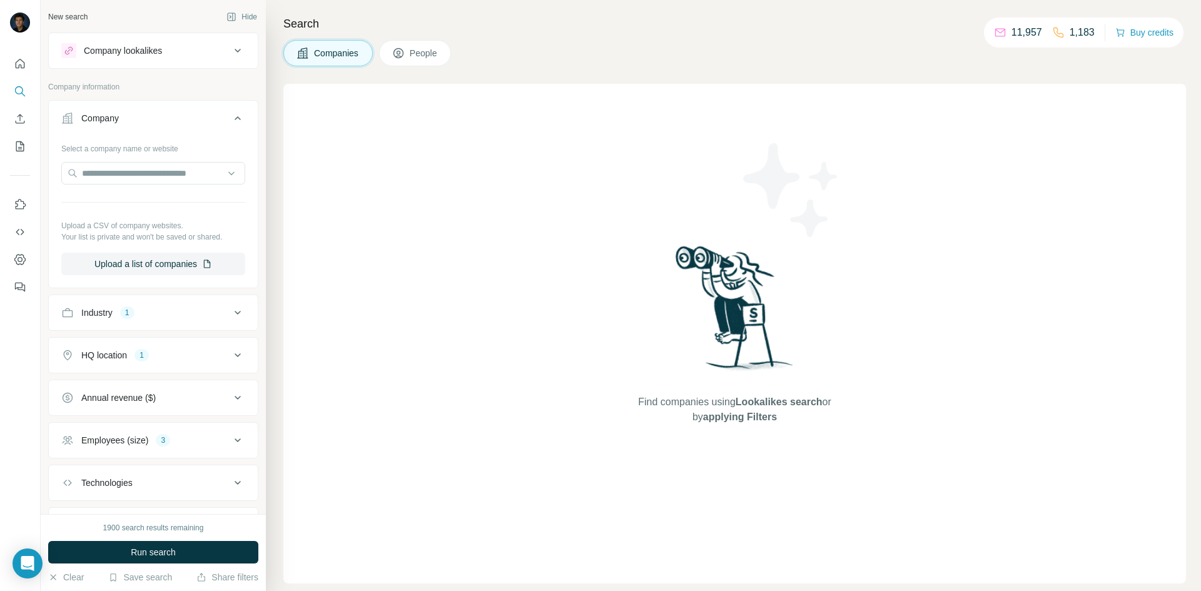
click at [354, 53] on span "Companies" at bounding box center [337, 53] width 46 height 13
click at [354, 54] on span "Companies" at bounding box center [337, 53] width 46 height 13
click at [173, 316] on div "Industry 1" at bounding box center [145, 312] width 169 height 13
click at [147, 558] on span "Run search" at bounding box center [153, 552] width 45 height 13
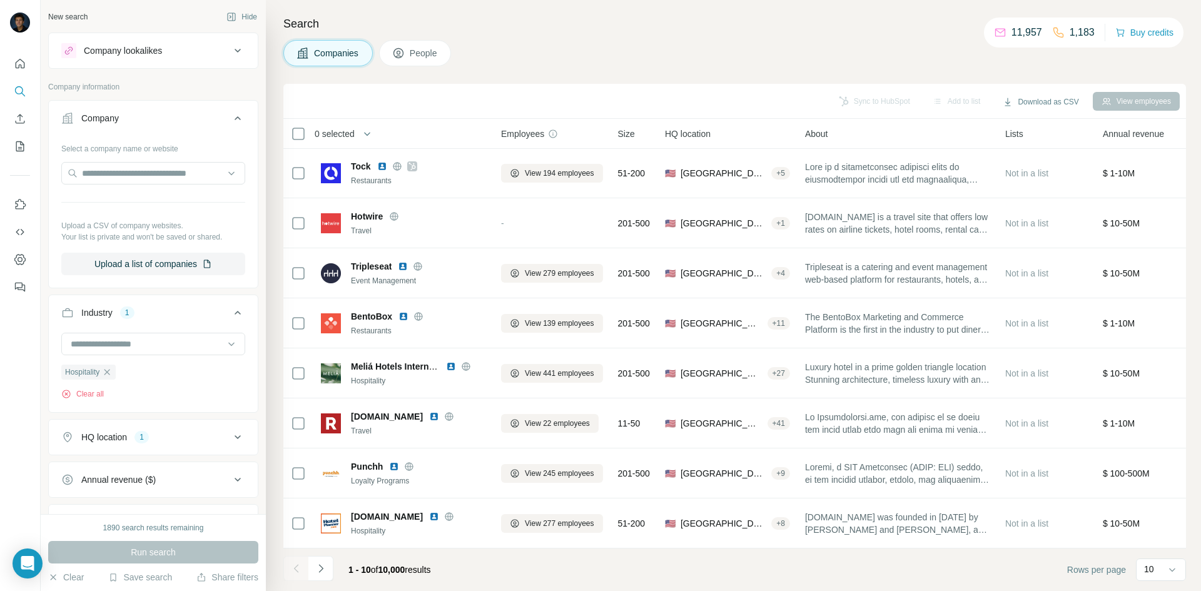
scroll to position [107, 0]
click at [332, 570] on button "Navigate to next page" at bounding box center [320, 568] width 25 height 25
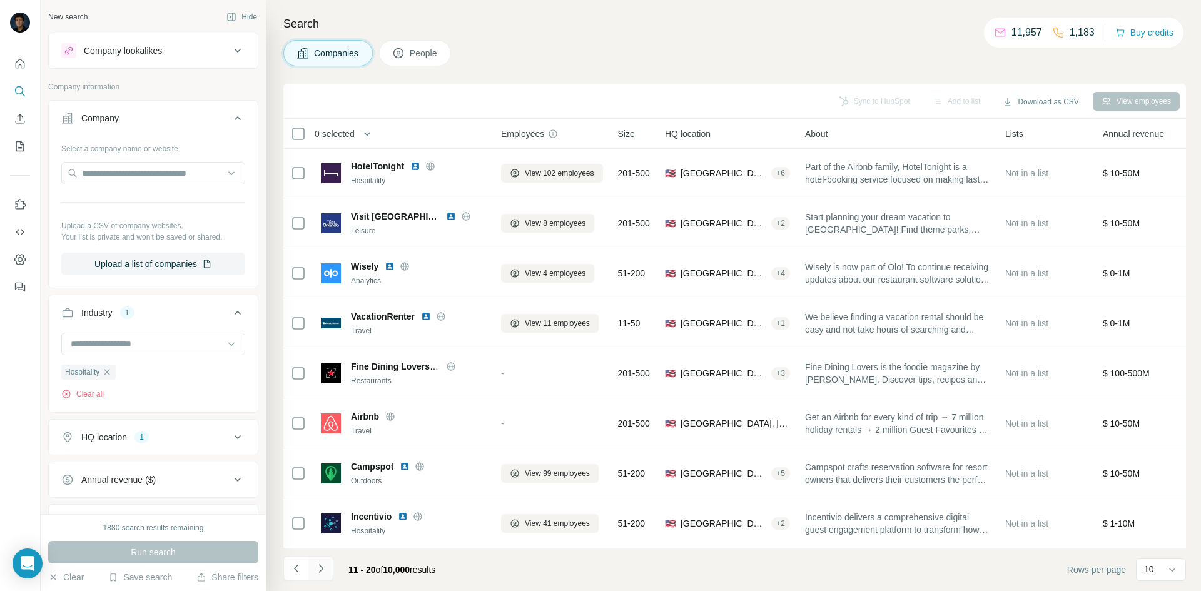
click at [324, 569] on icon "Navigate to next page" at bounding box center [321, 568] width 13 height 13
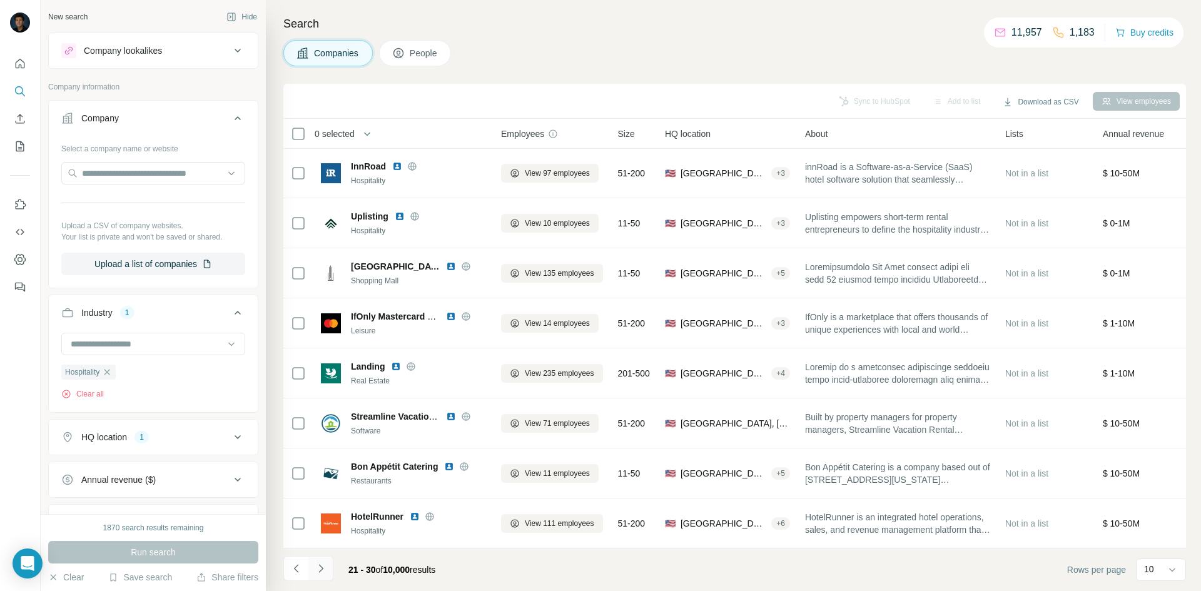
click at [324, 573] on icon "Navigate to next page" at bounding box center [321, 568] width 13 height 13
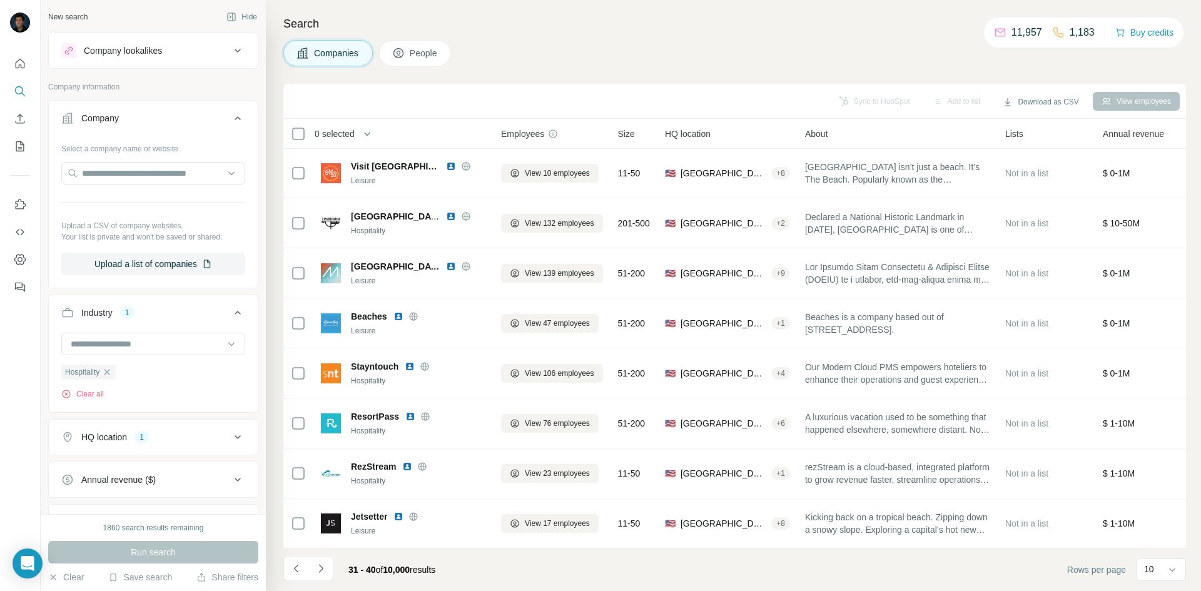
click at [328, 570] on button "Navigate to next page" at bounding box center [320, 568] width 25 height 25
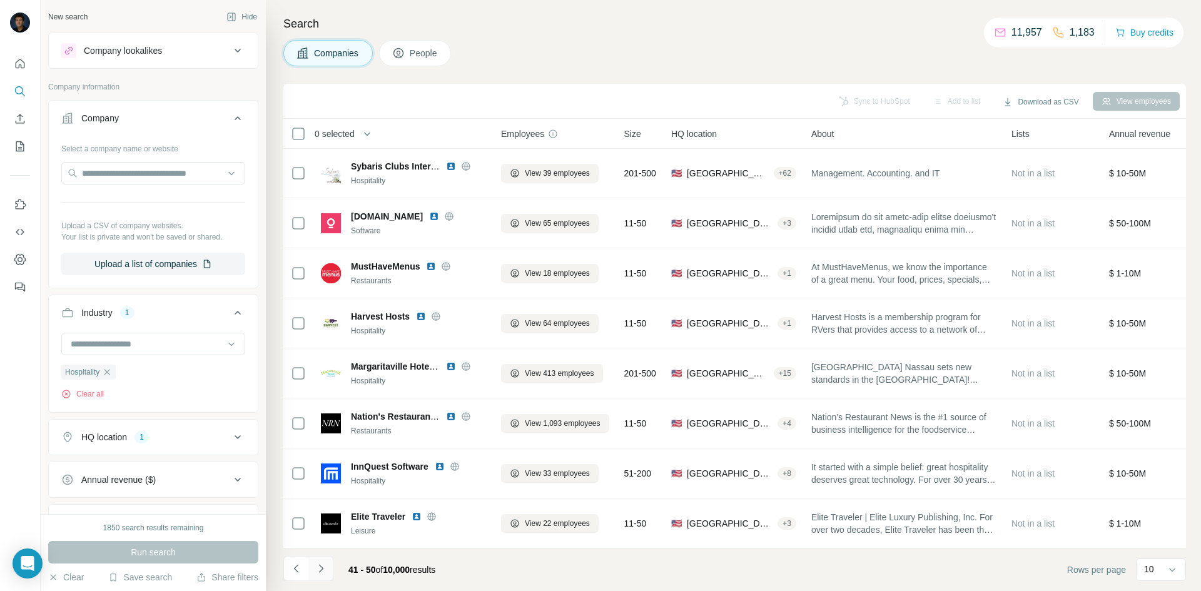
click at [315, 565] on icon "Navigate to next page" at bounding box center [321, 568] width 13 height 13
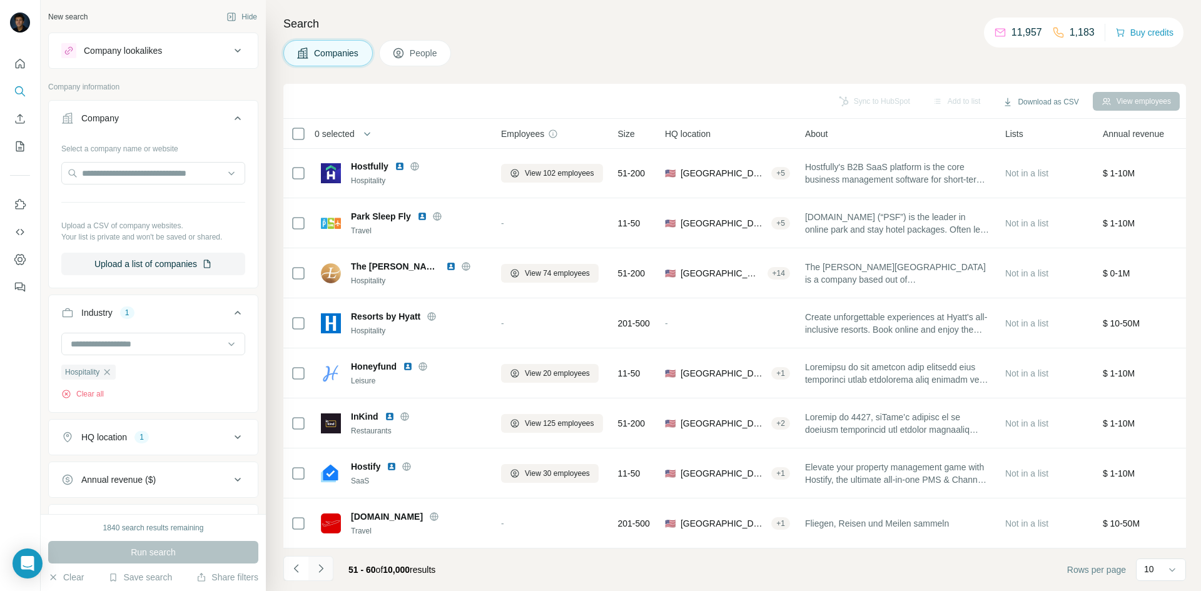
click at [326, 566] on icon "Navigate to next page" at bounding box center [321, 568] width 13 height 13
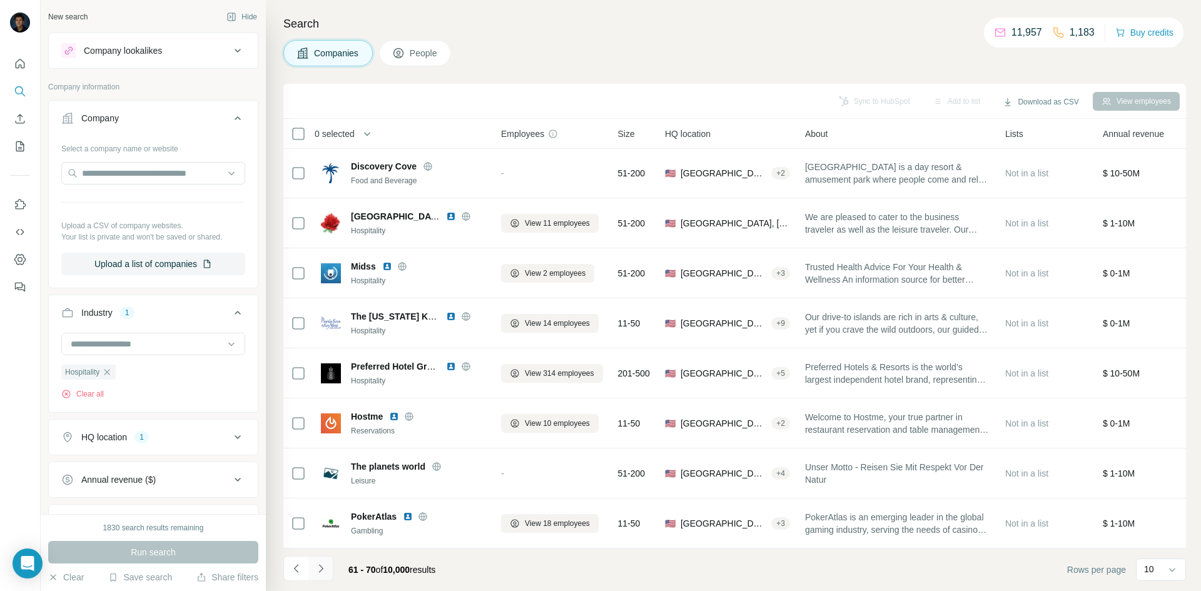
click at [325, 570] on icon "Navigate to next page" at bounding box center [321, 568] width 13 height 13
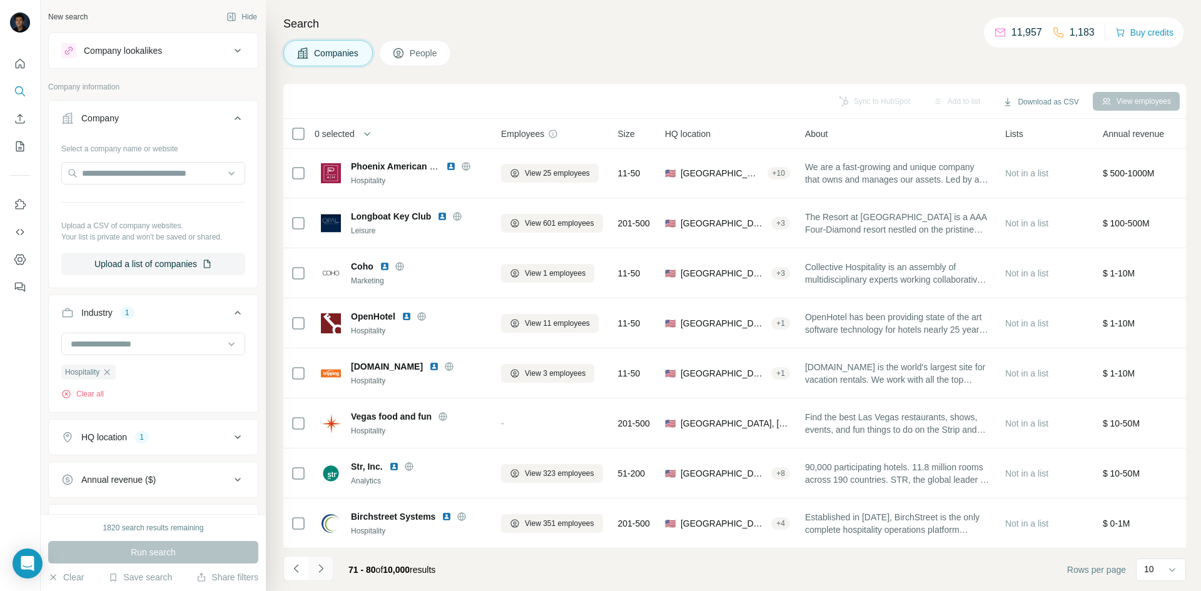
click at [326, 568] on icon "Navigate to next page" at bounding box center [321, 568] width 13 height 13
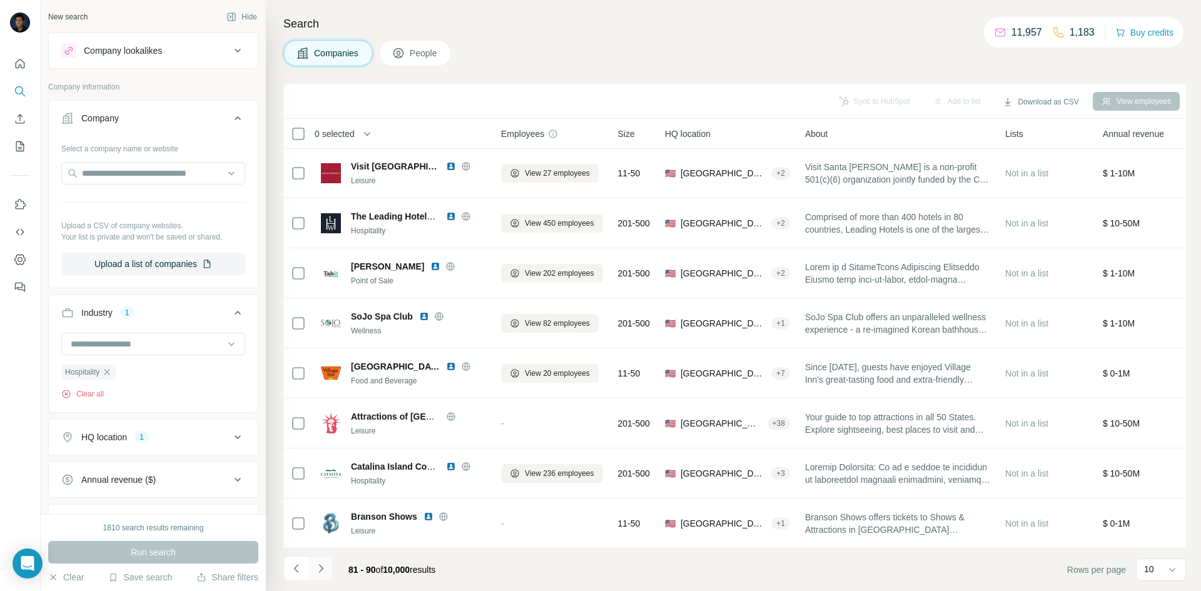
click at [325, 569] on icon "Navigate to next page" at bounding box center [321, 568] width 13 height 13
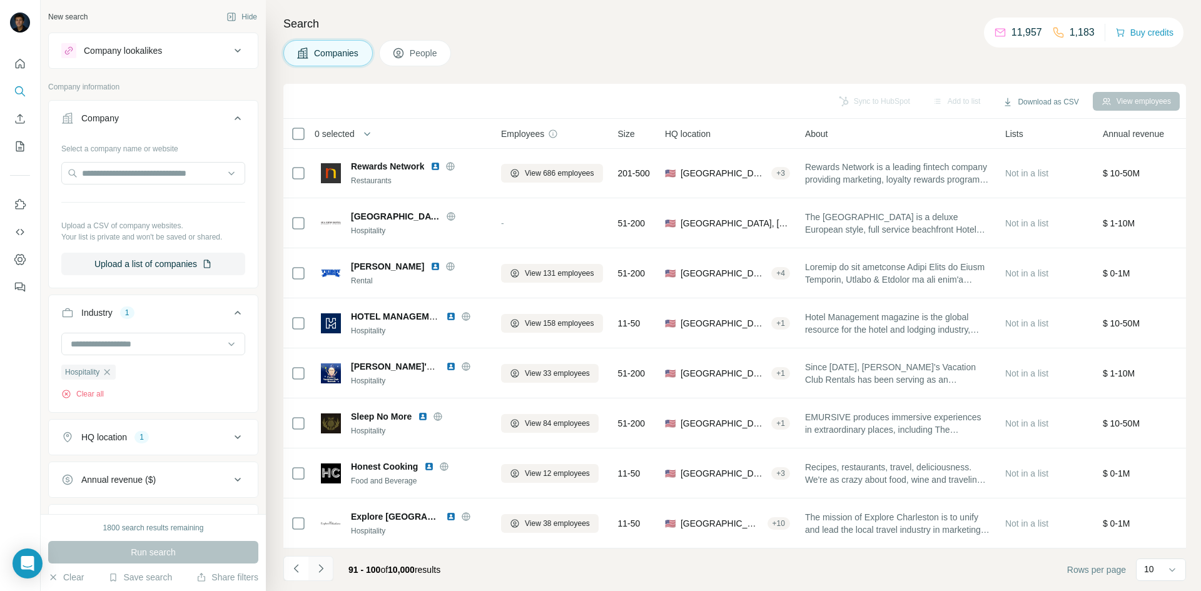
click at [322, 572] on icon "Navigate to next page" at bounding box center [321, 568] width 13 height 13
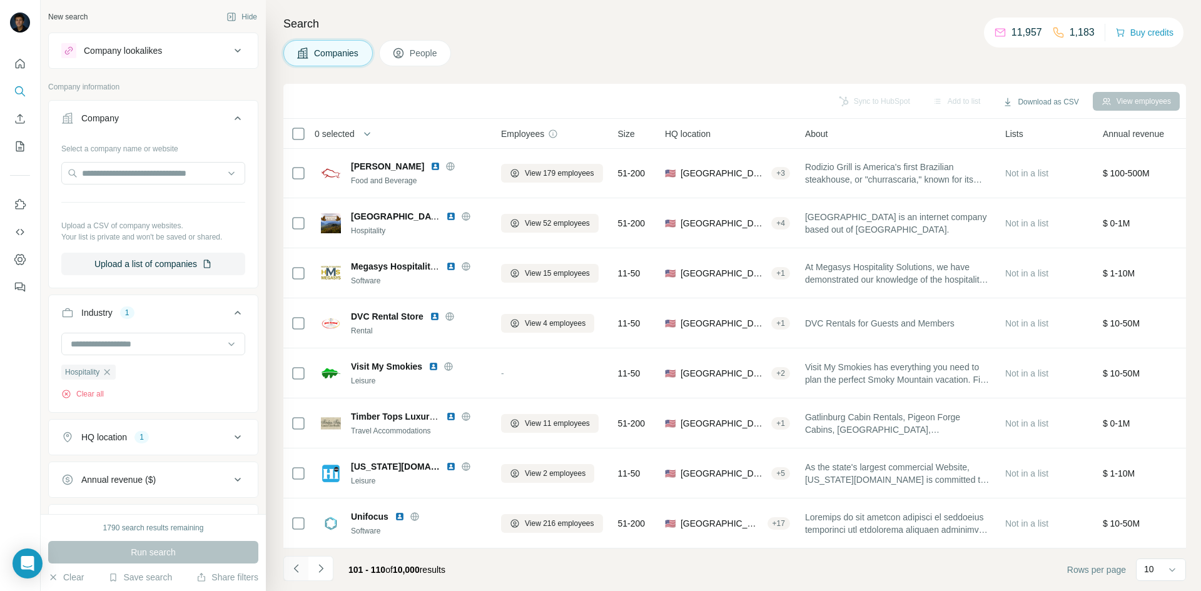
click at [295, 569] on icon "Navigate to previous page" at bounding box center [295, 568] width 4 height 8
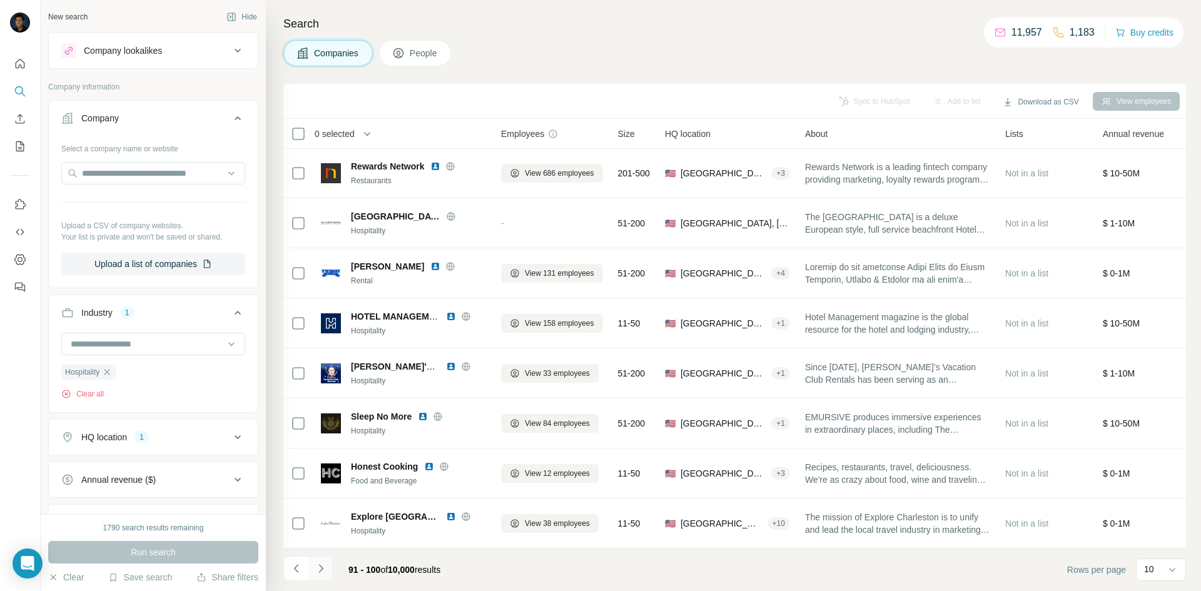
click at [318, 571] on icon "Navigate to next page" at bounding box center [321, 568] width 13 height 13
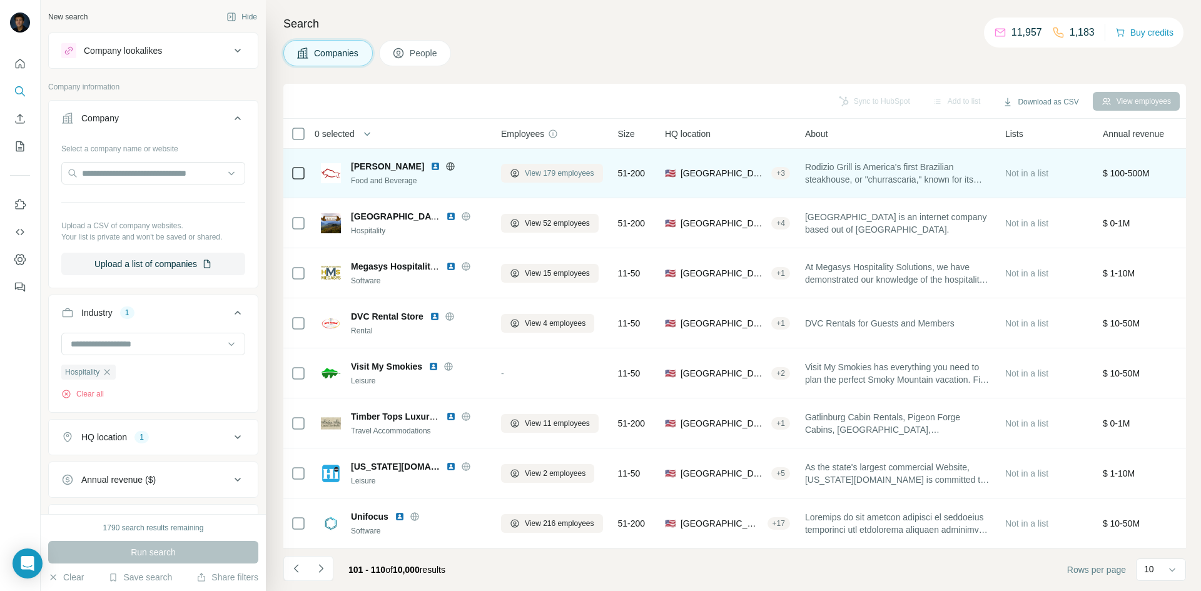
click at [540, 168] on span "View 179 employees" at bounding box center [559, 173] width 69 height 11
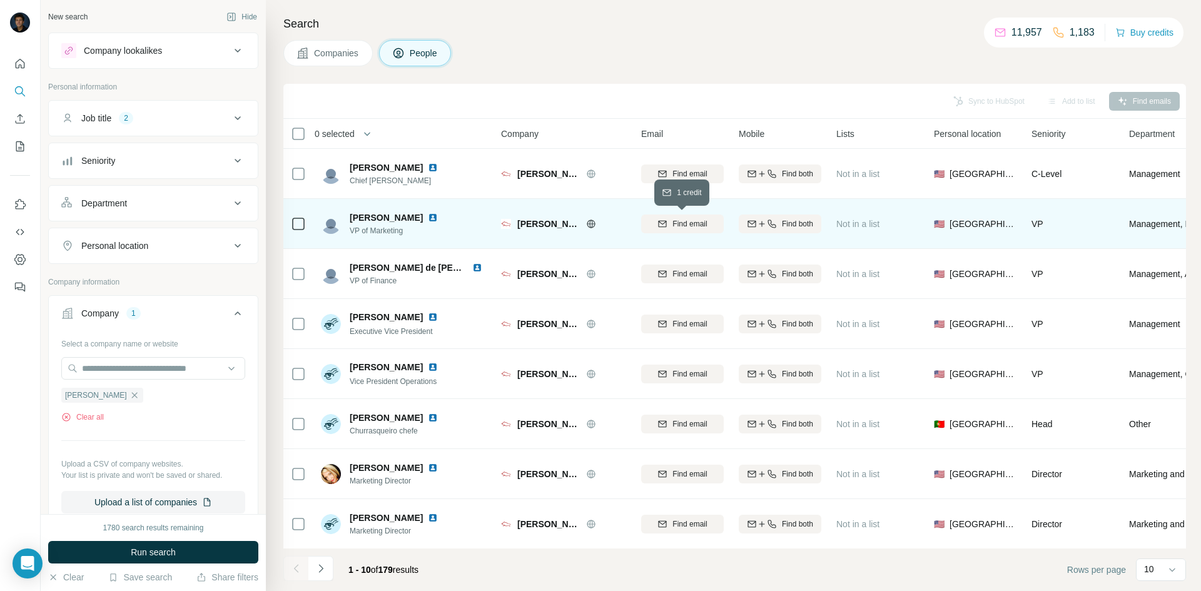
click at [685, 220] on span "Find email" at bounding box center [689, 223] width 34 height 11
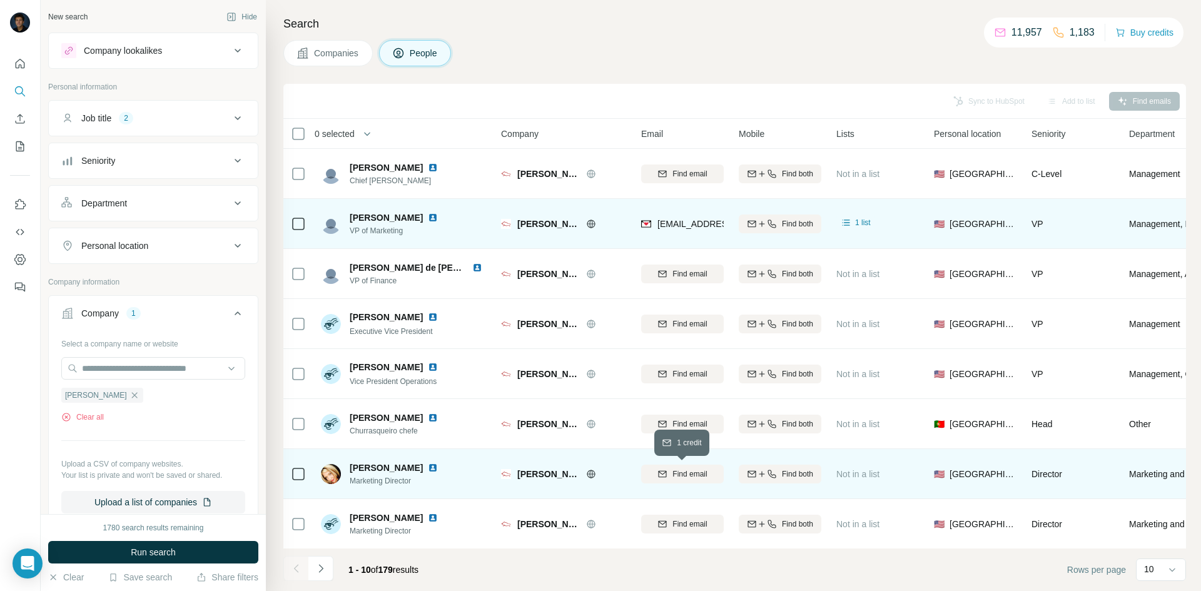
click at [686, 477] on span "Find email" at bounding box center [689, 473] width 34 height 11
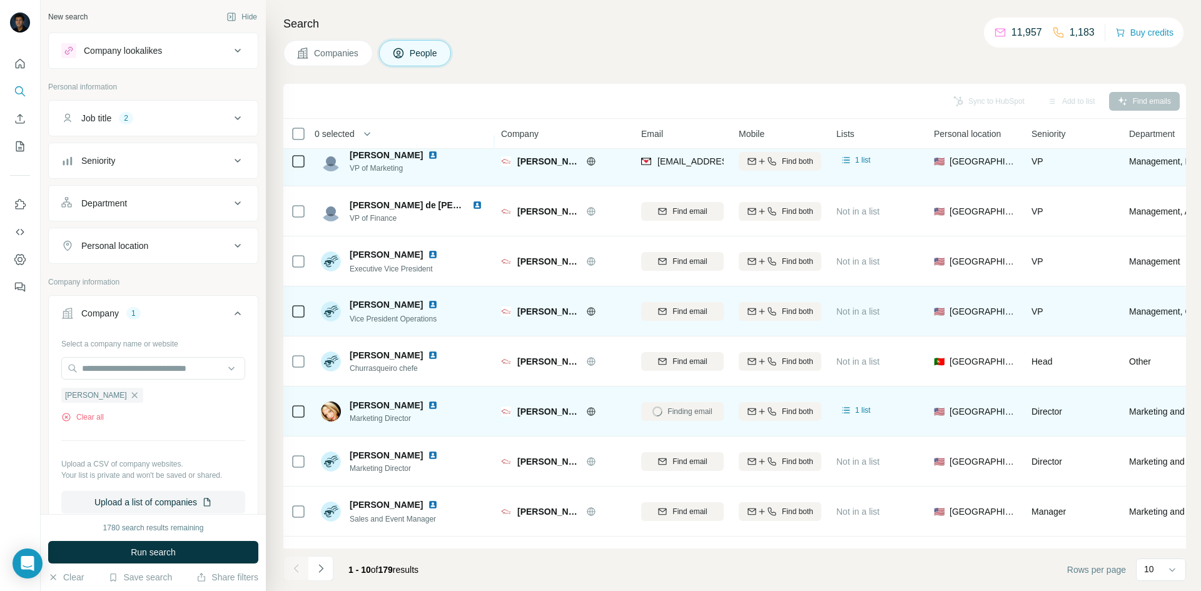
scroll to position [107, 0]
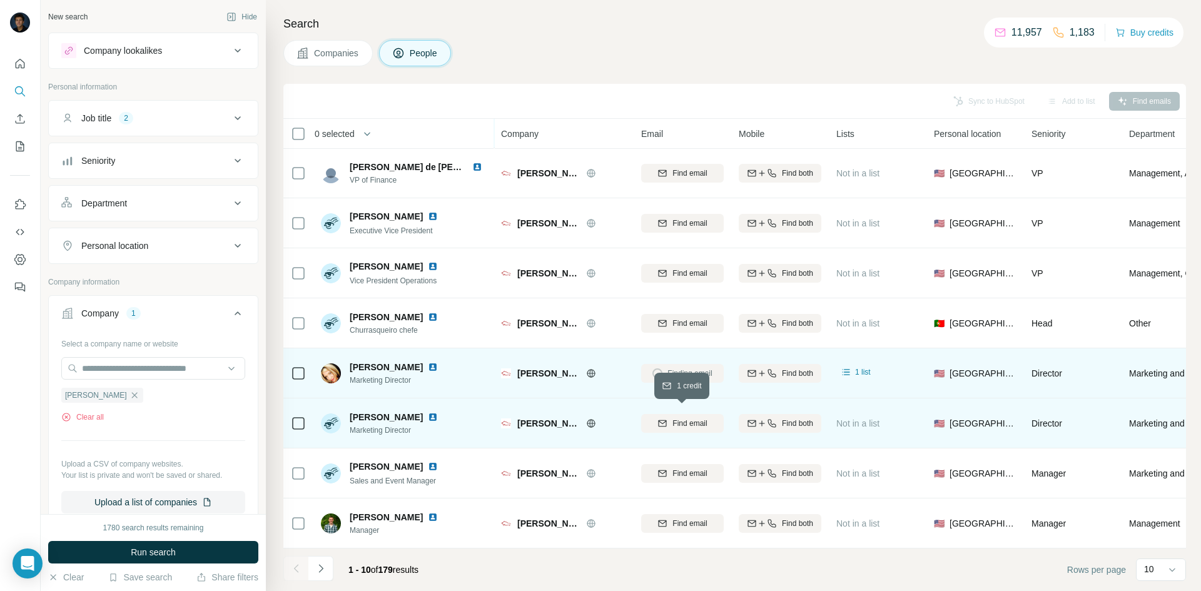
click at [680, 418] on span "Find email" at bounding box center [689, 423] width 34 height 11
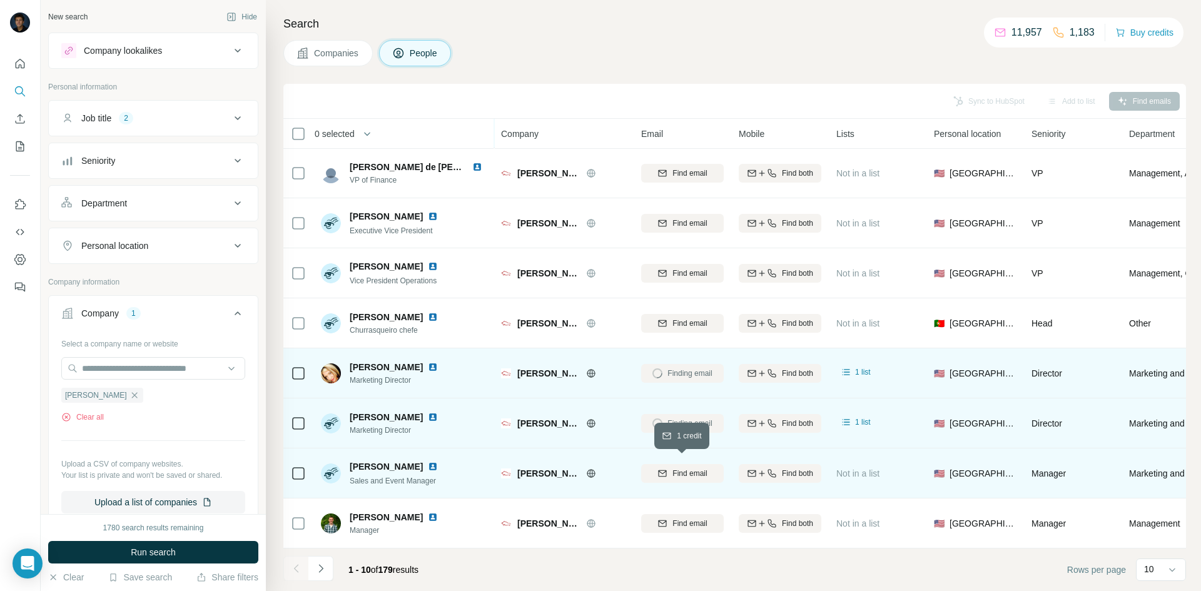
click at [706, 468] on span "Find email" at bounding box center [689, 473] width 34 height 11
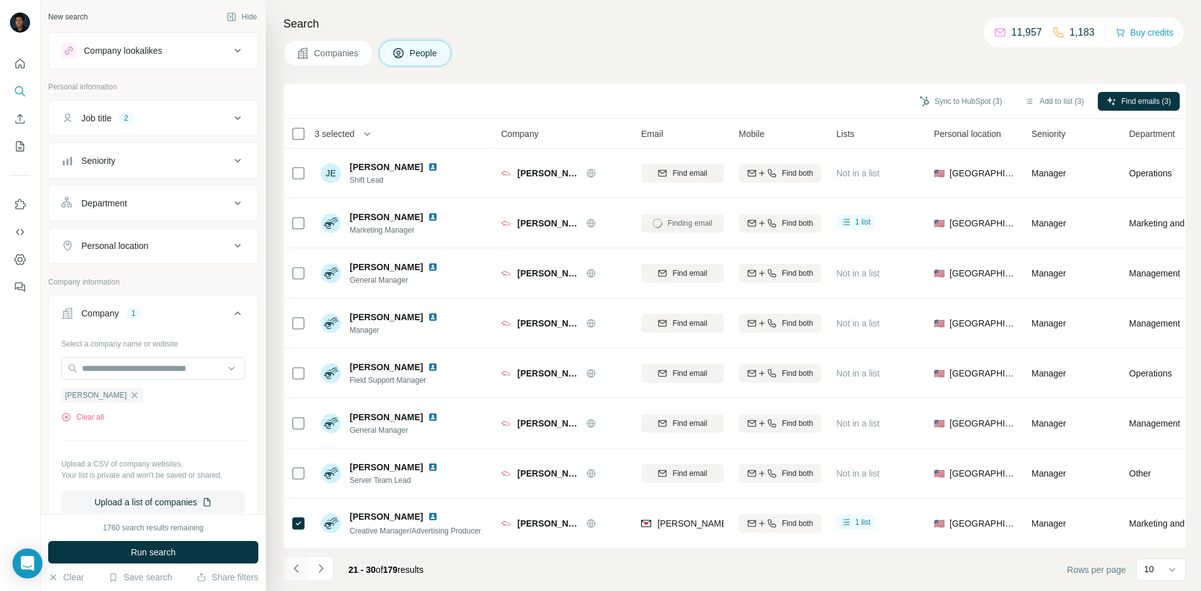
click at [293, 570] on icon "Navigate to previous page" at bounding box center [296, 568] width 13 height 13
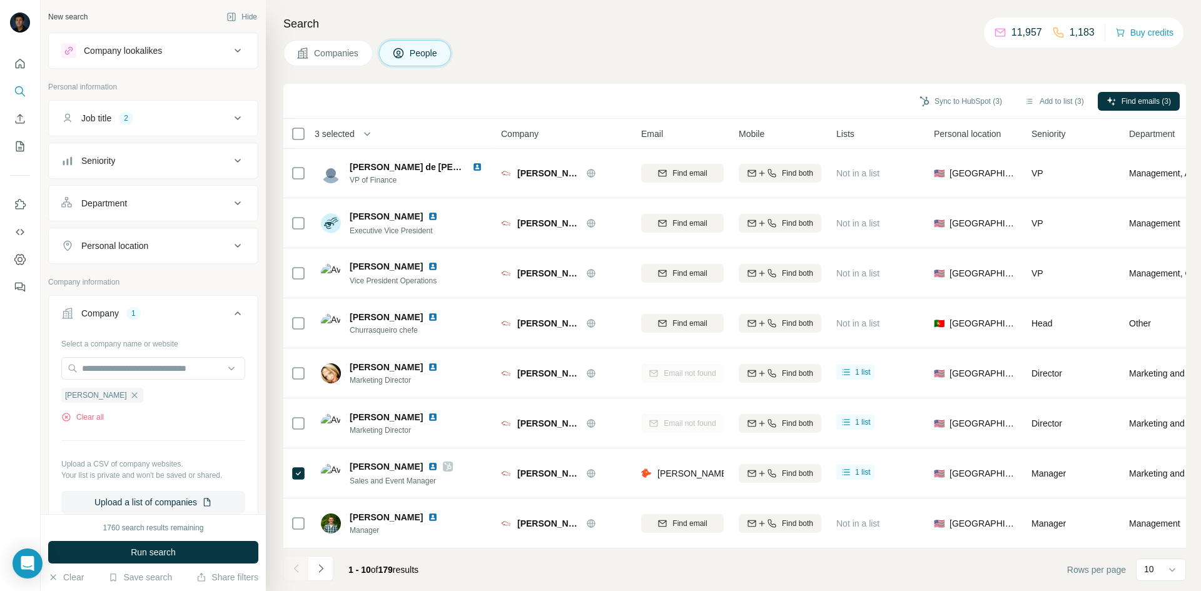
click at [293, 570] on div at bounding box center [295, 568] width 25 height 25
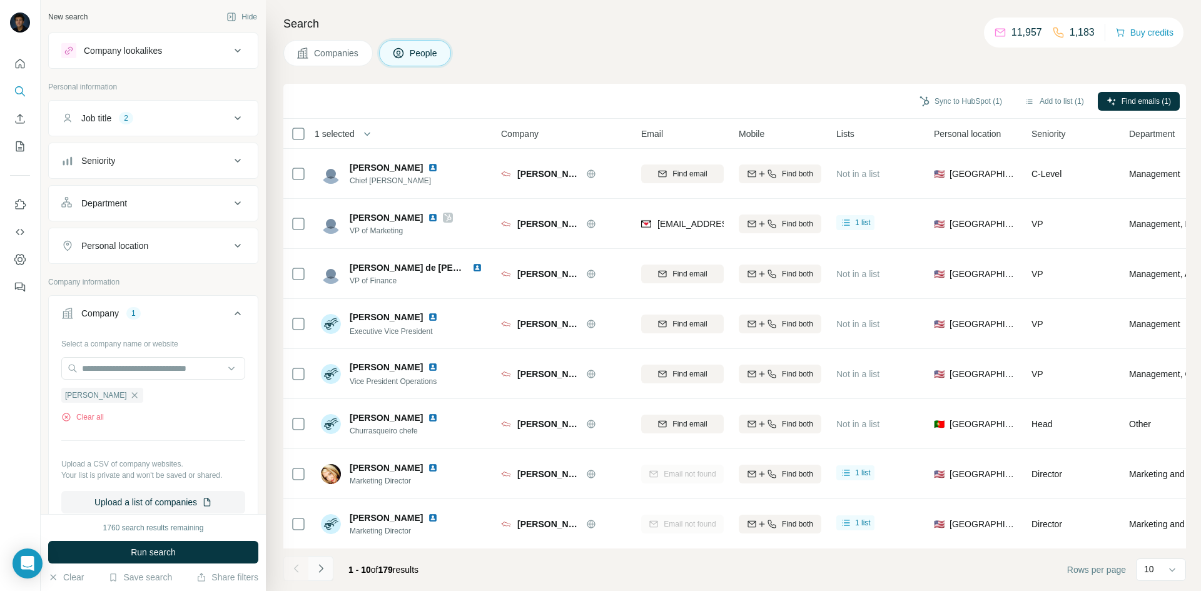
click at [320, 569] on icon "Navigate to next page" at bounding box center [321, 568] width 13 height 13
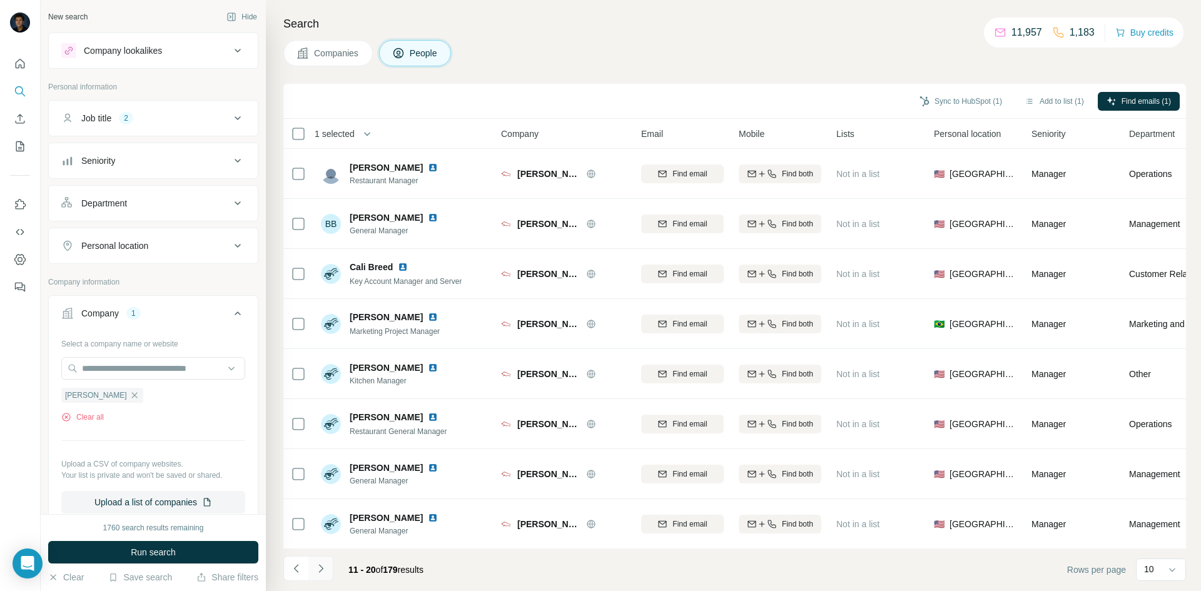
click at [323, 566] on icon "Navigate to next page" at bounding box center [321, 568] width 13 height 13
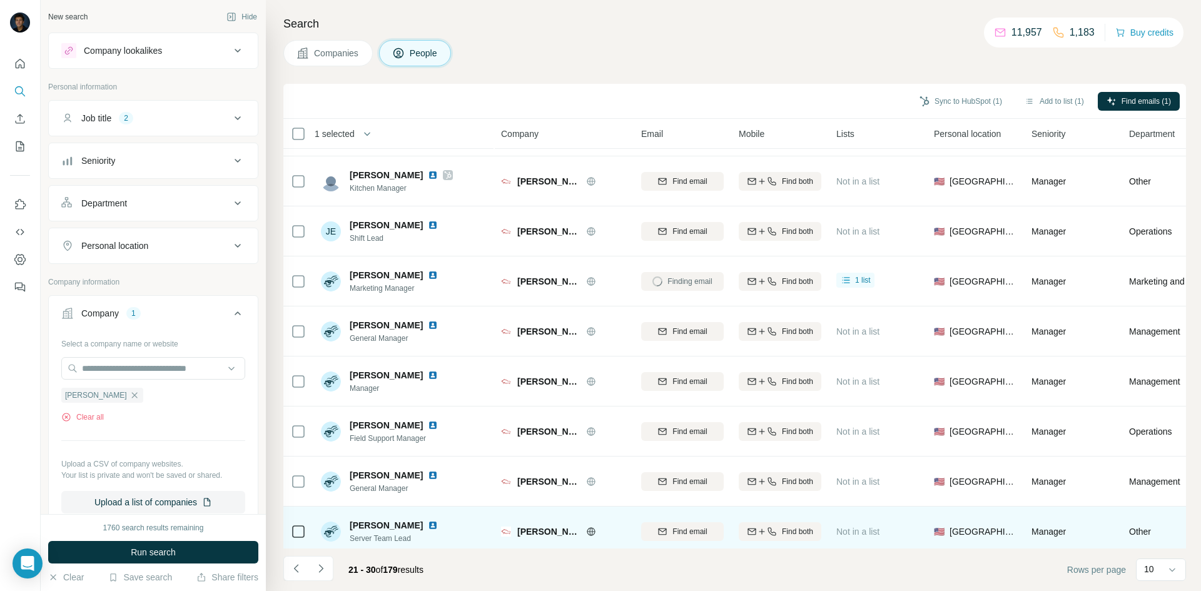
scroll to position [107, 0]
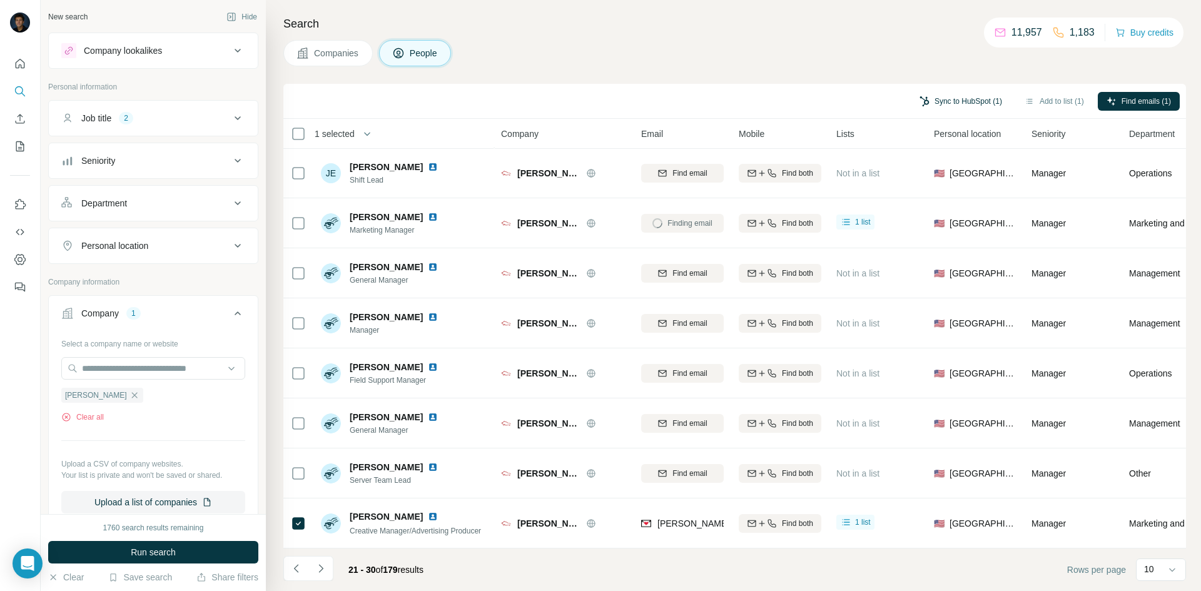
click at [949, 98] on button "Sync to HubSpot (1)" at bounding box center [961, 101] width 100 height 19
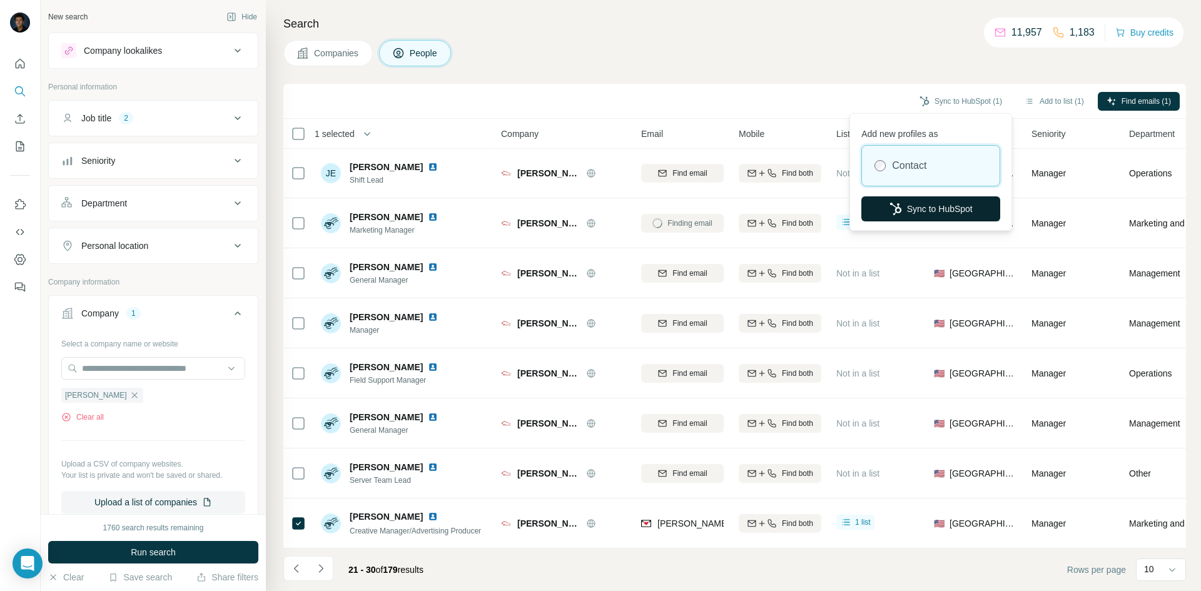
click at [940, 210] on button "Sync to HubSpot" at bounding box center [930, 208] width 139 height 25
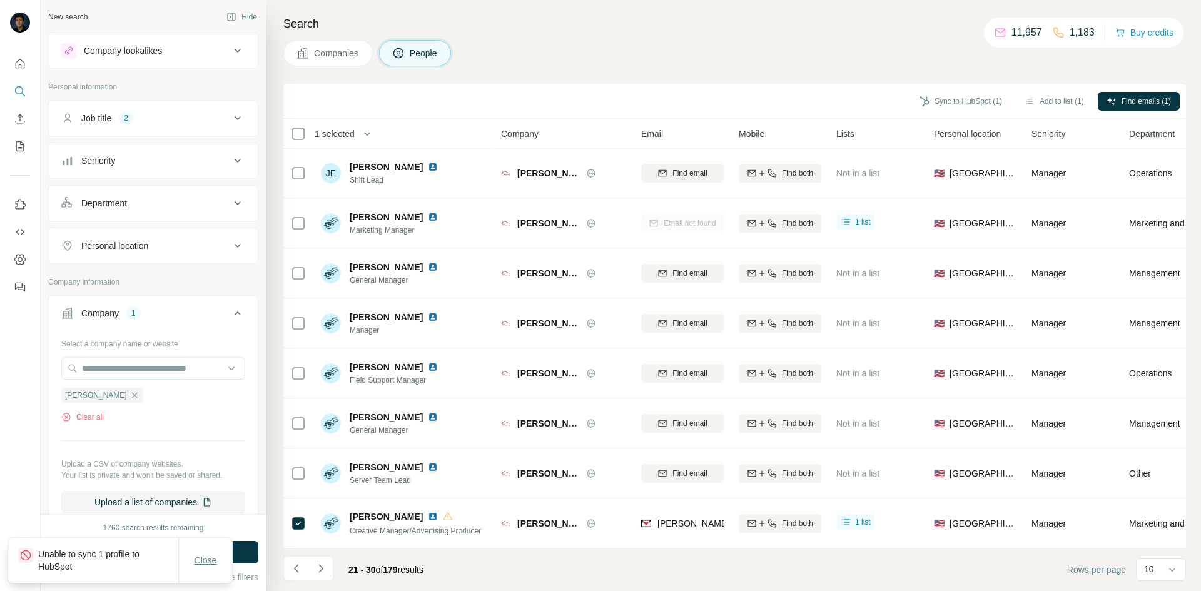
click at [206, 556] on span "Close" at bounding box center [206, 560] width 23 height 13
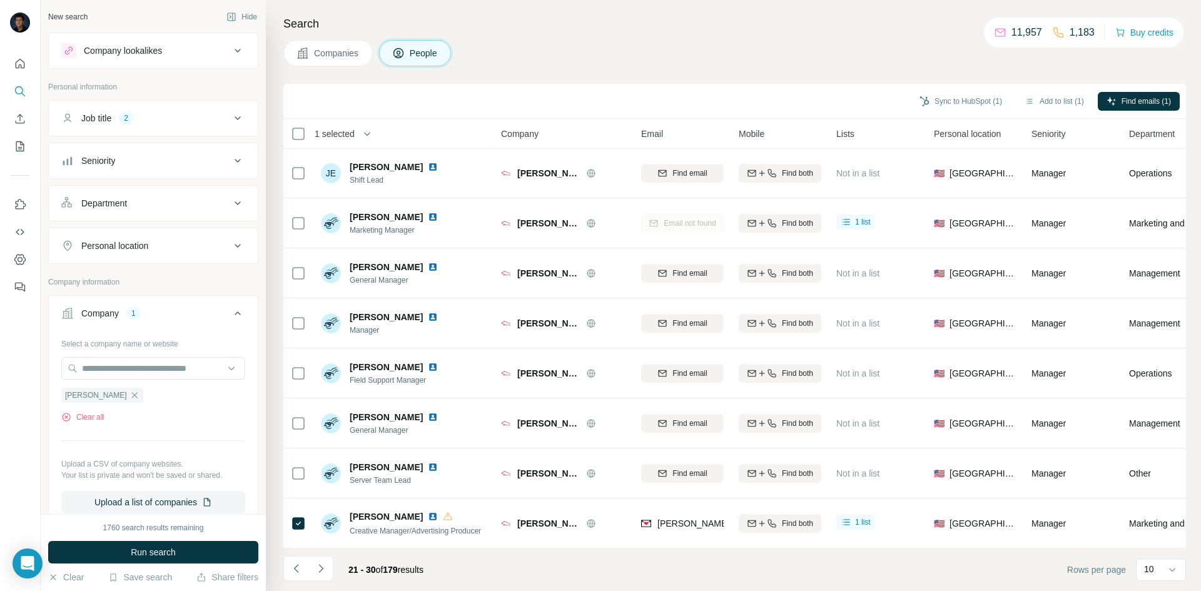
click at [967, 90] on div "Sync to HubSpot (1) Add to list (1) Find emails (1)" at bounding box center [735, 101] width 890 height 22
click at [959, 98] on button "Sync to HubSpot (1)" at bounding box center [961, 101] width 100 height 19
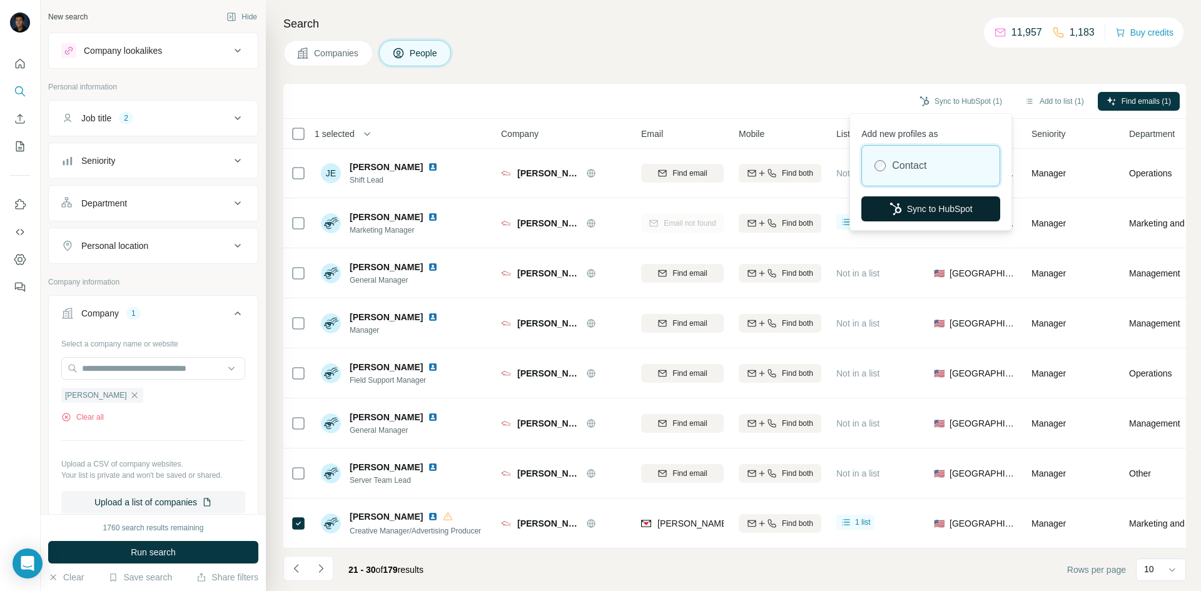
click at [928, 197] on button "Sync to HubSpot" at bounding box center [930, 208] width 139 height 25
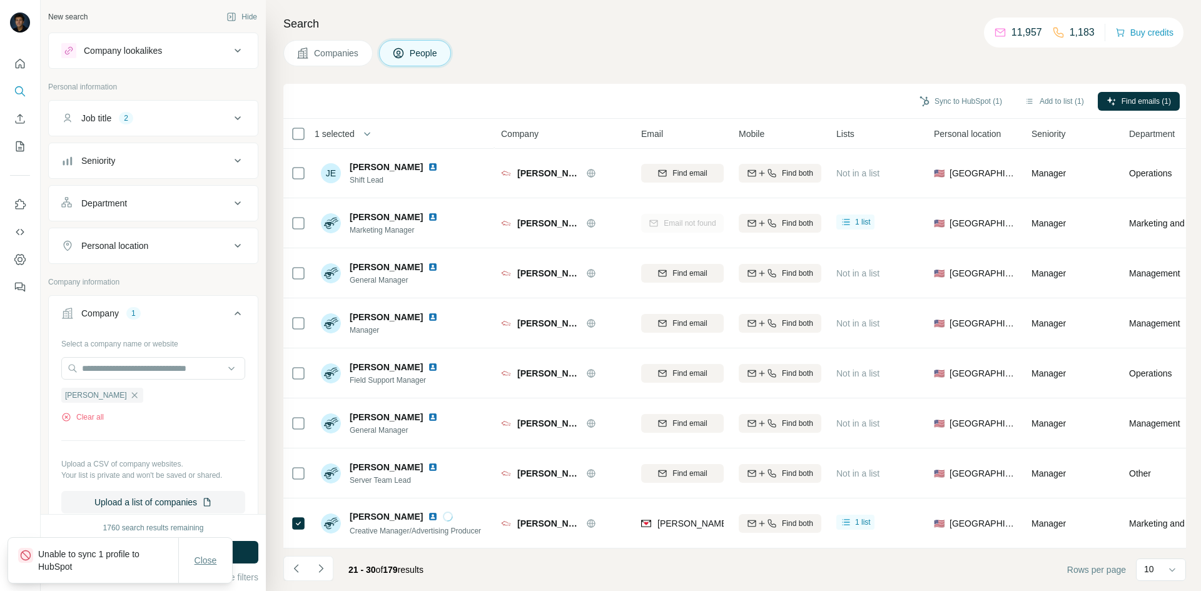
click at [206, 565] on span "Close" at bounding box center [206, 560] width 23 height 13
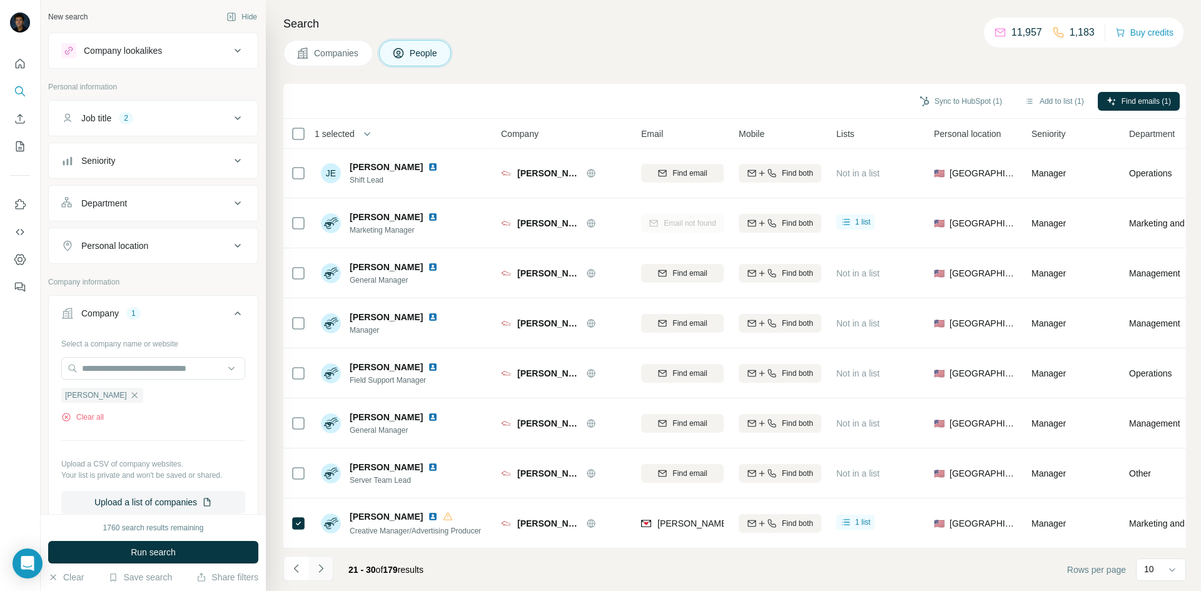
click at [312, 573] on button "Navigate to next page" at bounding box center [320, 568] width 25 height 25
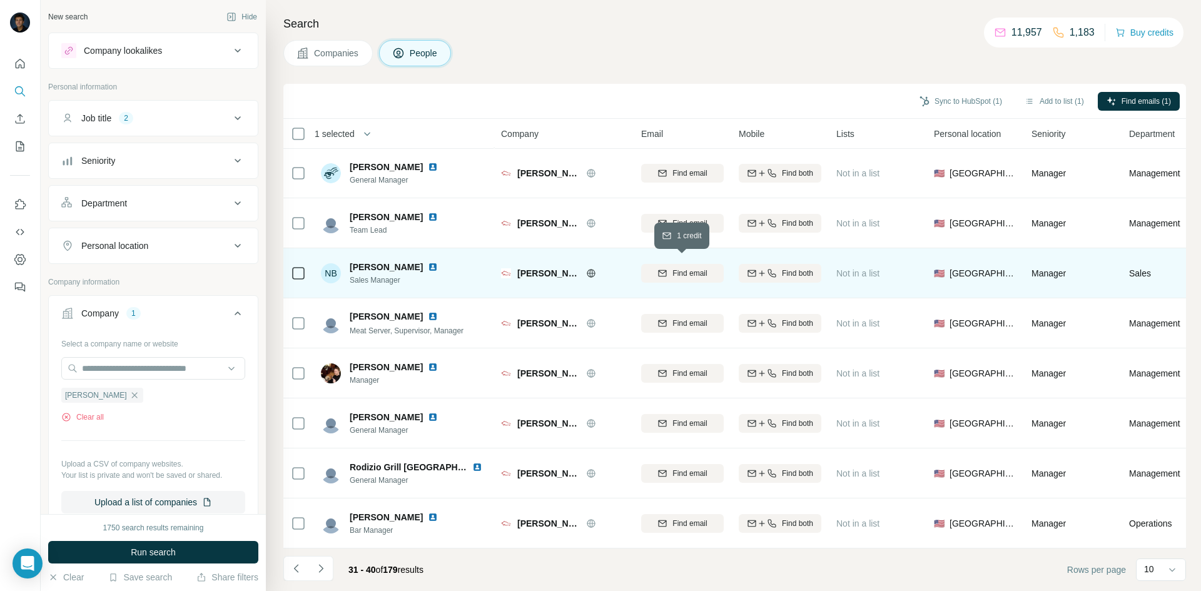
click at [678, 268] on span "Find email" at bounding box center [689, 273] width 34 height 11
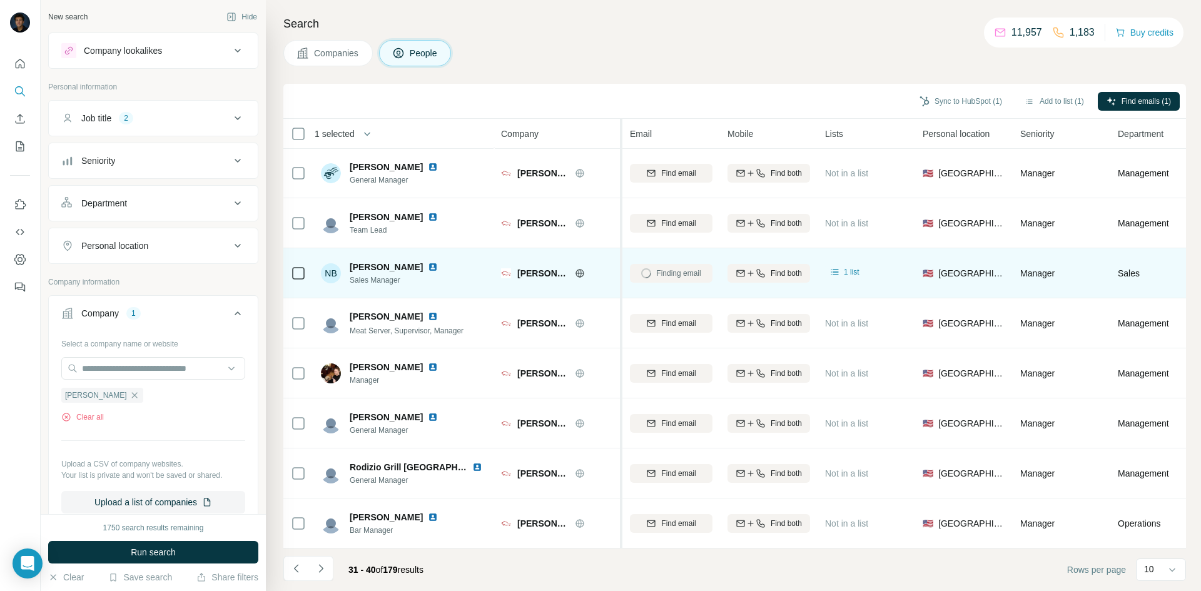
drag, startPoint x: 630, startPoint y: 282, endPoint x: 622, endPoint y: 282, distance: 8.1
click at [622, 282] on table "1 selected People Company Email Mobile Lists Personal location Seniority Depart…" at bounding box center [815, 283] width 1065 height 530
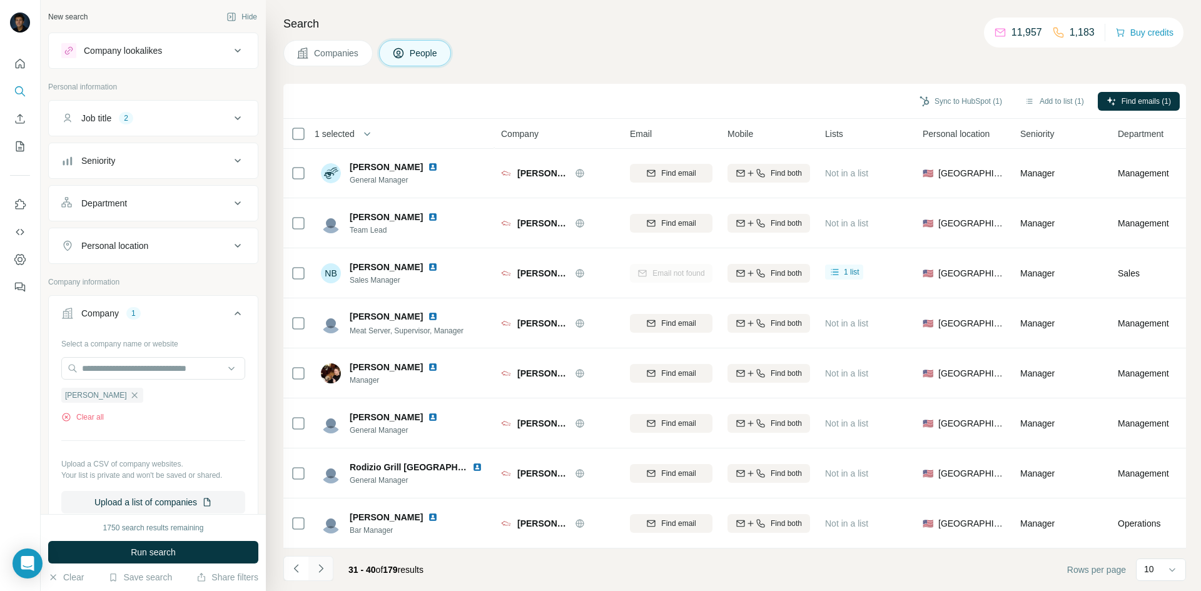
click at [326, 566] on icon "Navigate to next page" at bounding box center [321, 568] width 13 height 13
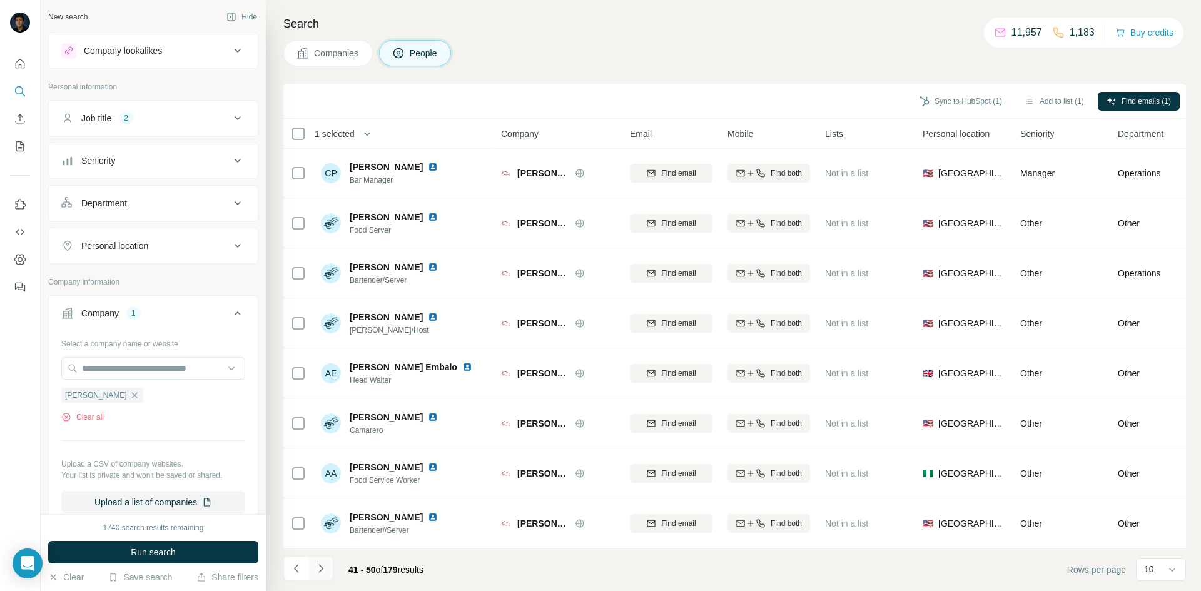
click at [323, 567] on icon "Navigate to next page" at bounding box center [321, 568] width 13 height 13
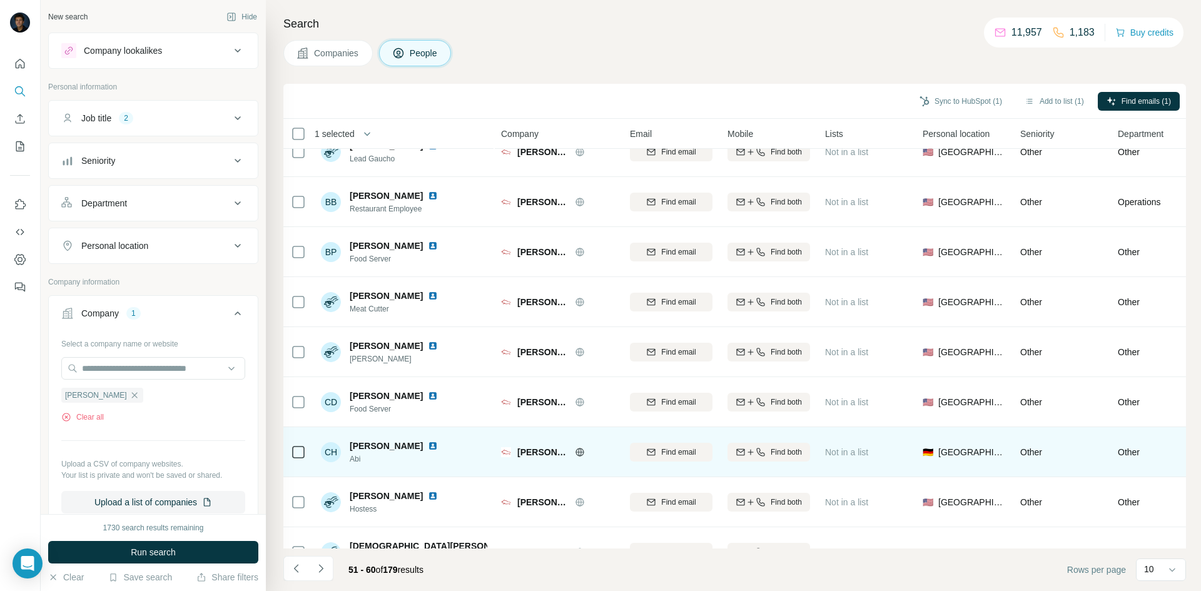
scroll to position [0, 0]
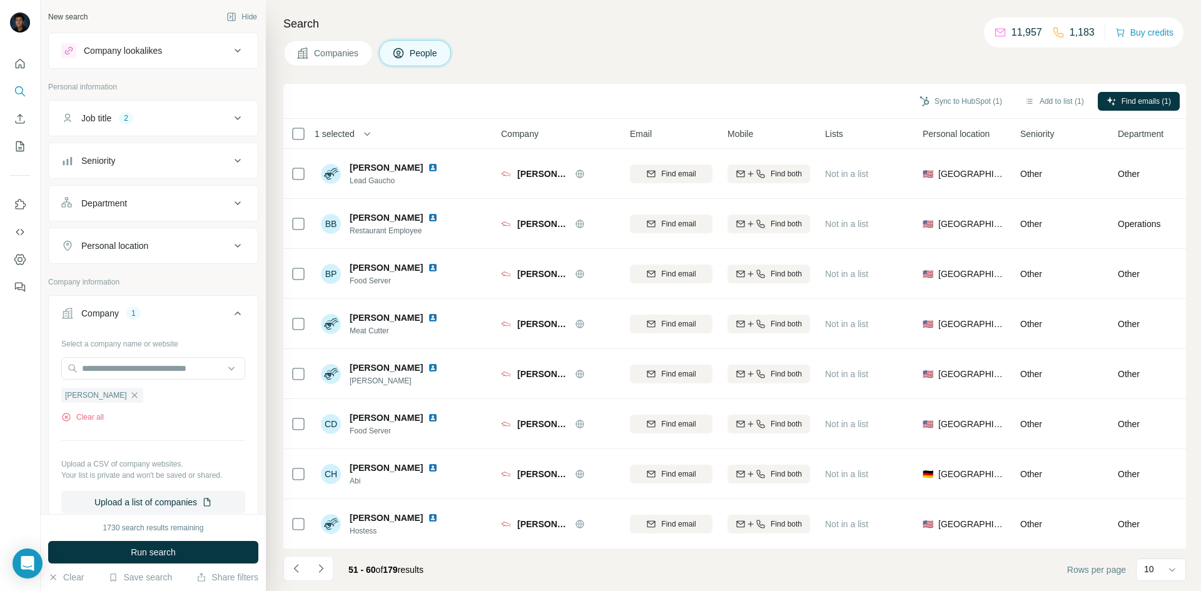
click at [231, 111] on icon at bounding box center [237, 118] width 15 height 15
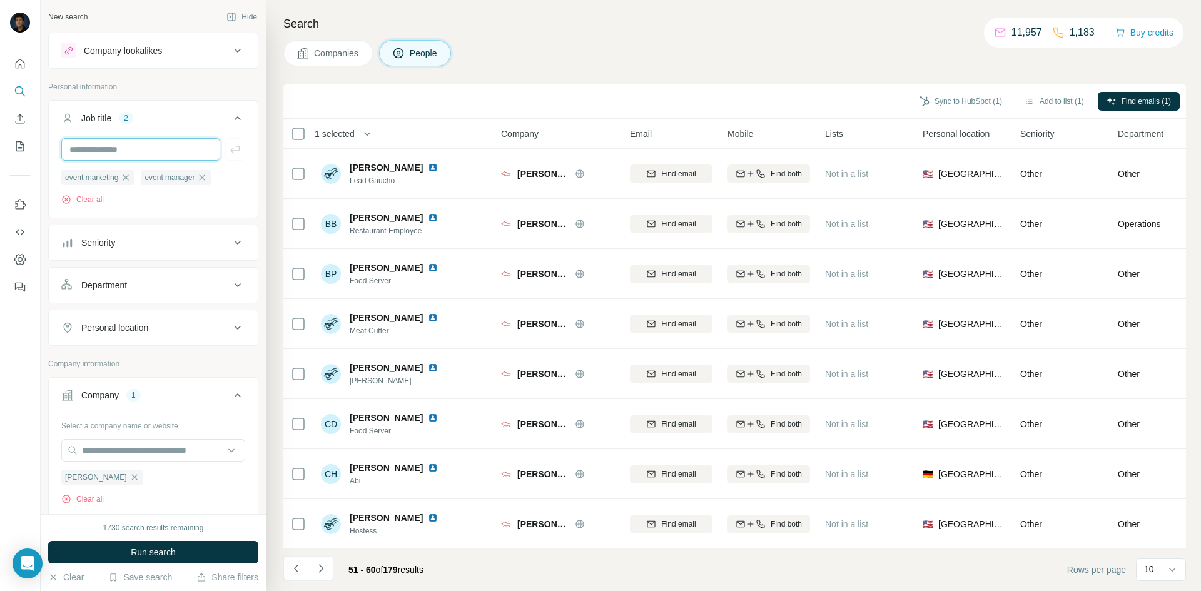
click at [158, 141] on input "text" at bounding box center [140, 149] width 159 height 23
type input "**********"
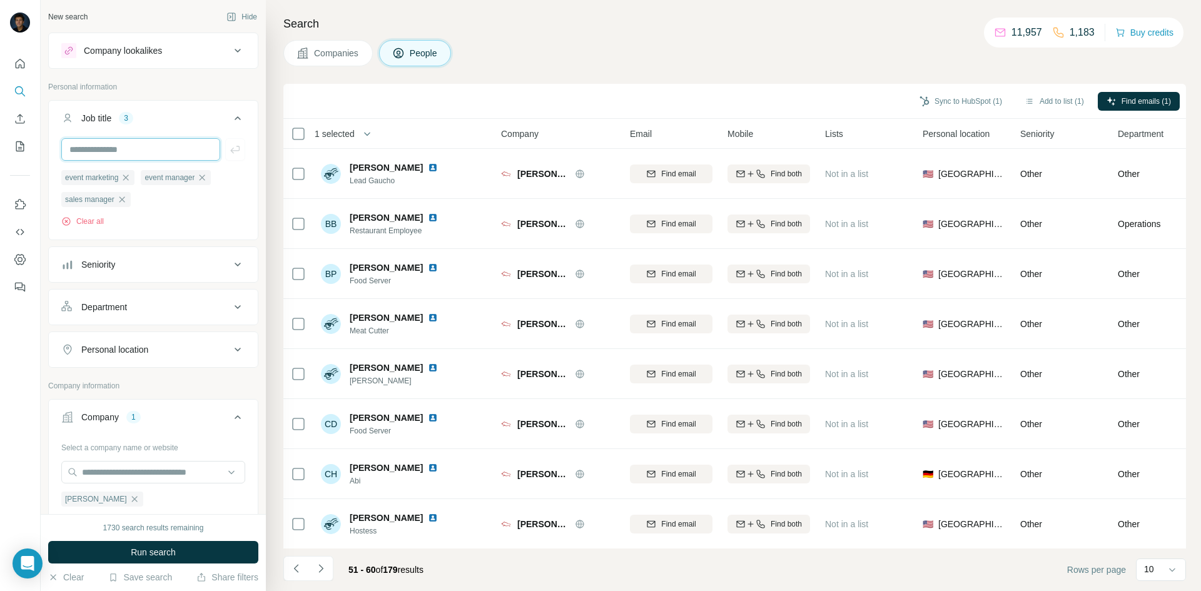
click at [163, 142] on input "text" at bounding box center [140, 149] width 159 height 23
click at [148, 154] on input "text" at bounding box center [140, 149] width 159 height 23
click at [164, 211] on div "event marketing event manager sales manager Clear all" at bounding box center [153, 198] width 184 height 58
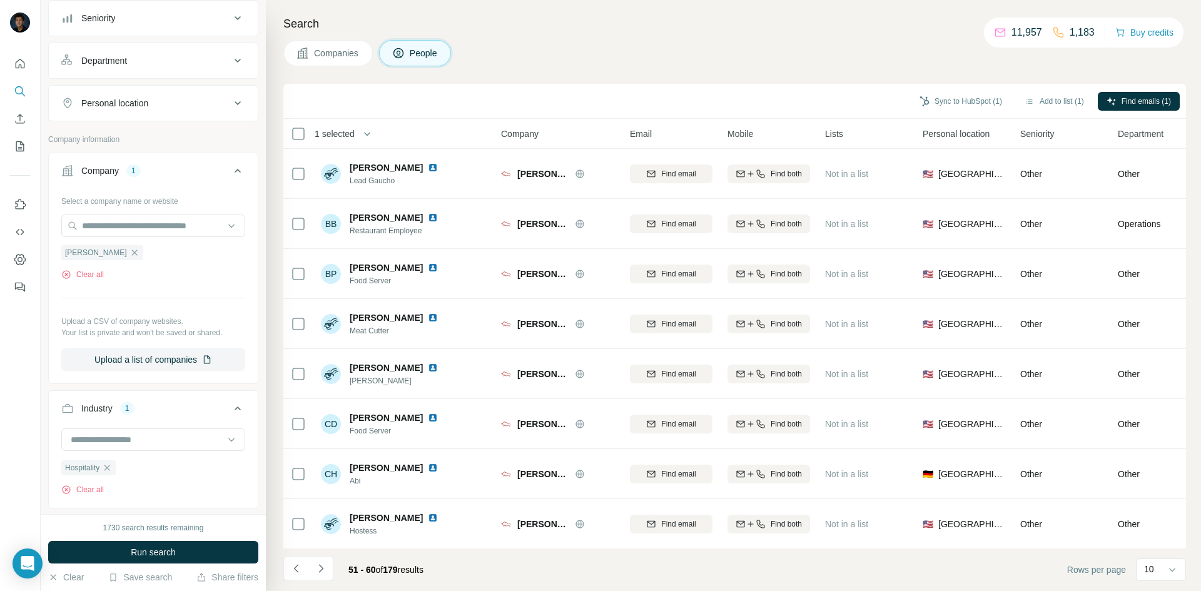
scroll to position [250, 0]
click at [129, 250] on icon "button" at bounding box center [134, 249] width 10 height 10
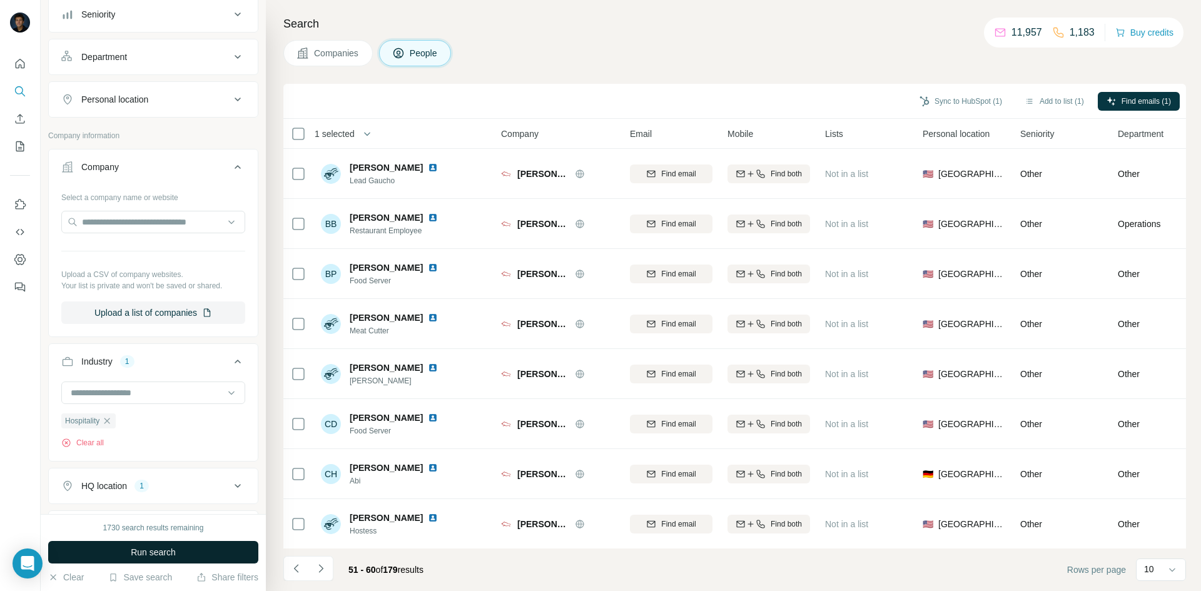
click at [157, 550] on span "Run search" at bounding box center [153, 552] width 45 height 13
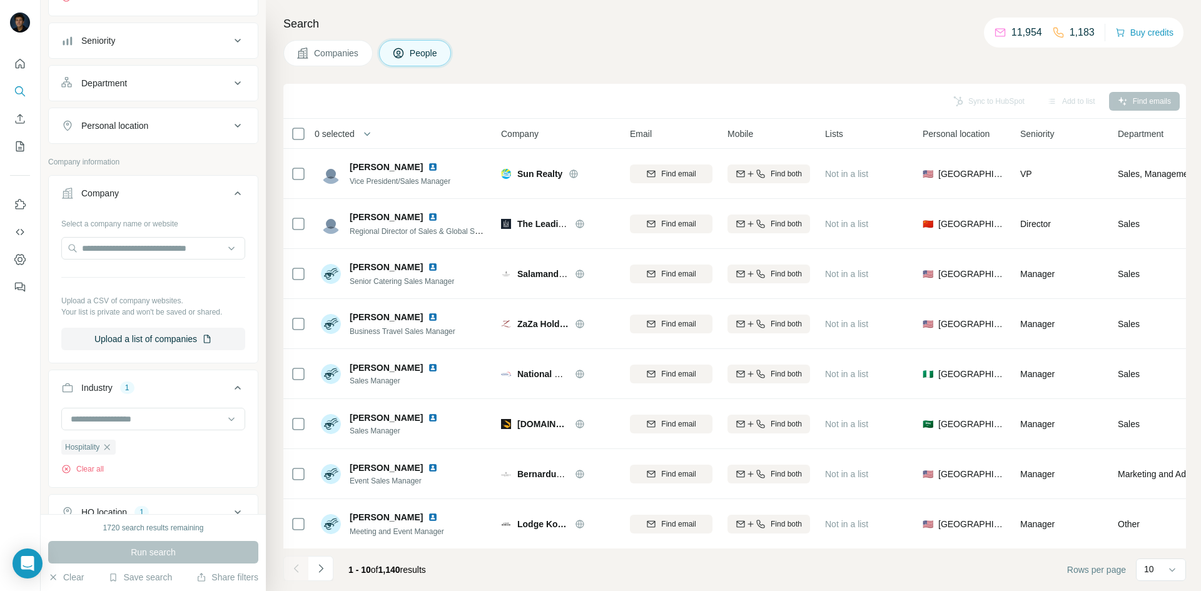
scroll to position [250, 0]
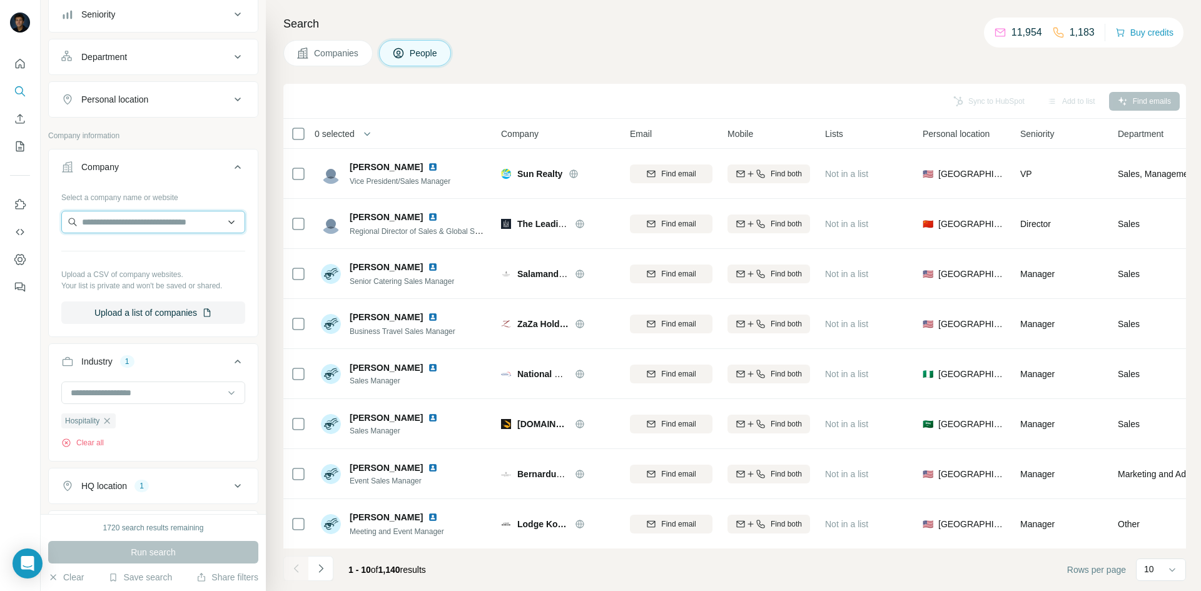
click at [225, 226] on input "text" at bounding box center [153, 222] width 184 height 23
click at [200, 190] on div "Select a company name or website" at bounding box center [153, 195] width 184 height 16
click at [21, 69] on icon "Quick start" at bounding box center [20, 64] width 13 height 13
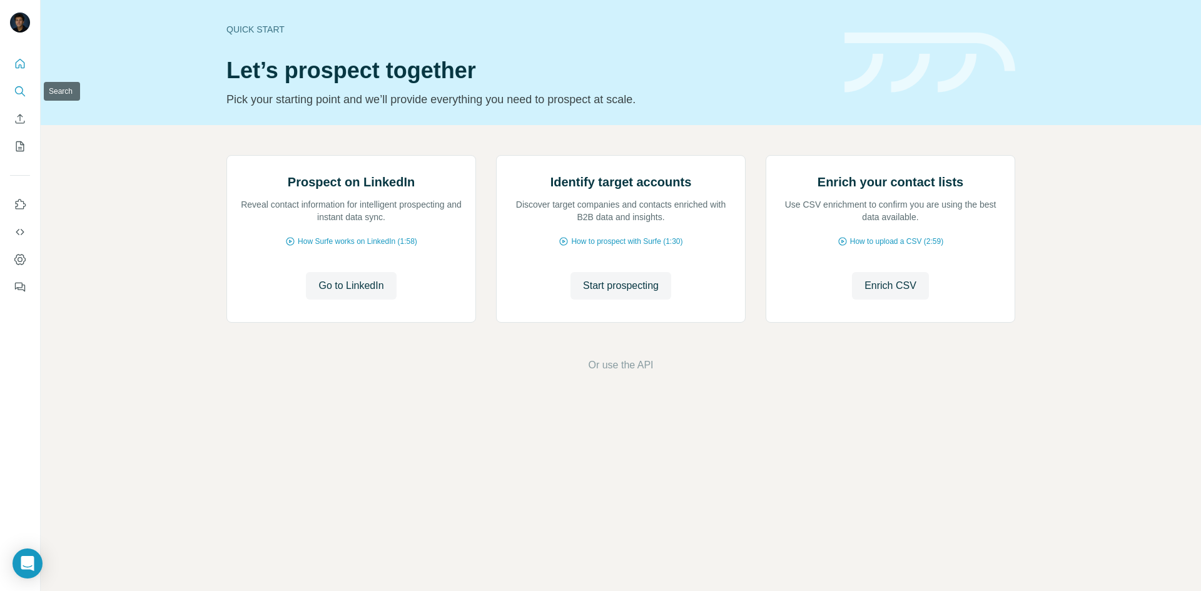
click at [16, 89] on icon "Search" at bounding box center [20, 91] width 13 height 13
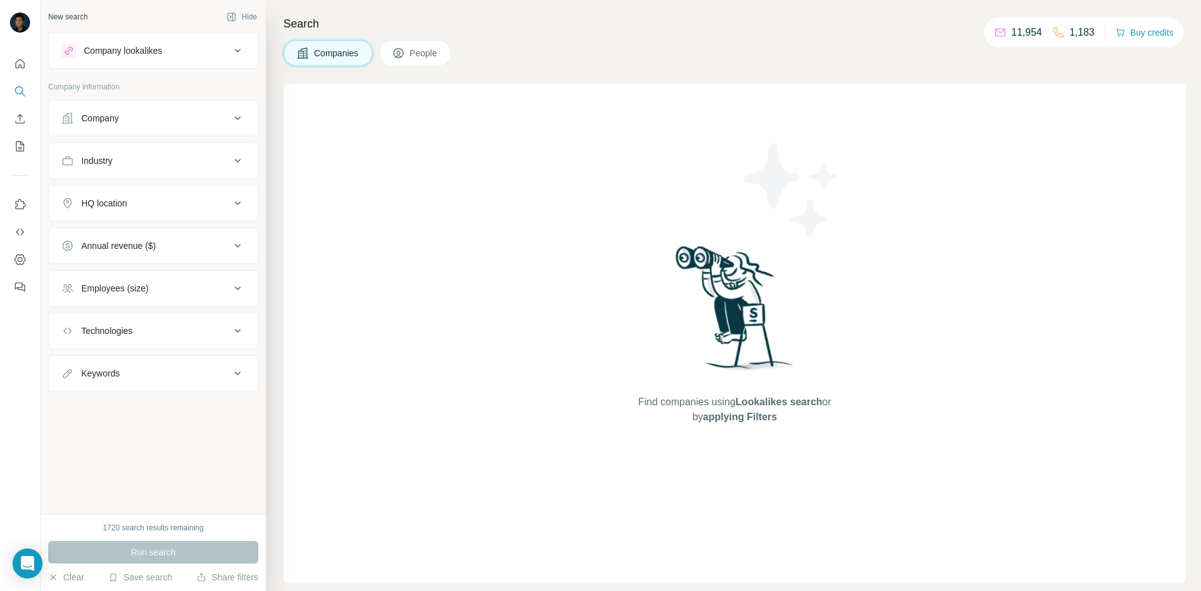
click at [231, 155] on icon at bounding box center [237, 160] width 15 height 15
click at [186, 191] on input at bounding box center [146, 192] width 154 height 14
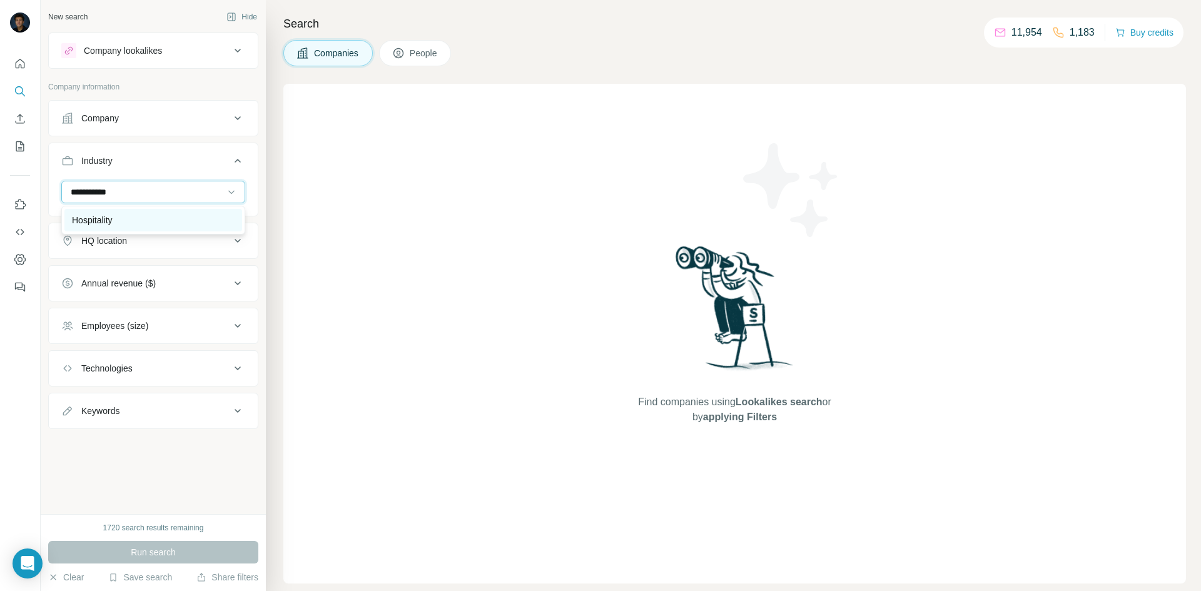
type input "**********"
click at [151, 215] on div "Hospitality" at bounding box center [153, 220] width 163 height 13
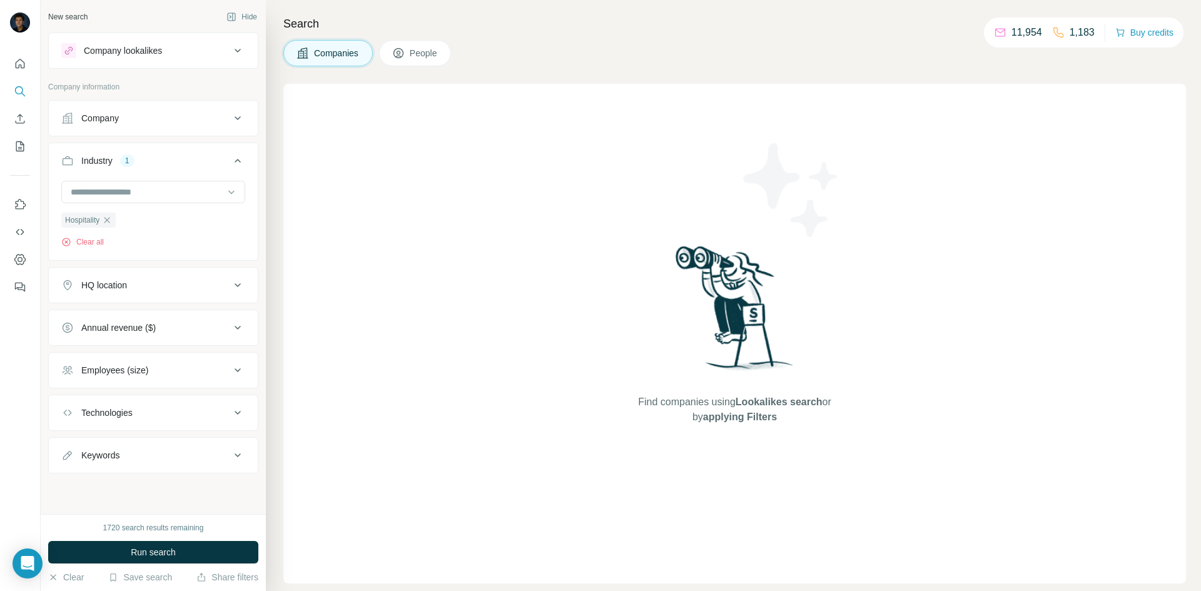
click at [230, 291] on div "HQ location" at bounding box center [145, 285] width 169 height 13
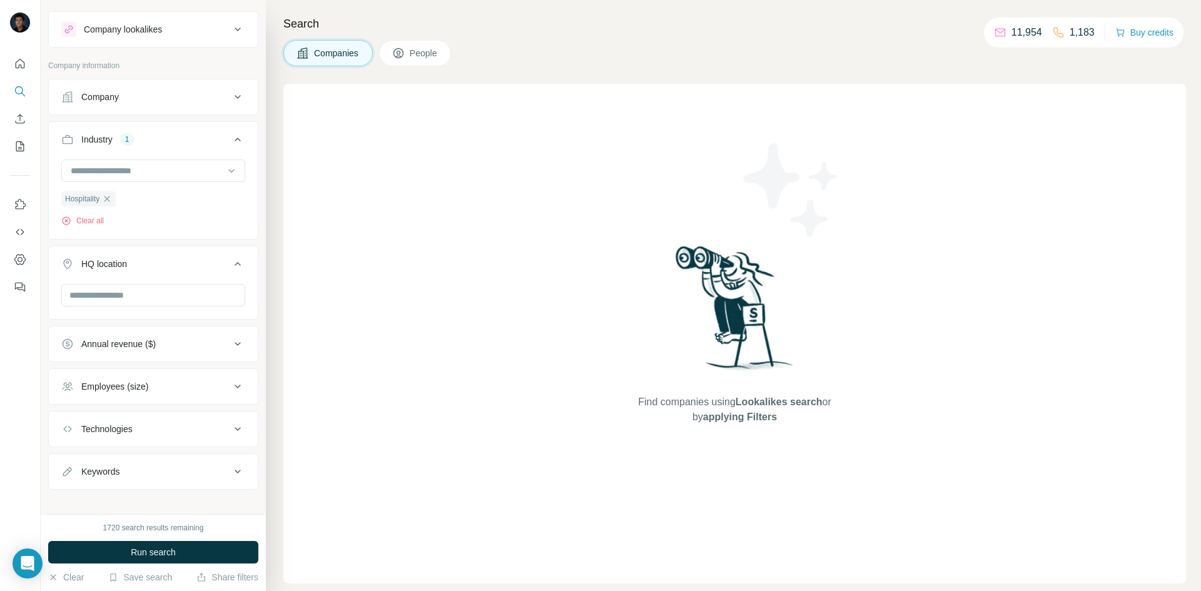
scroll to position [33, 0]
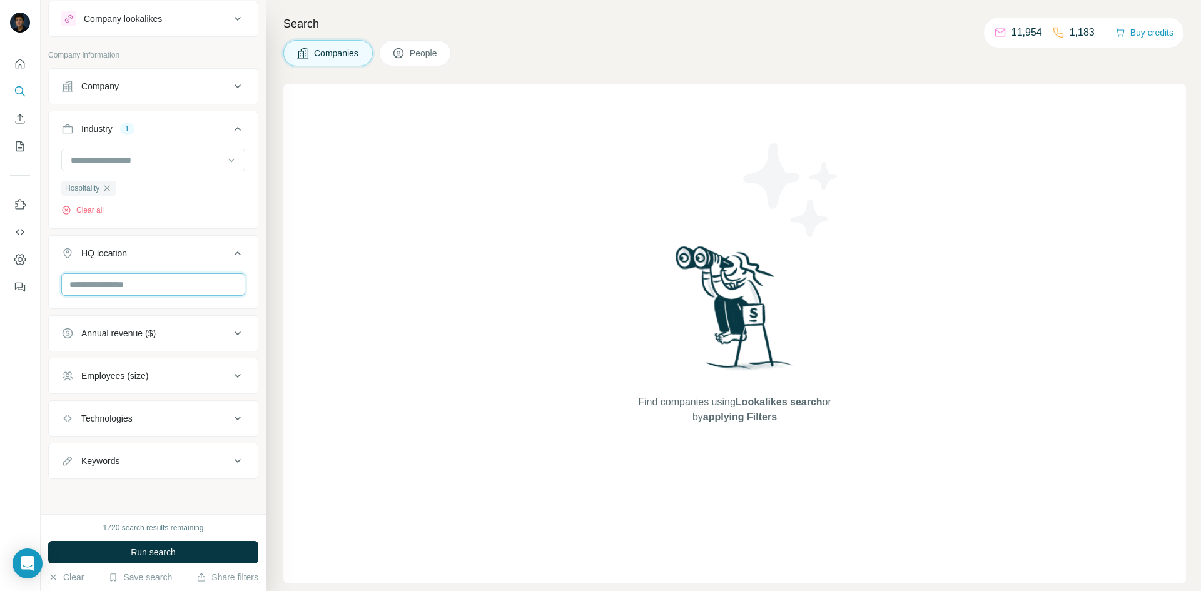
click at [161, 279] on input "text" at bounding box center [153, 284] width 184 height 23
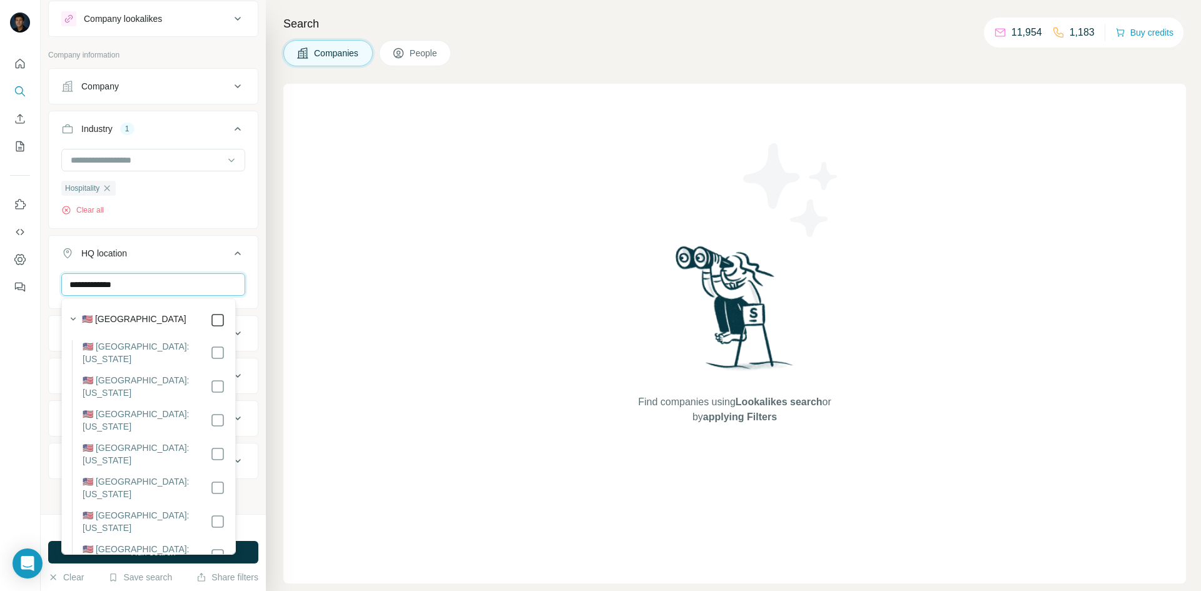
type input "**********"
click at [334, 269] on div "Find companies using Lookalikes search or by applying Filters" at bounding box center [734, 334] width 903 height 500
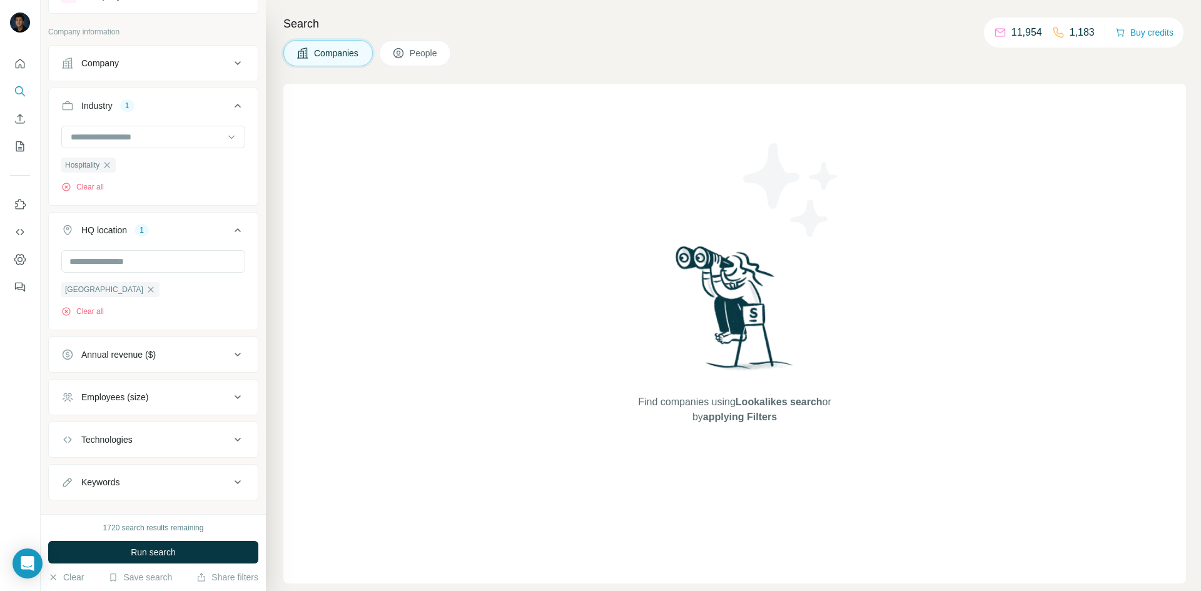
scroll to position [78, 0]
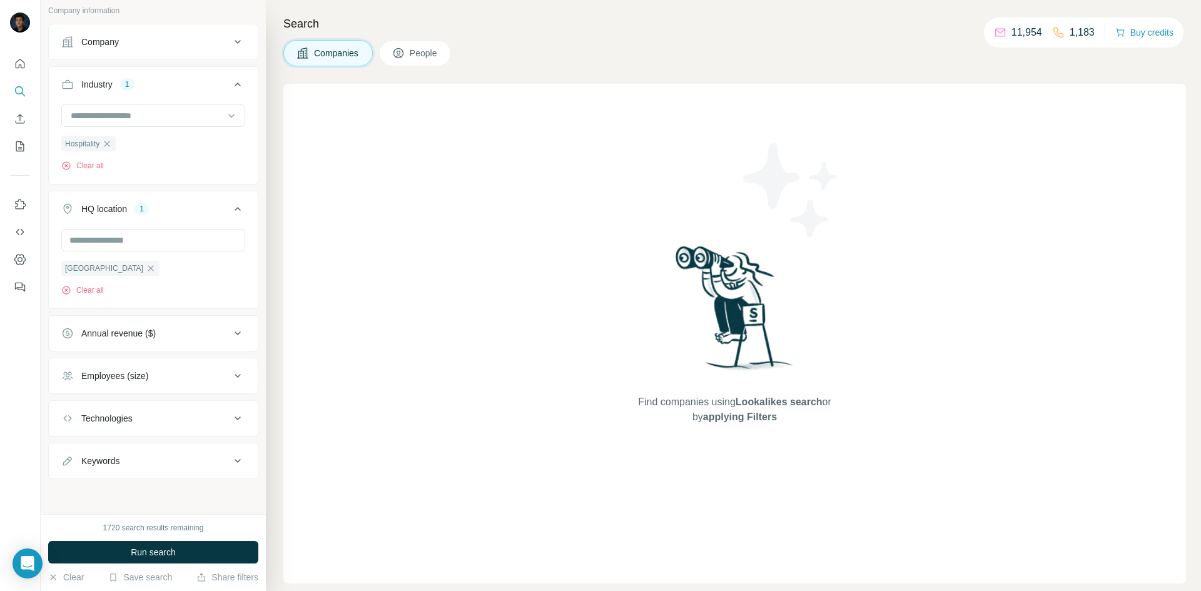
click at [235, 373] on icon at bounding box center [237, 375] width 15 height 15
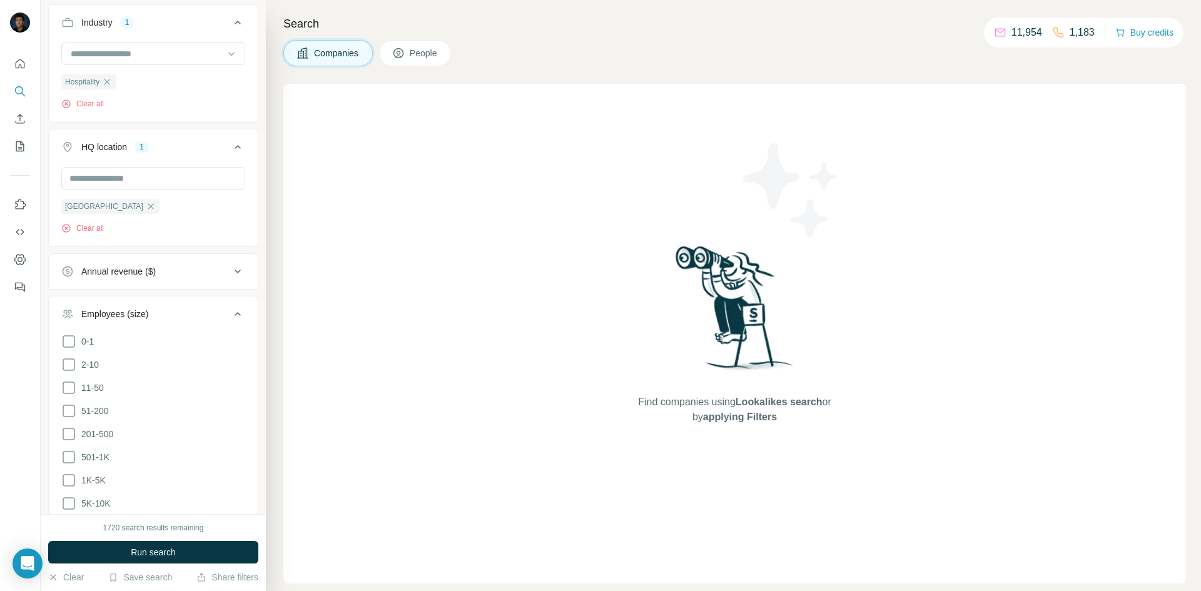
scroll to position [203, 0]
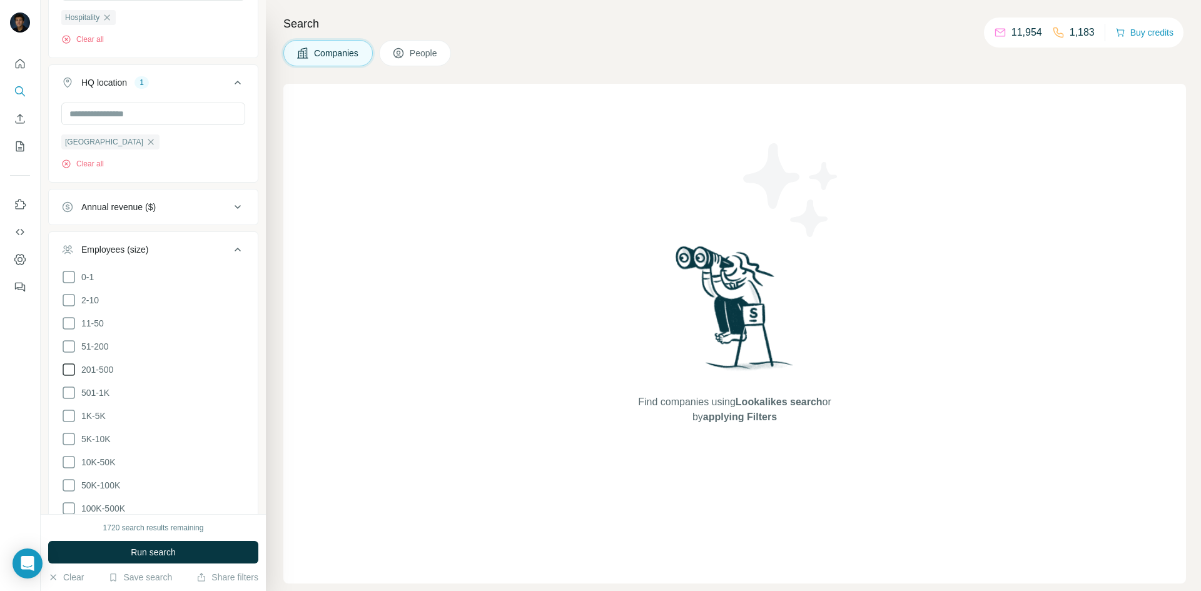
click at [68, 368] on icon at bounding box center [68, 369] width 15 height 15
click at [69, 342] on icon at bounding box center [68, 346] width 15 height 15
click at [65, 318] on icon at bounding box center [69, 323] width 13 height 13
click at [179, 548] on button "Run search" at bounding box center [153, 552] width 210 height 23
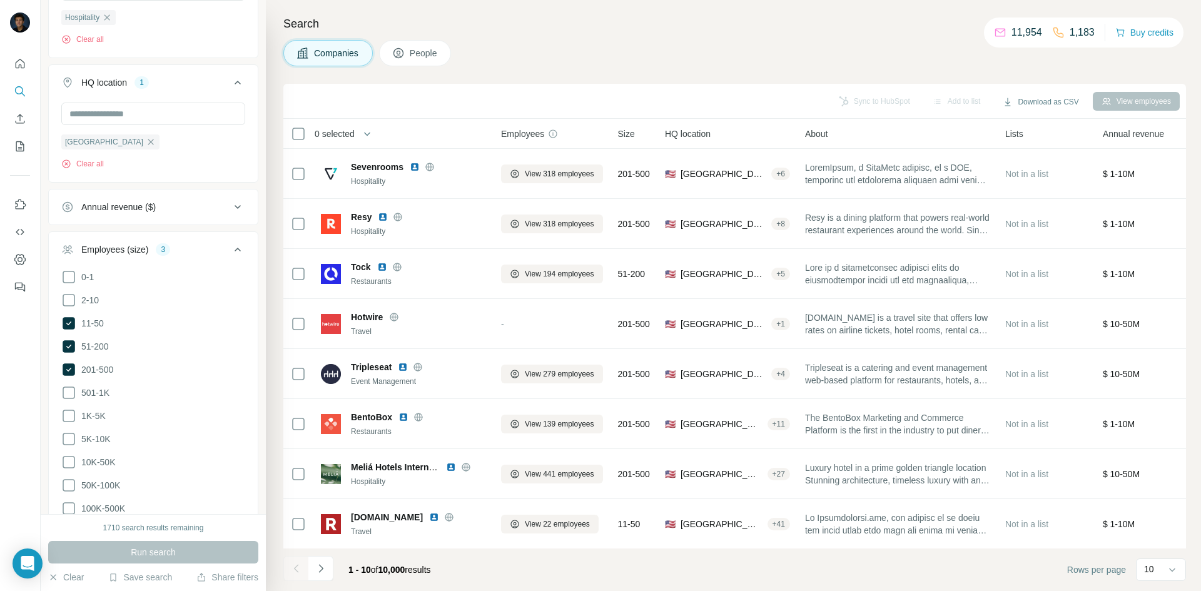
click at [273, 79] on div "Search Companies People Sync to HubSpot Add to list Download as CSV View employ…" at bounding box center [733, 295] width 935 height 591
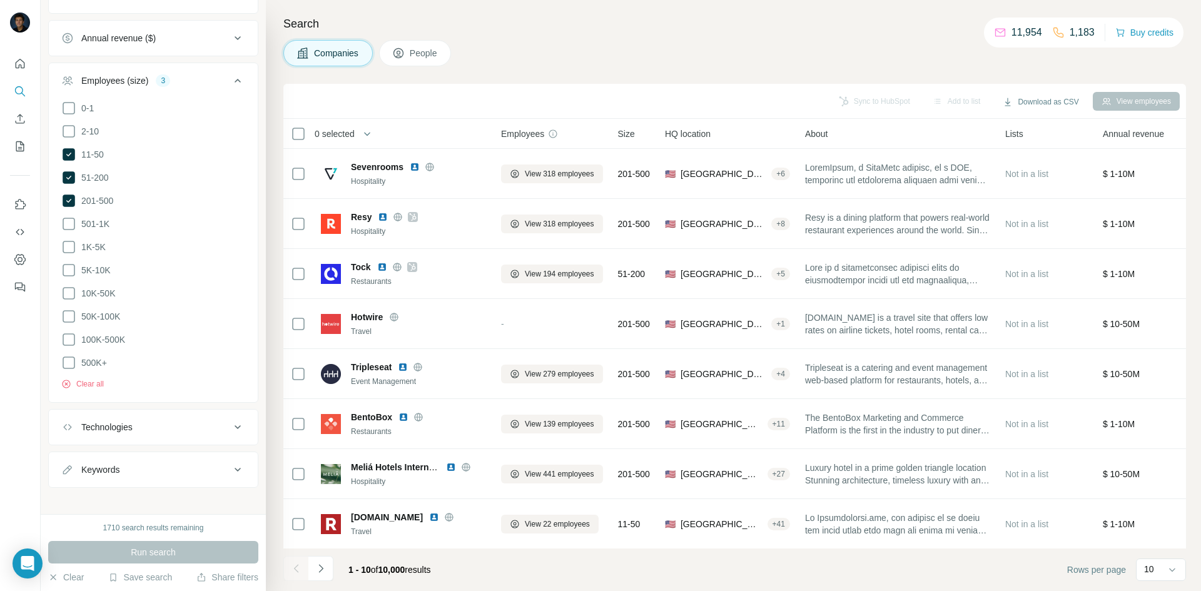
scroll to position [374, 0]
click at [230, 75] on icon at bounding box center [237, 78] width 15 height 15
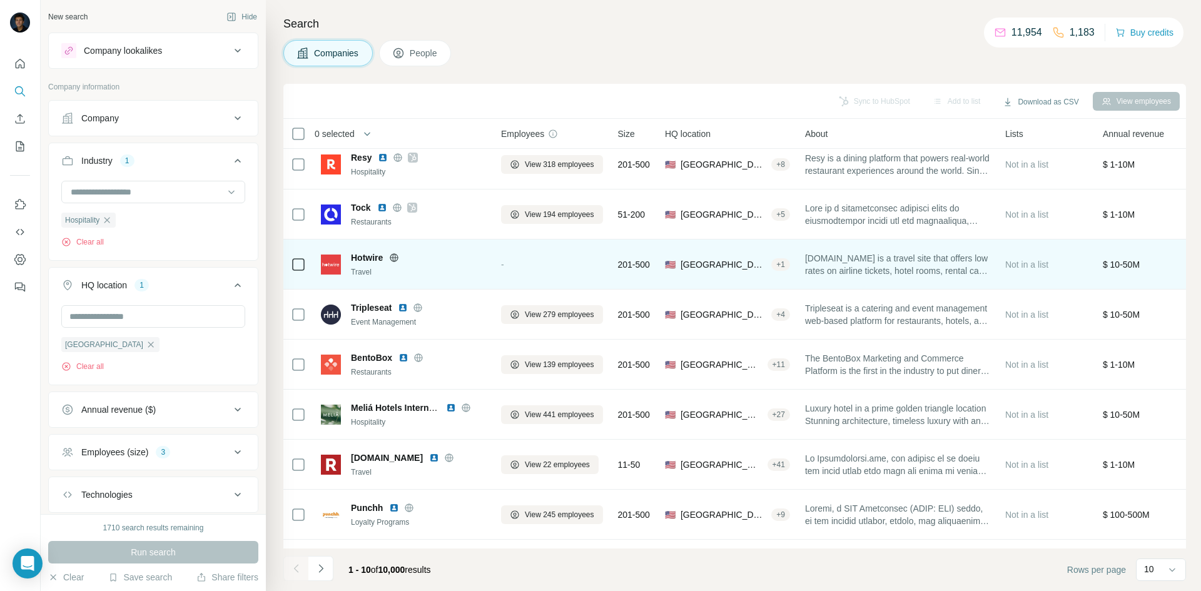
scroll to position [107, 0]
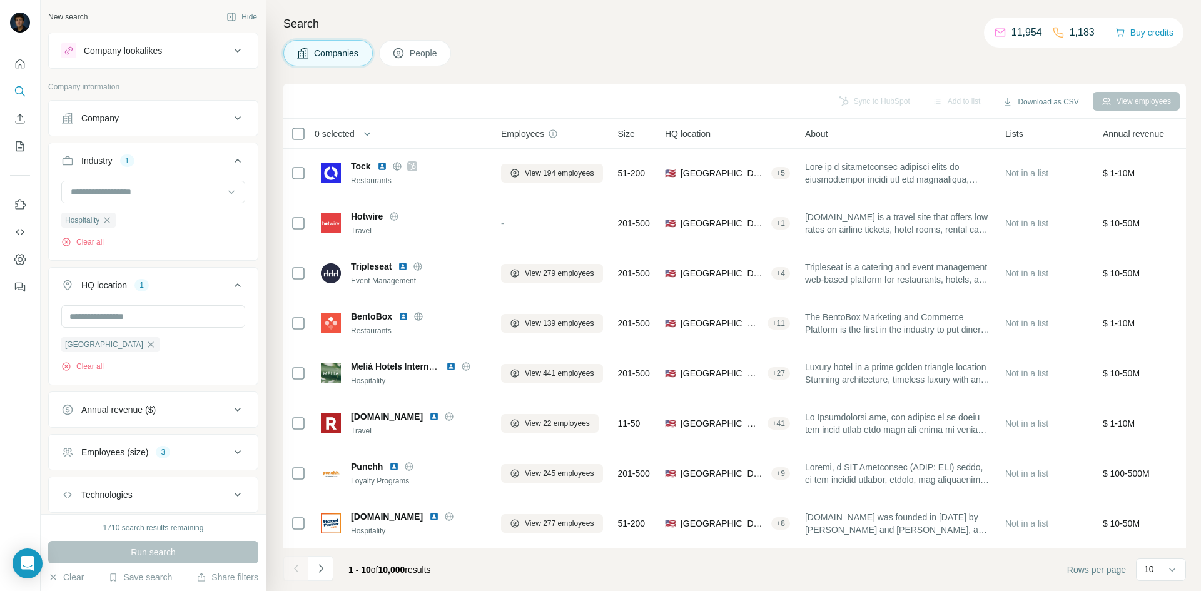
click at [323, 572] on icon "Navigate to next page" at bounding box center [321, 568] width 13 height 13
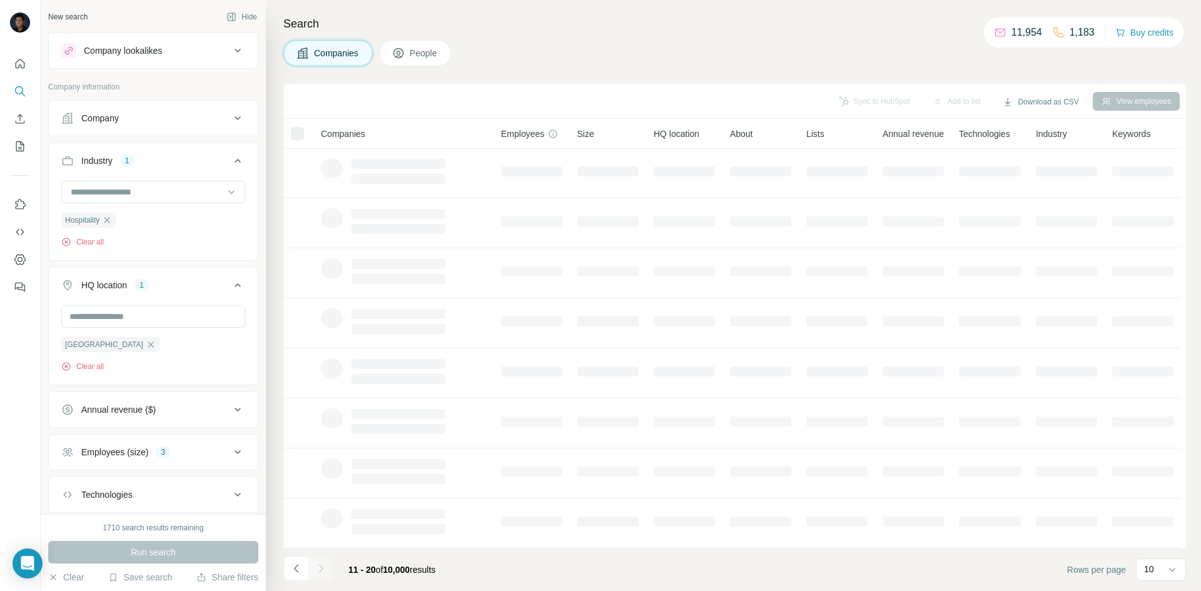
click at [320, 570] on div at bounding box center [320, 568] width 25 height 25
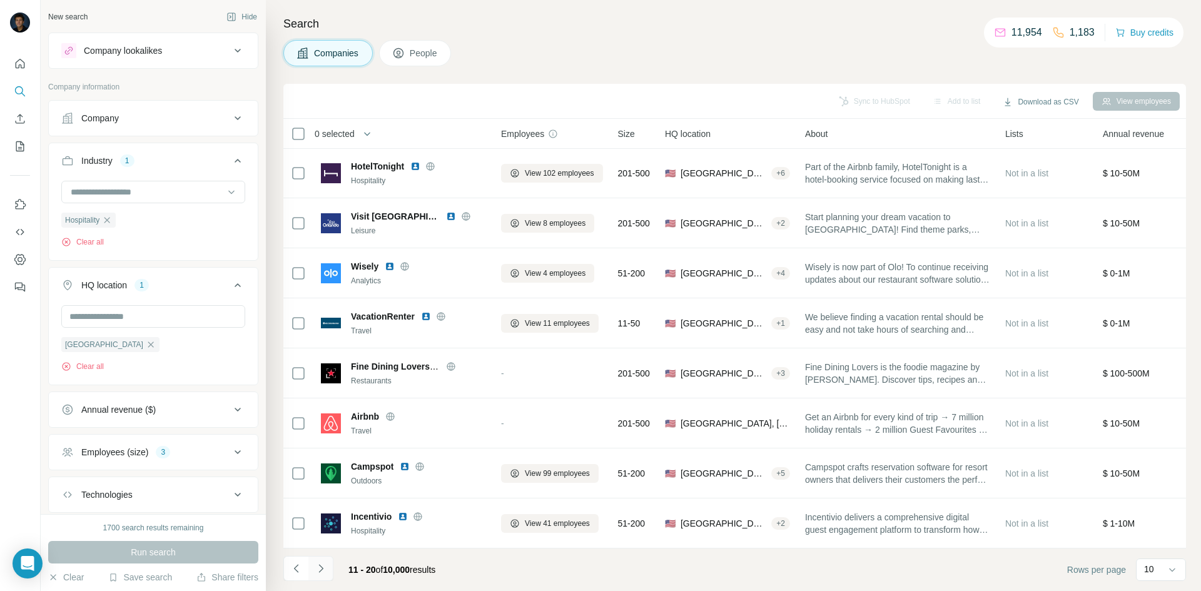
click at [318, 569] on icon "Navigate to next page" at bounding box center [321, 568] width 13 height 13
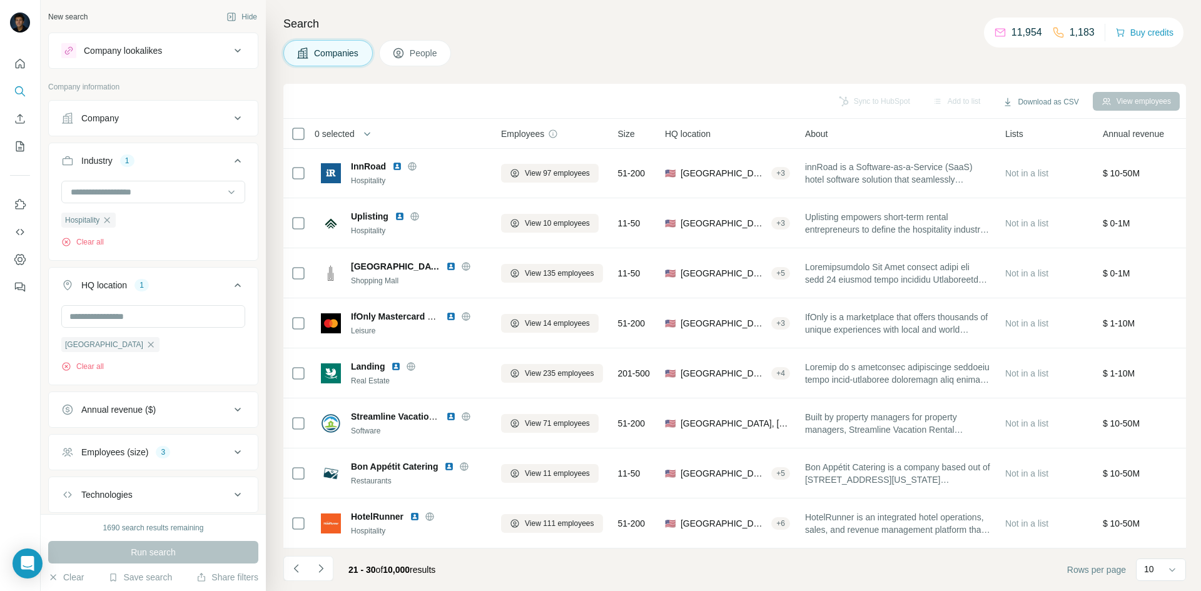
drag, startPoint x: 321, startPoint y: 575, endPoint x: 428, endPoint y: 563, distance: 108.2
click at [428, 563] on div "21 - 30 of 10,000 results" at bounding box center [364, 570] width 162 height 28
click at [328, 560] on button "Navigate to next page" at bounding box center [320, 568] width 25 height 25
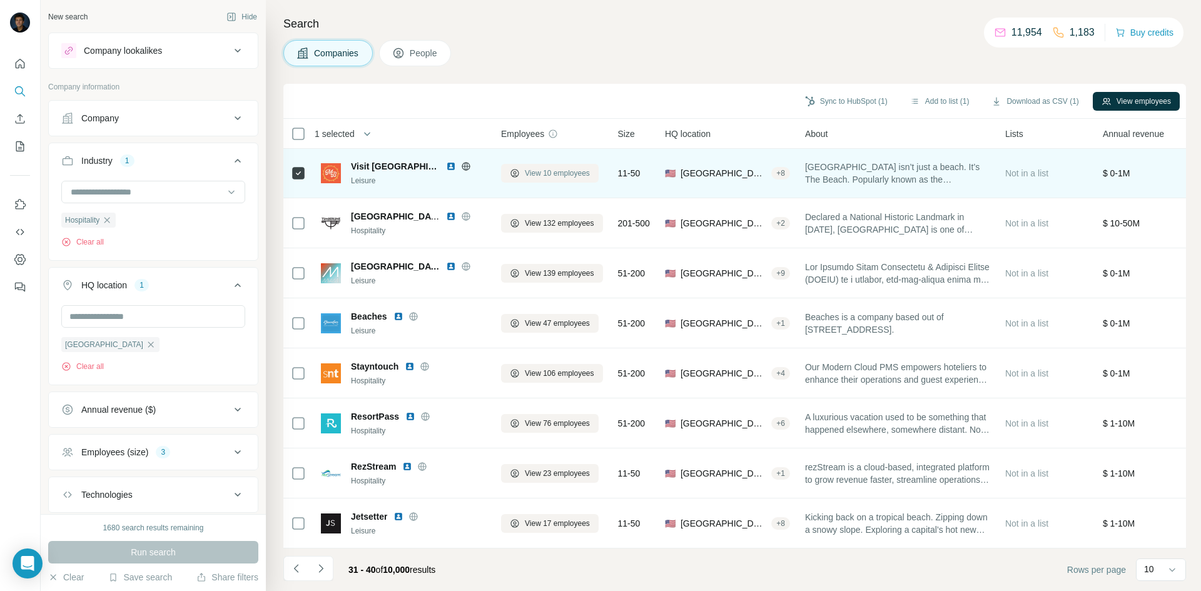
click at [554, 168] on span "View 10 employees" at bounding box center [557, 173] width 65 height 11
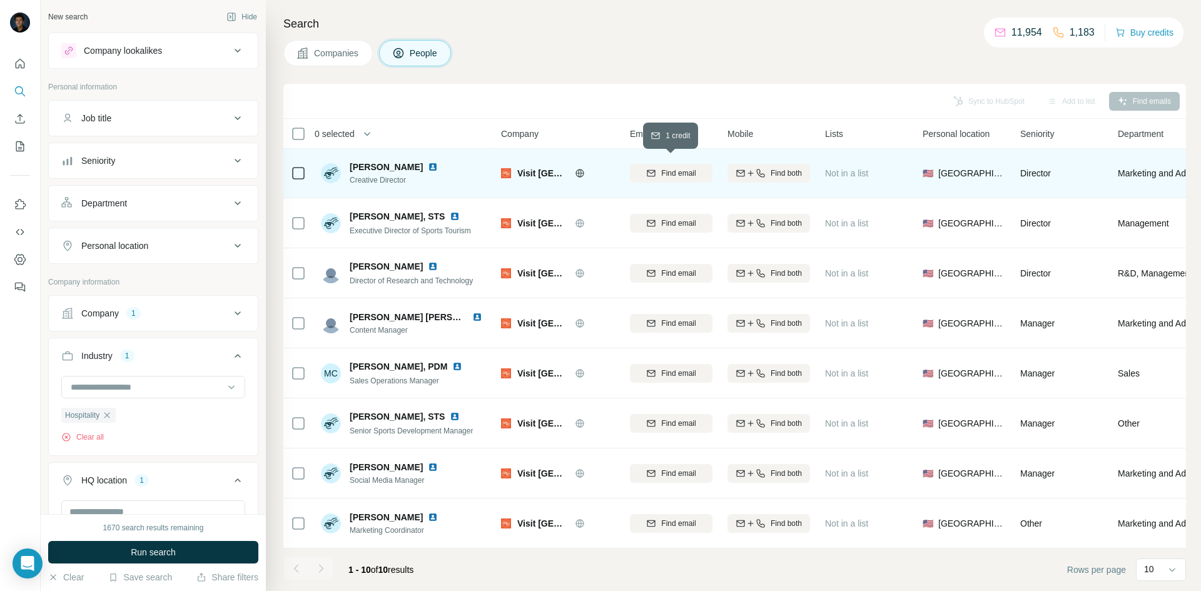
click at [670, 169] on span "Find email" at bounding box center [678, 173] width 34 height 11
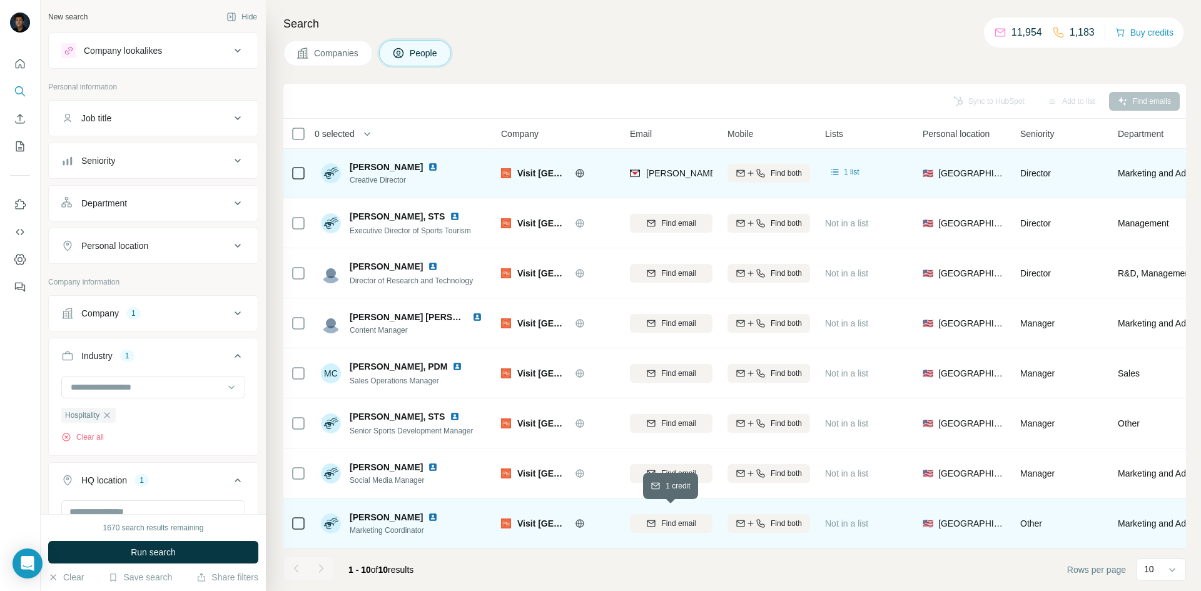
click at [668, 518] on span "Find email" at bounding box center [678, 523] width 34 height 11
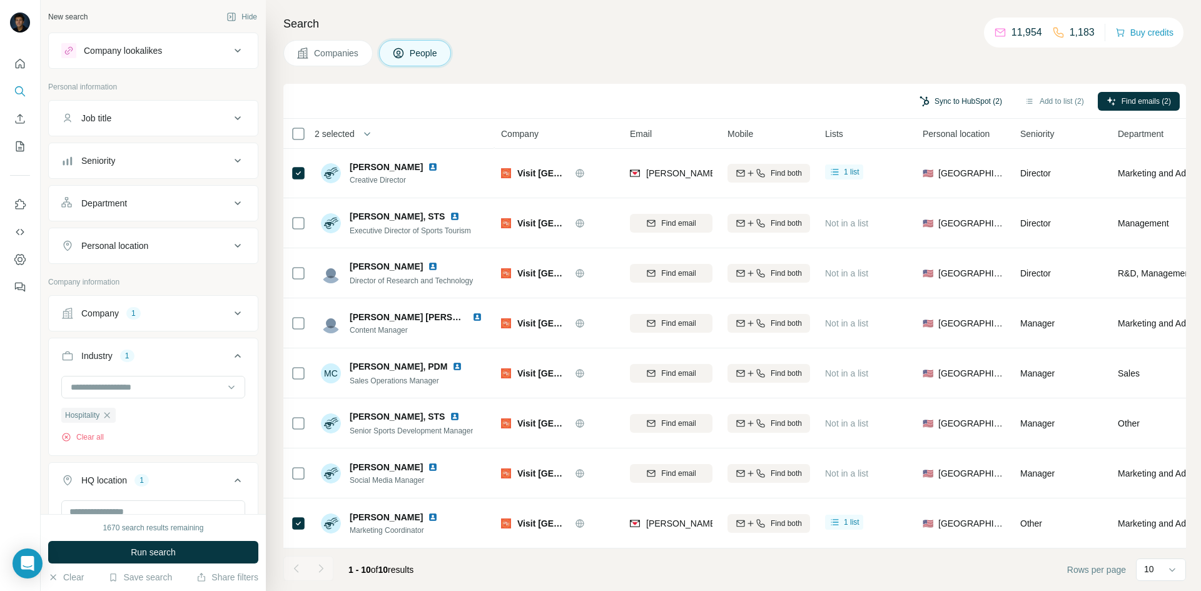
click at [958, 102] on button "Sync to HubSpot (2)" at bounding box center [961, 101] width 100 height 19
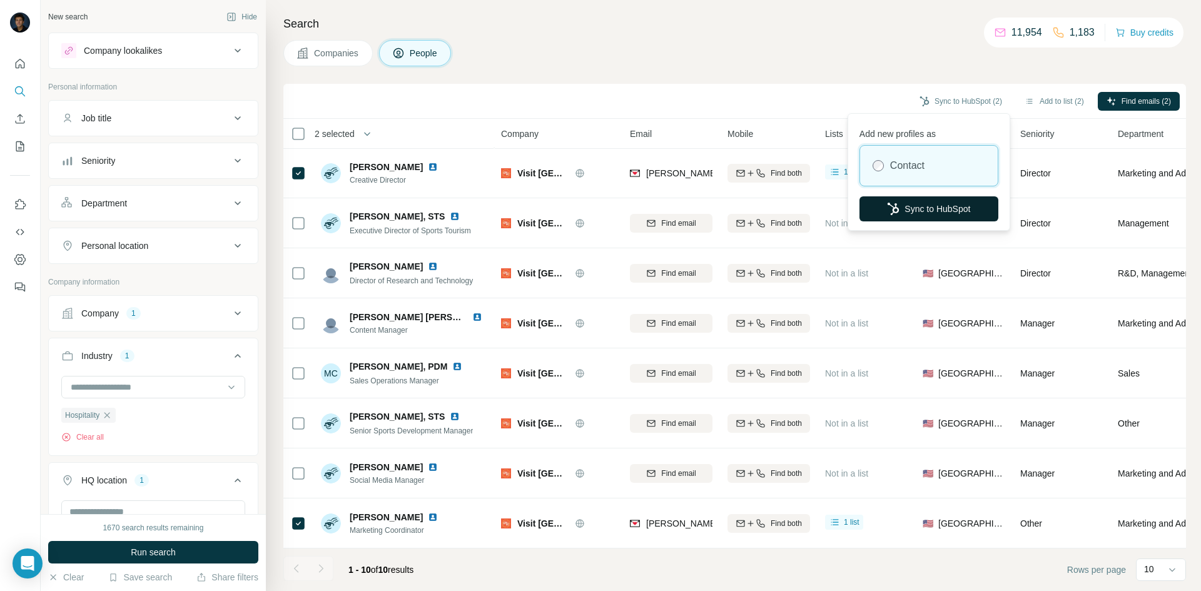
click at [918, 202] on button "Sync to HubSpot" at bounding box center [928, 208] width 139 height 25
